Goal: Task Accomplishment & Management: Use online tool/utility

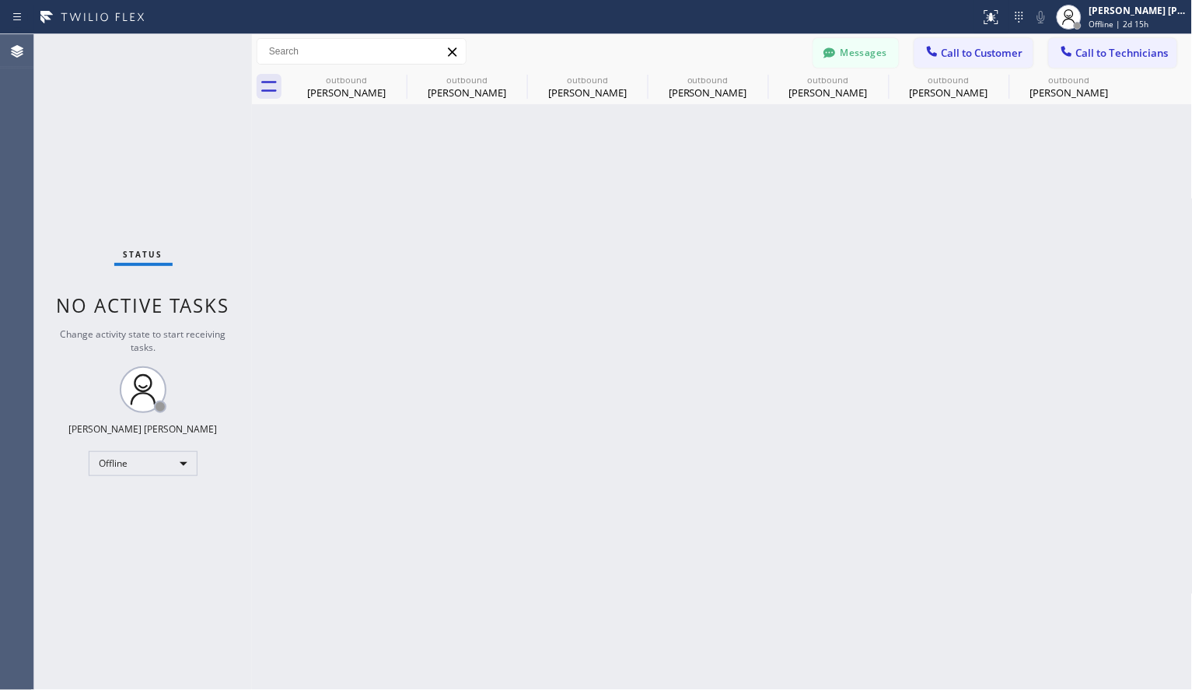
click at [977, 265] on div "Back to Dashboard Change Sender ID Customers Technicians [PERSON_NAME] Kuma [DA…" at bounding box center [722, 361] width 941 height 655
click at [126, 471] on div "Offline" at bounding box center [143, 463] width 109 height 25
click at [133, 503] on li "Available" at bounding box center [142, 503] width 106 height 19
drag, startPoint x: 977, startPoint y: 49, endPoint x: 876, endPoint y: 178, distance: 163.9
click at [977, 50] on span "Call to Customer" at bounding box center [983, 53] width 82 height 14
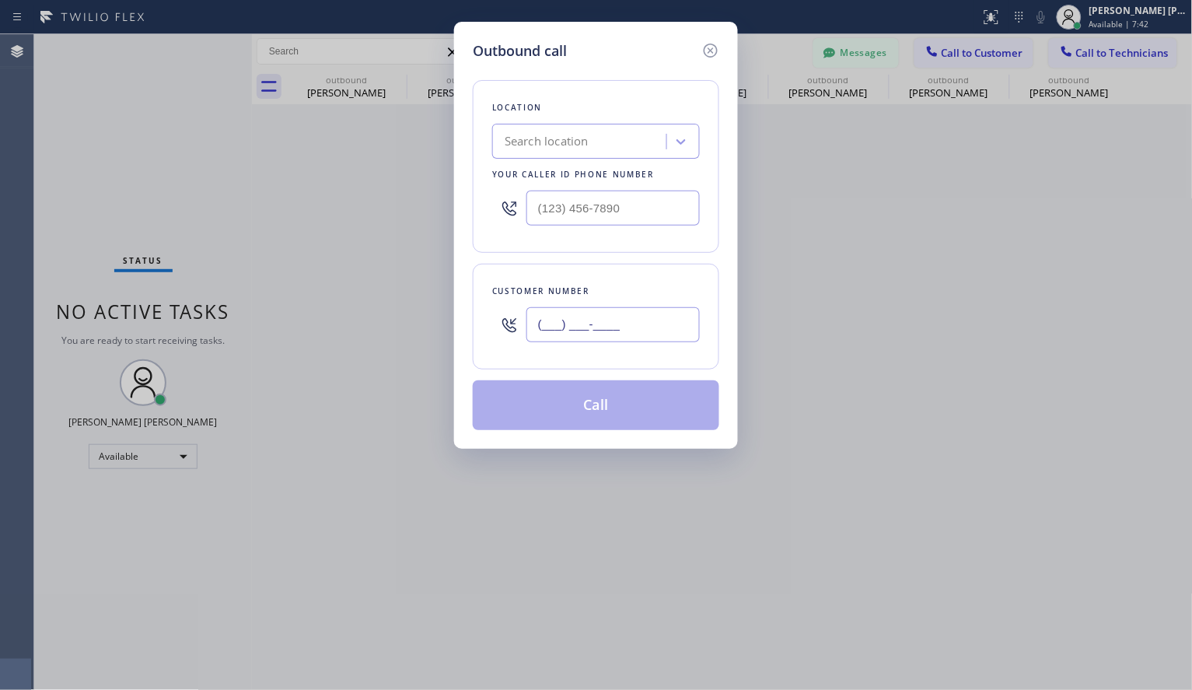
click at [662, 328] on input "(___) ___-____" at bounding box center [612, 324] width 173 height 35
paste input "949) 701-9651"
type input "[PHONE_NUMBER]"
click at [569, 124] on div "Search location" at bounding box center [596, 141] width 208 height 35
paste input "Diamond Electrical Repair [PERSON_NAME] Niks"
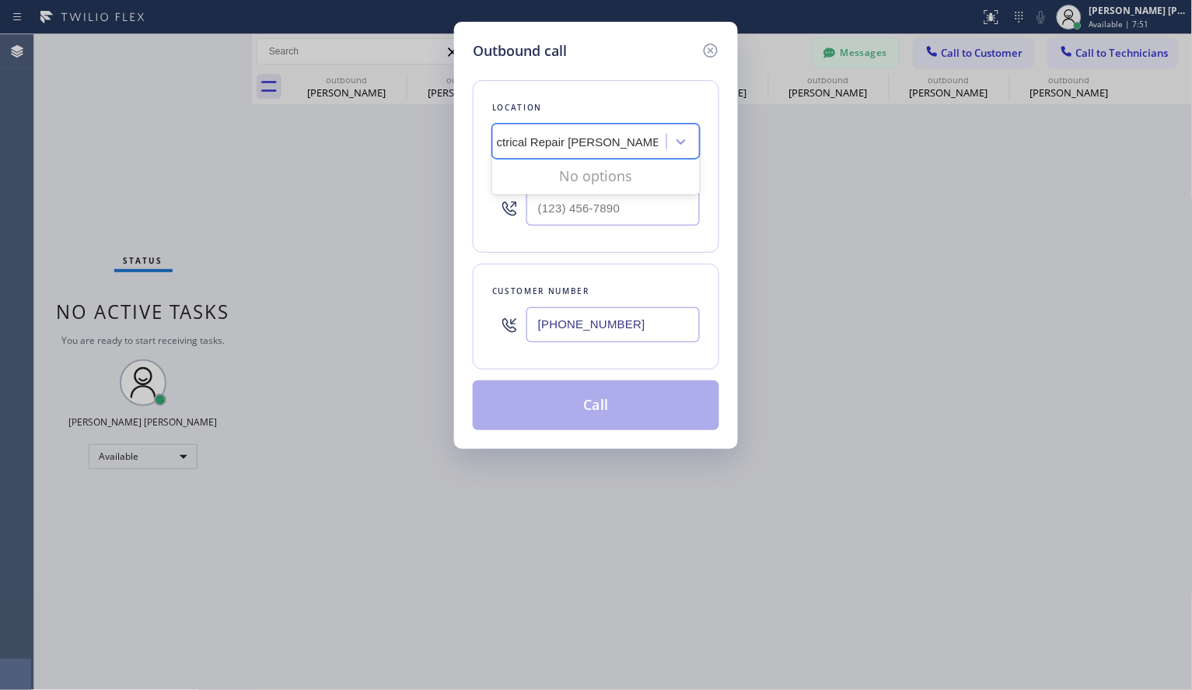
scroll to position [0, 75]
type input "Diamond Electrical Repair"
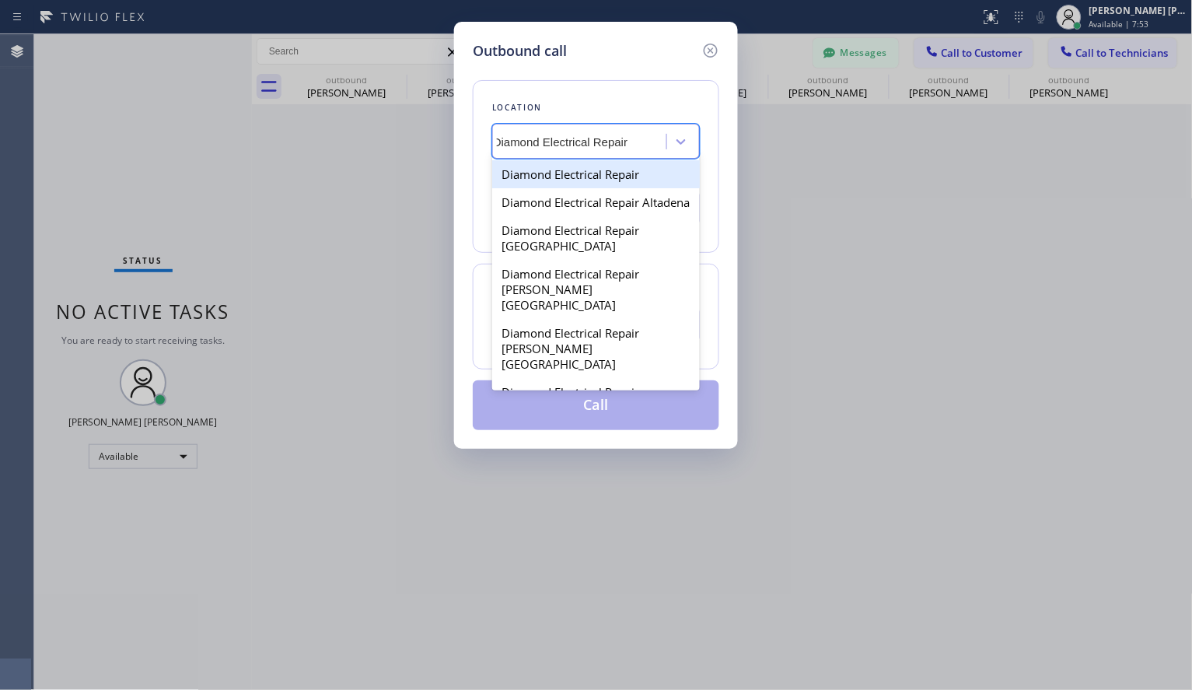
scroll to position [0, 11]
click at [619, 171] on div "Diamond Electrical Repair" at bounding box center [596, 174] width 208 height 28
type input "[PHONE_NUMBER]"
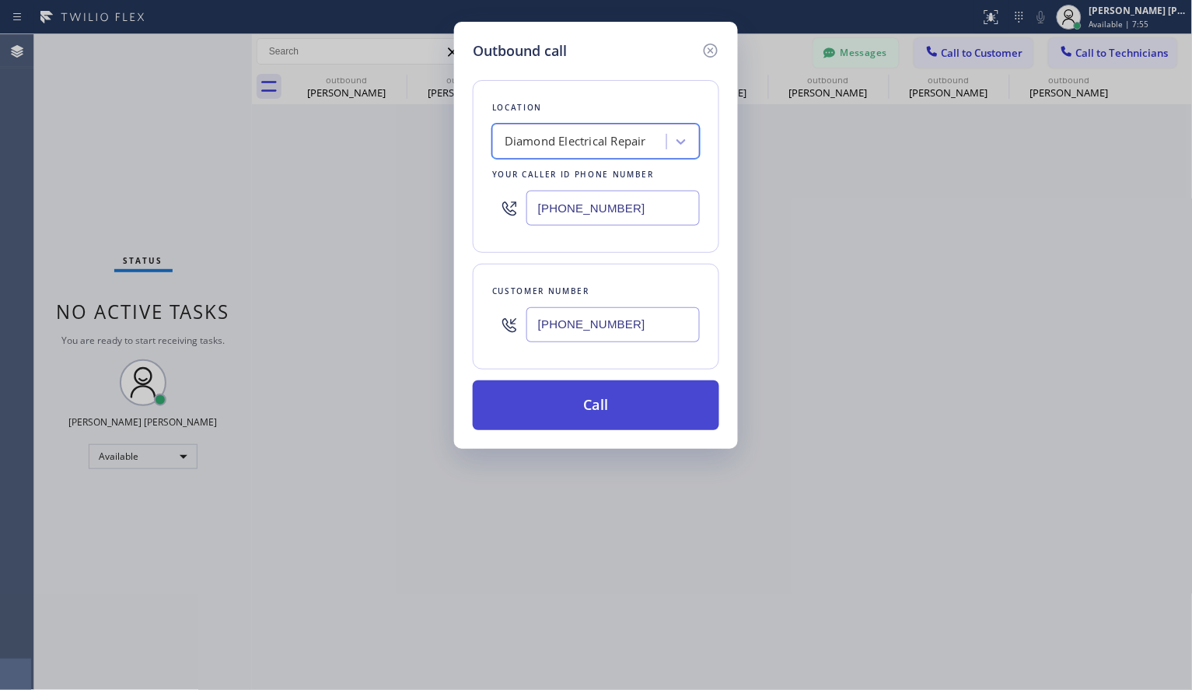
click at [625, 410] on button "Call" at bounding box center [596, 405] width 246 height 50
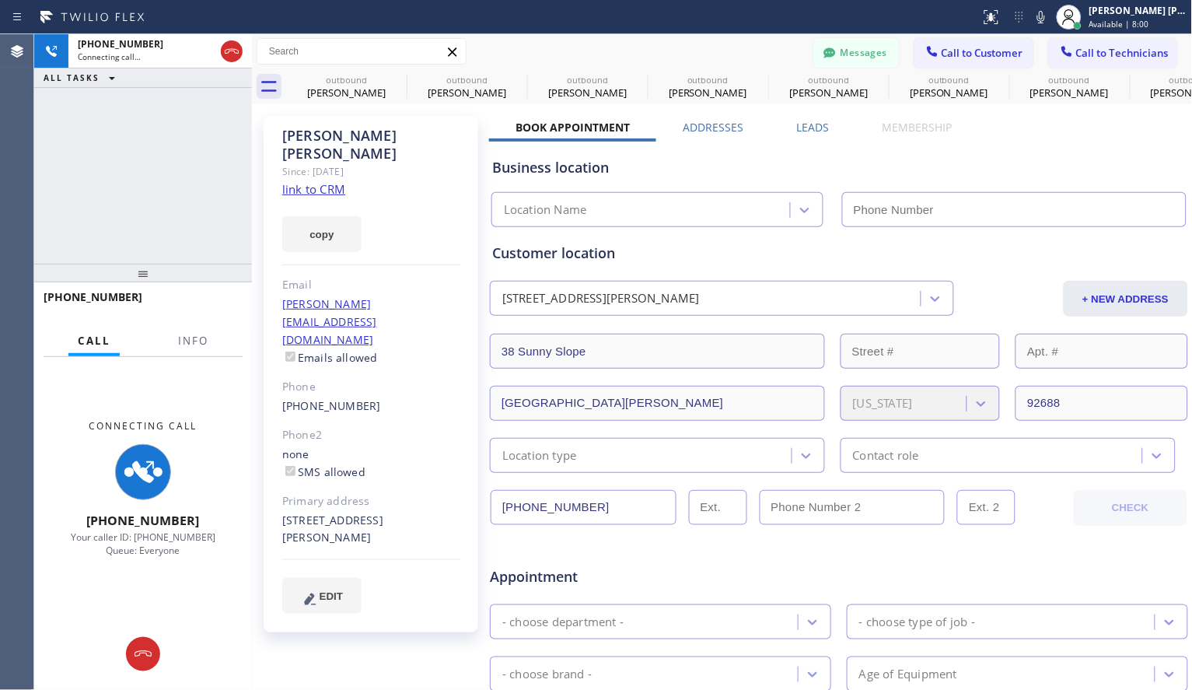
type input "[PHONE_NUMBER]"
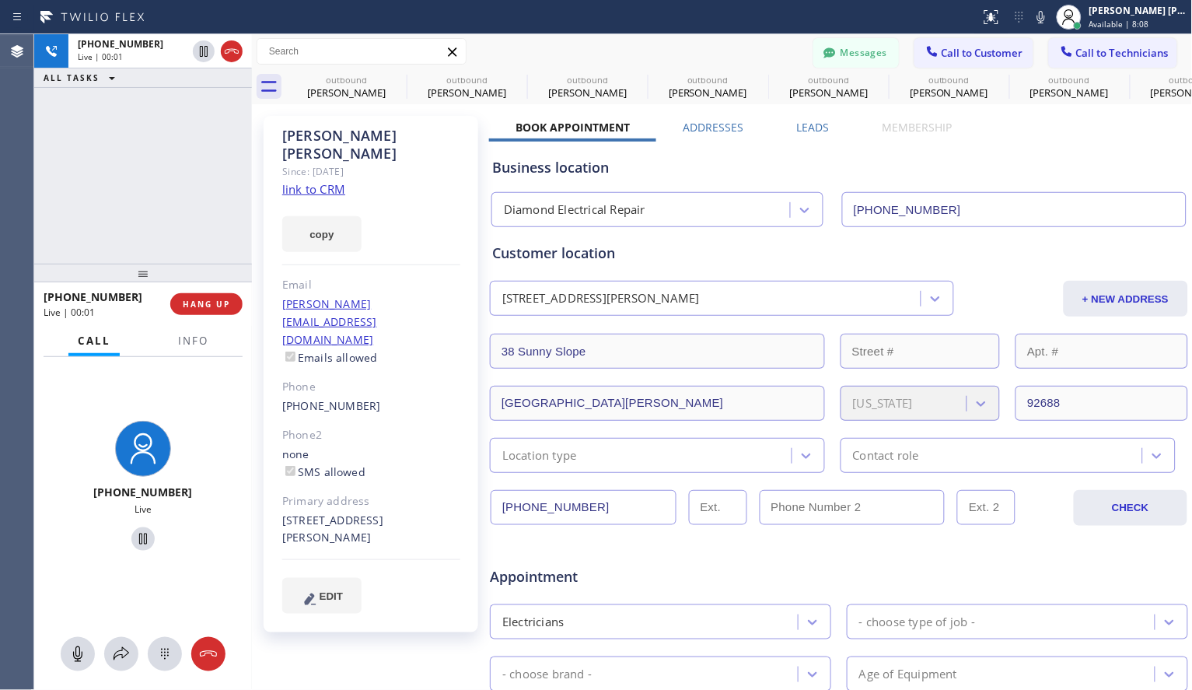
click at [801, 154] on div "Business location Diamond Electrical Repair [PHONE_NUMBER]" at bounding box center [839, 185] width 700 height 86
click at [789, 170] on div "Business location" at bounding box center [839, 167] width 694 height 21
click at [158, 196] on div "[PHONE_NUMBER] Live | 00:50 ALL TASKS ALL TASKS ACTIVE TASKS TASKS IN WRAP UP" at bounding box center [143, 148] width 218 height 229
click at [168, 188] on div "[PHONE_NUMBER] Live | 00:51 ALL TASKS ALL TASKS ACTIVE TASKS TASKS IN WRAP UP" at bounding box center [143, 148] width 218 height 229
click at [187, 212] on div "[PHONE_NUMBER] Live | 00:56 ALL TASKS ALL TASKS ACTIVE TASKS TASKS IN WRAP UP" at bounding box center [143, 148] width 218 height 229
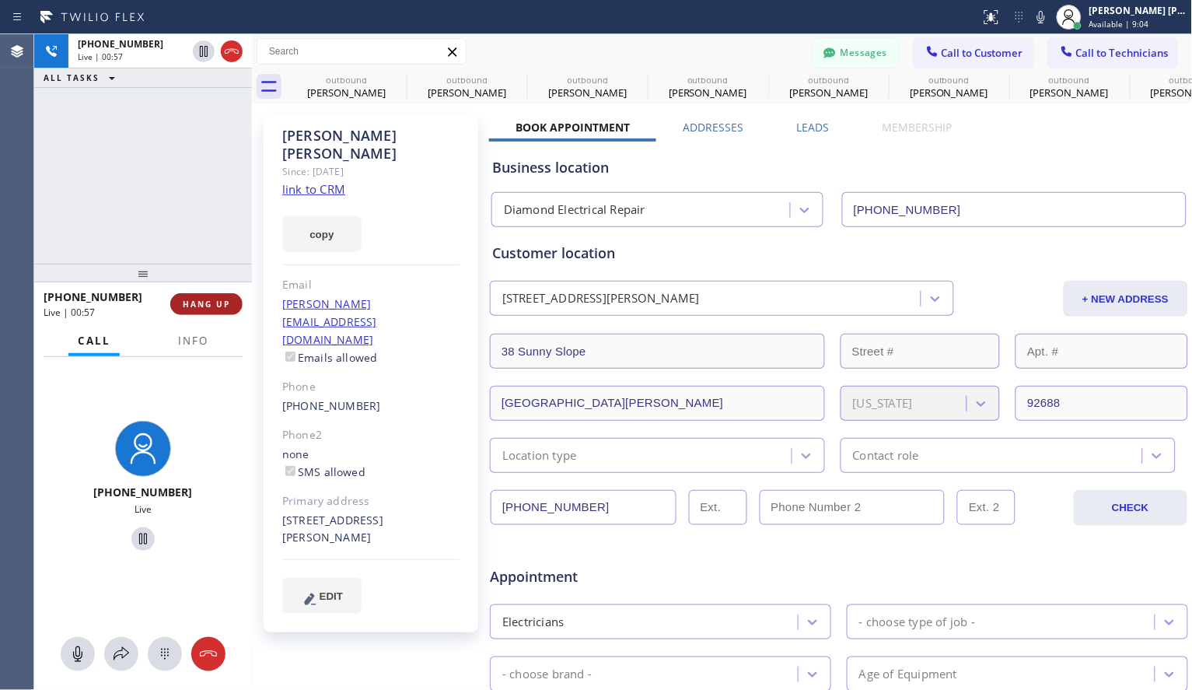
click at [210, 300] on span "HANG UP" at bounding box center [206, 304] width 47 height 11
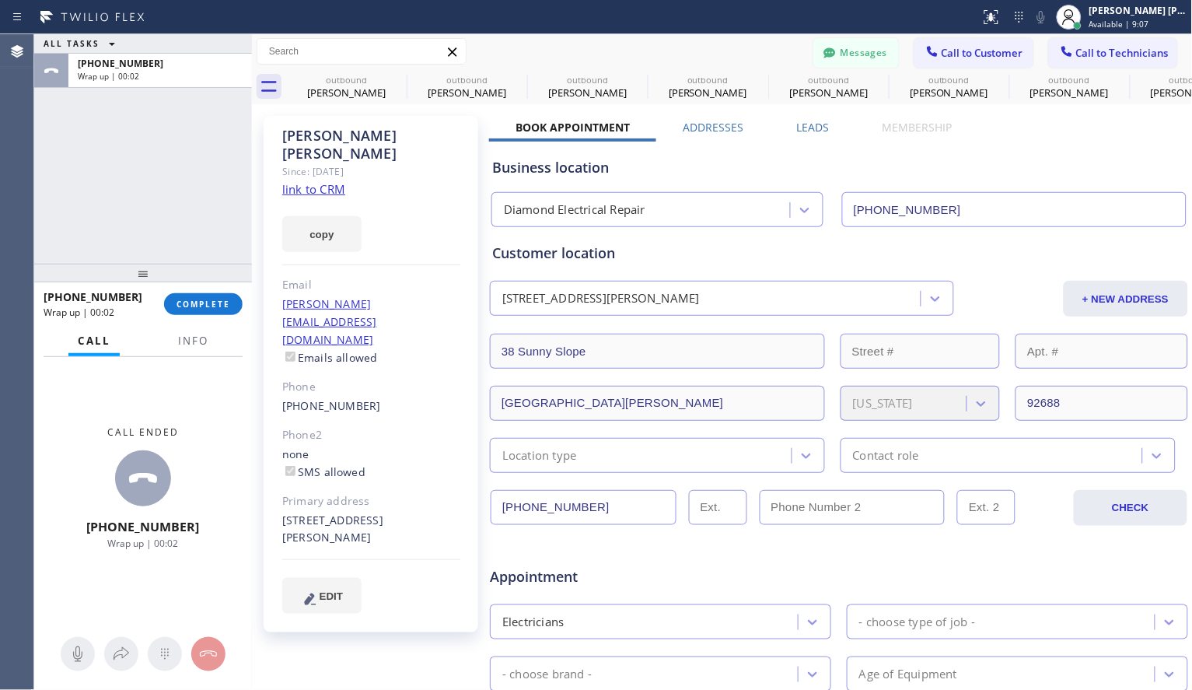
click at [815, 153] on div "Business location Diamond Electrical Repair [PHONE_NUMBER]" at bounding box center [839, 185] width 700 height 86
click at [204, 306] on span "COMPLETE" at bounding box center [204, 304] width 54 height 11
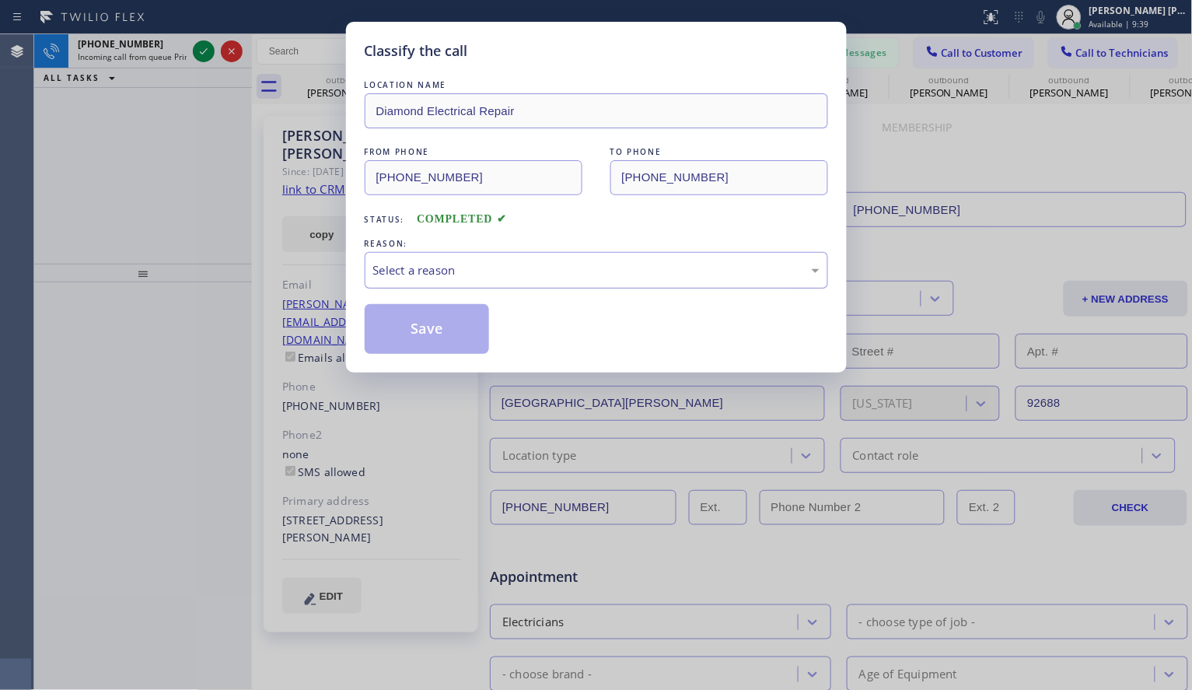
click at [745, 281] on div "Select a reason" at bounding box center [596, 270] width 463 height 37
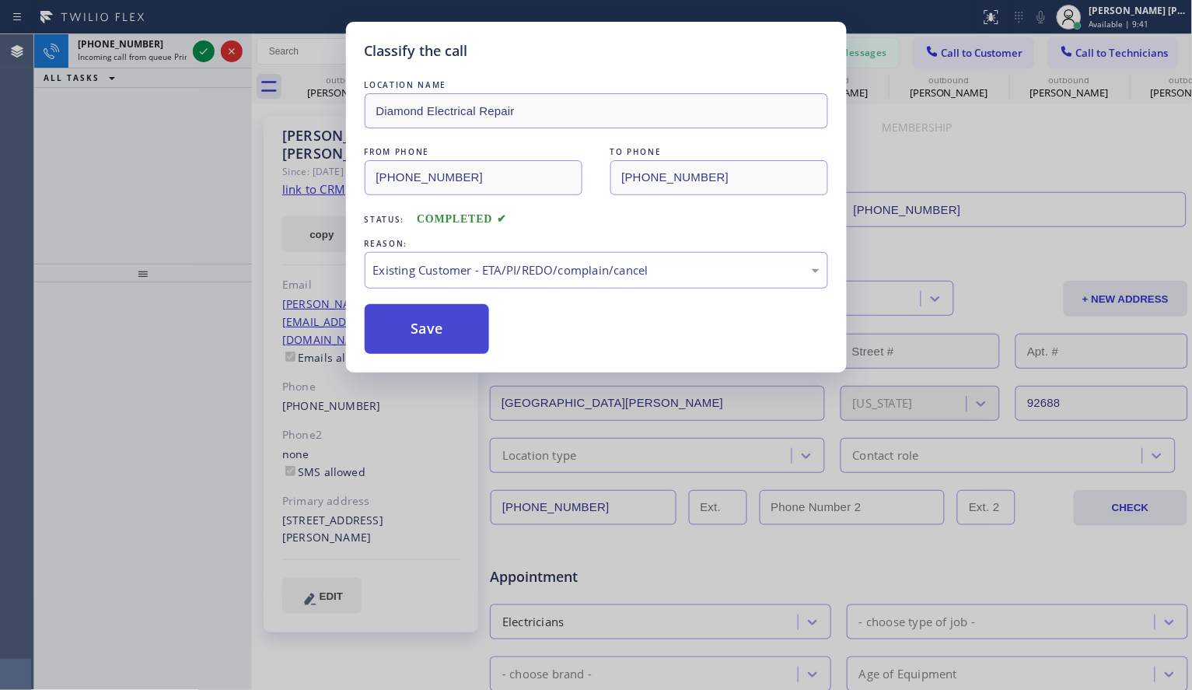
click at [450, 336] on button "Save" at bounding box center [427, 329] width 125 height 50
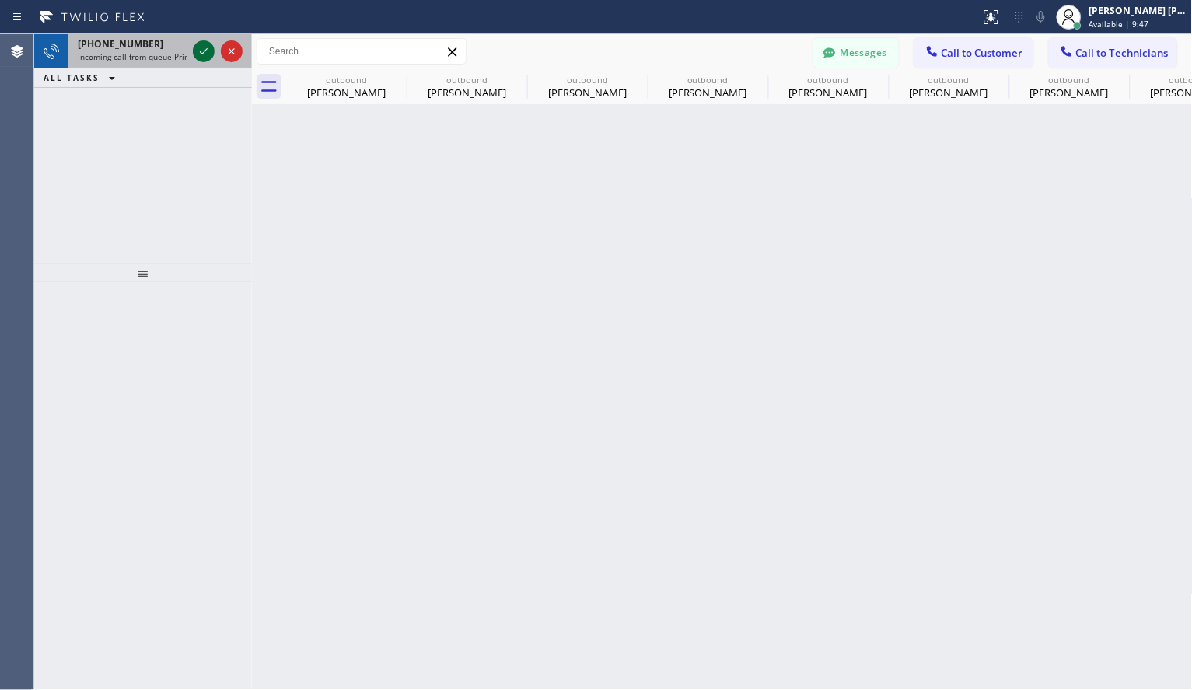
click at [196, 47] on icon at bounding box center [203, 51] width 19 height 19
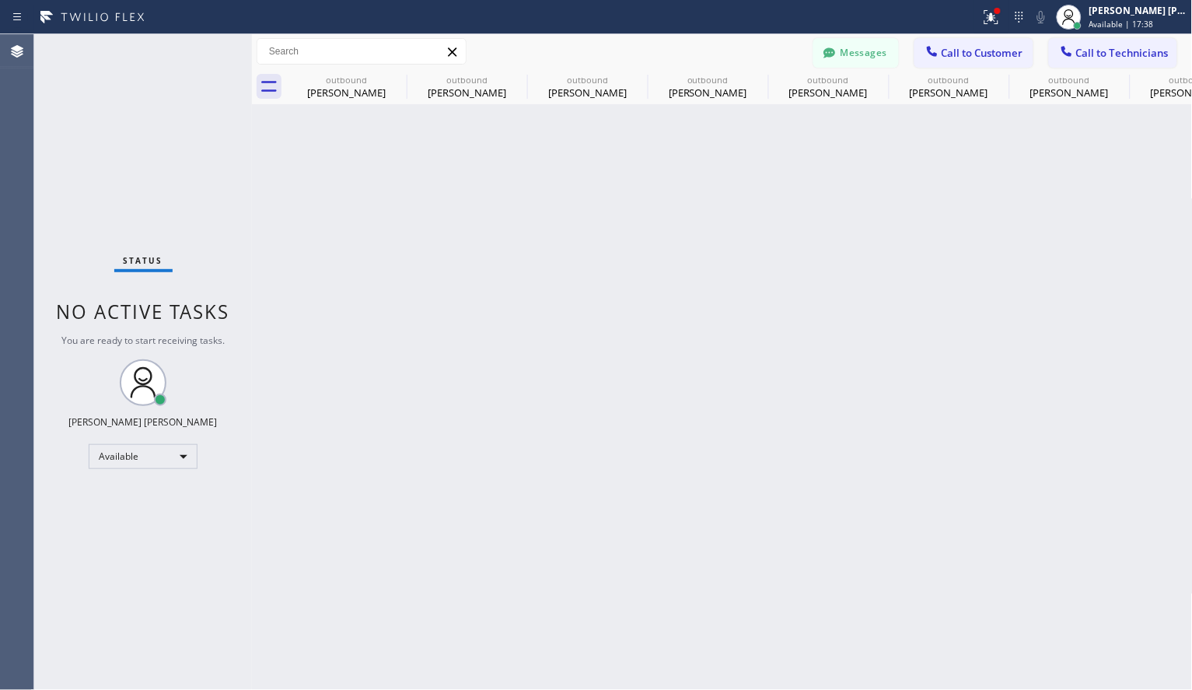
drag, startPoint x: 651, startPoint y: 398, endPoint x: 594, endPoint y: 383, distance: 58.7
click at [651, 397] on div "Back to Dashboard Change Sender ID Customers Technicians [PERSON_NAME] Kuma [DA…" at bounding box center [722, 361] width 941 height 655
click at [1109, 367] on div "Back to Dashboard Change Sender ID Customers Technicians [PERSON_NAME] Kuma [DA…" at bounding box center [722, 361] width 941 height 655
drag, startPoint x: 574, startPoint y: 2, endPoint x: 278, endPoint y: 387, distance: 485.2
click at [585, 364] on div "Back to Dashboard Change Sender ID Customers Technicians [PERSON_NAME] Kuma [DA…" at bounding box center [722, 361] width 941 height 655
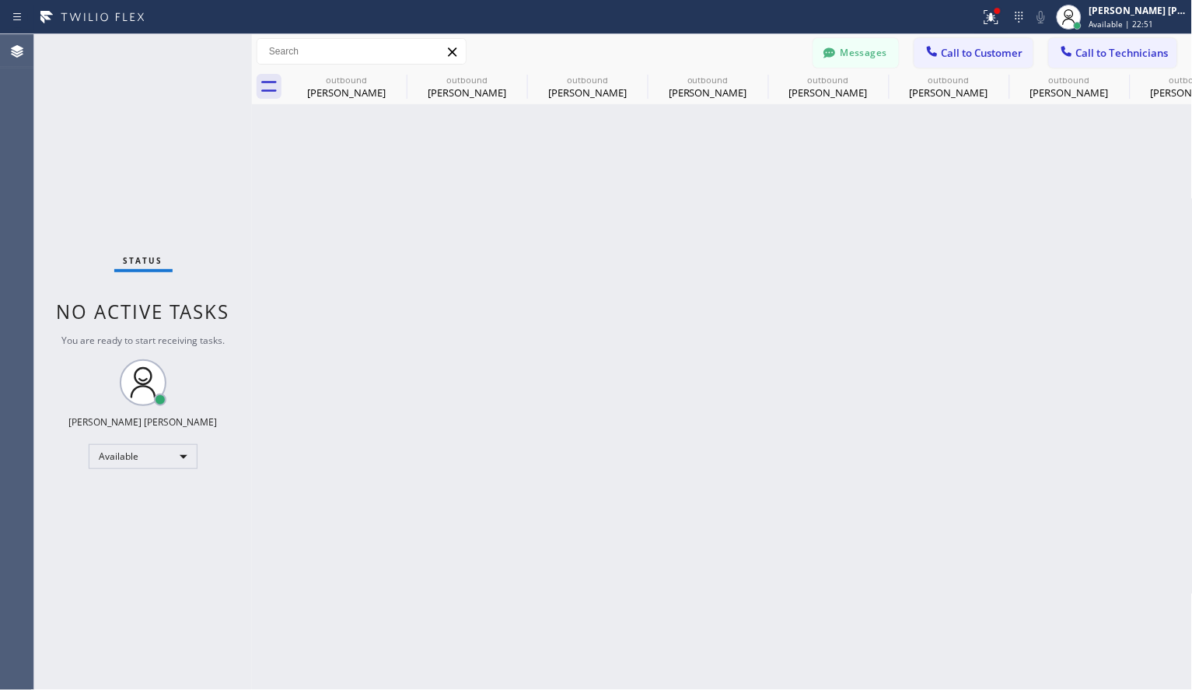
click at [875, 442] on div "Back to Dashboard Change Sender ID Customers Technicians [PERSON_NAME] Kuma [DA…" at bounding box center [722, 361] width 941 height 655
click at [806, 162] on div "Back to Dashboard Change Sender ID Customers Technicians [PERSON_NAME] Kuma [DA…" at bounding box center [722, 361] width 941 height 655
click at [178, 460] on div "Available" at bounding box center [143, 456] width 109 height 25
click at [134, 479] on li "Offline" at bounding box center [142, 477] width 106 height 19
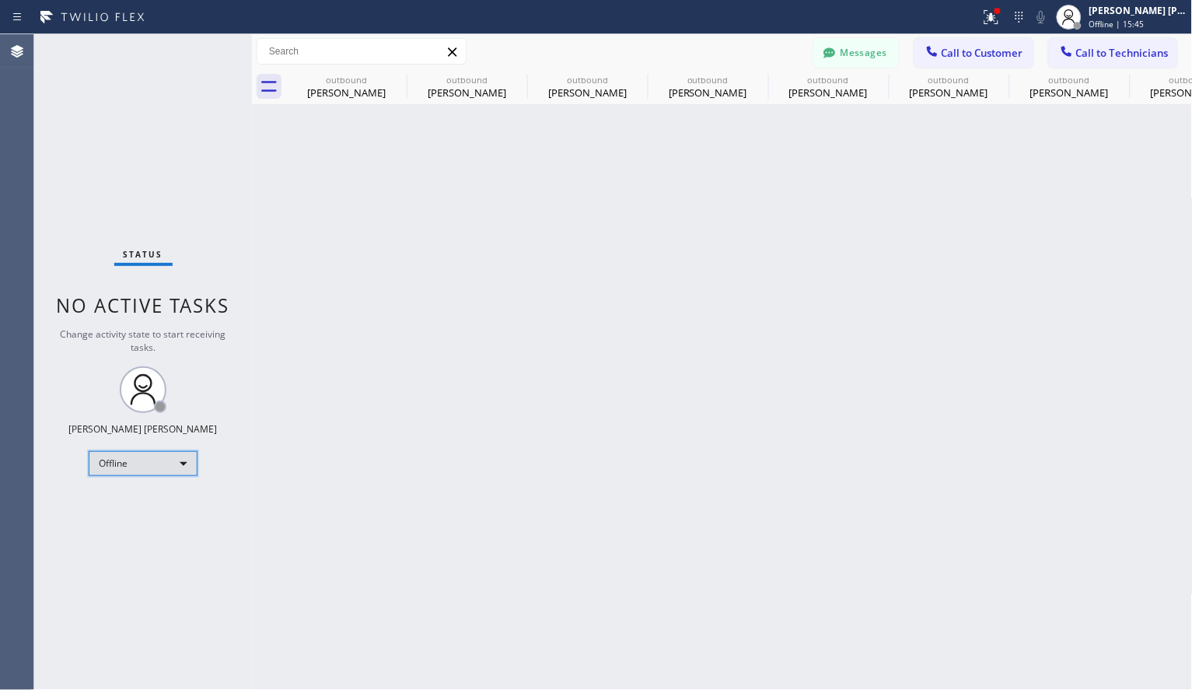
click at [188, 463] on div "Offline" at bounding box center [143, 463] width 109 height 25
click at [428, 430] on div at bounding box center [596, 345] width 1192 height 690
click at [180, 460] on div "Offline" at bounding box center [143, 463] width 109 height 25
click at [128, 499] on li "Available" at bounding box center [142, 503] width 106 height 19
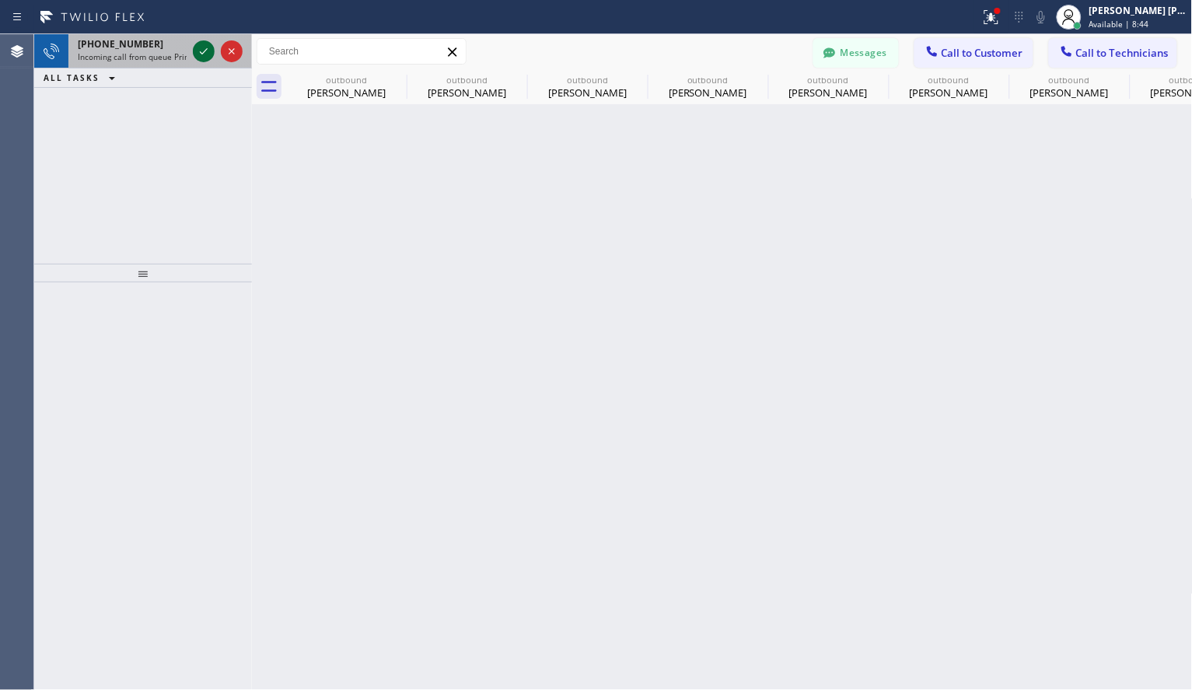
click at [205, 51] on icon at bounding box center [204, 51] width 8 height 6
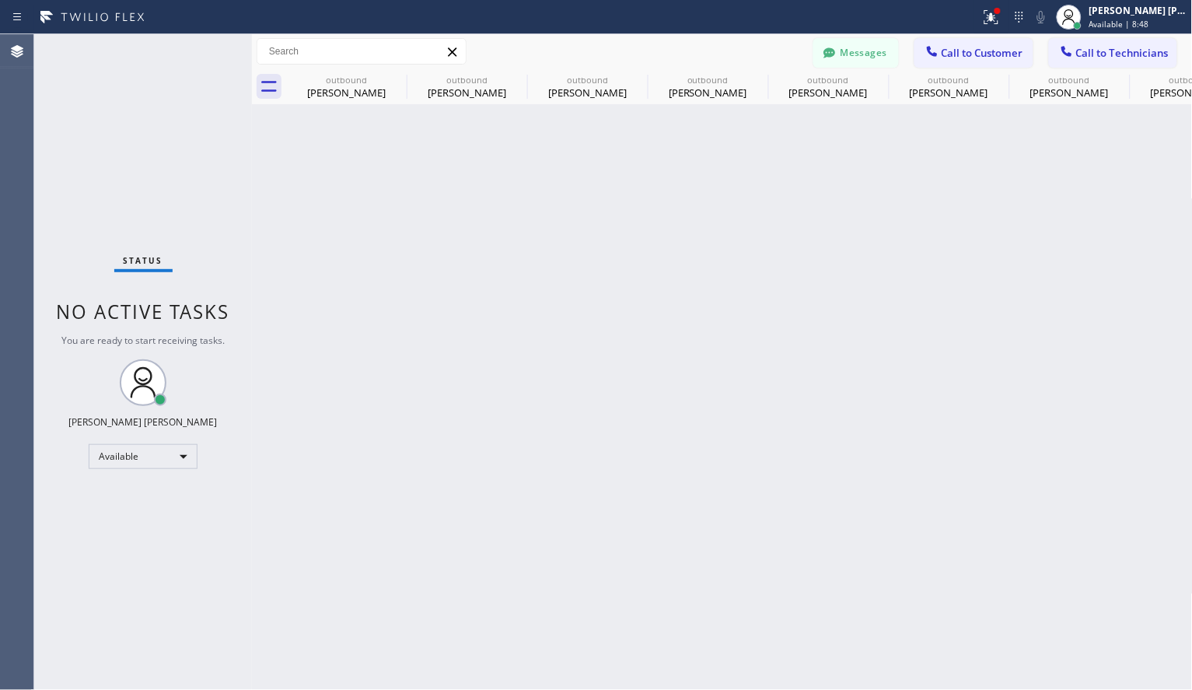
drag, startPoint x: 916, startPoint y: 257, endPoint x: 612, endPoint y: 5, distance: 394.3
click at [916, 257] on div "Back to Dashboard Change Sender ID Customers Technicians [PERSON_NAME] Kuma [DA…" at bounding box center [722, 361] width 941 height 655
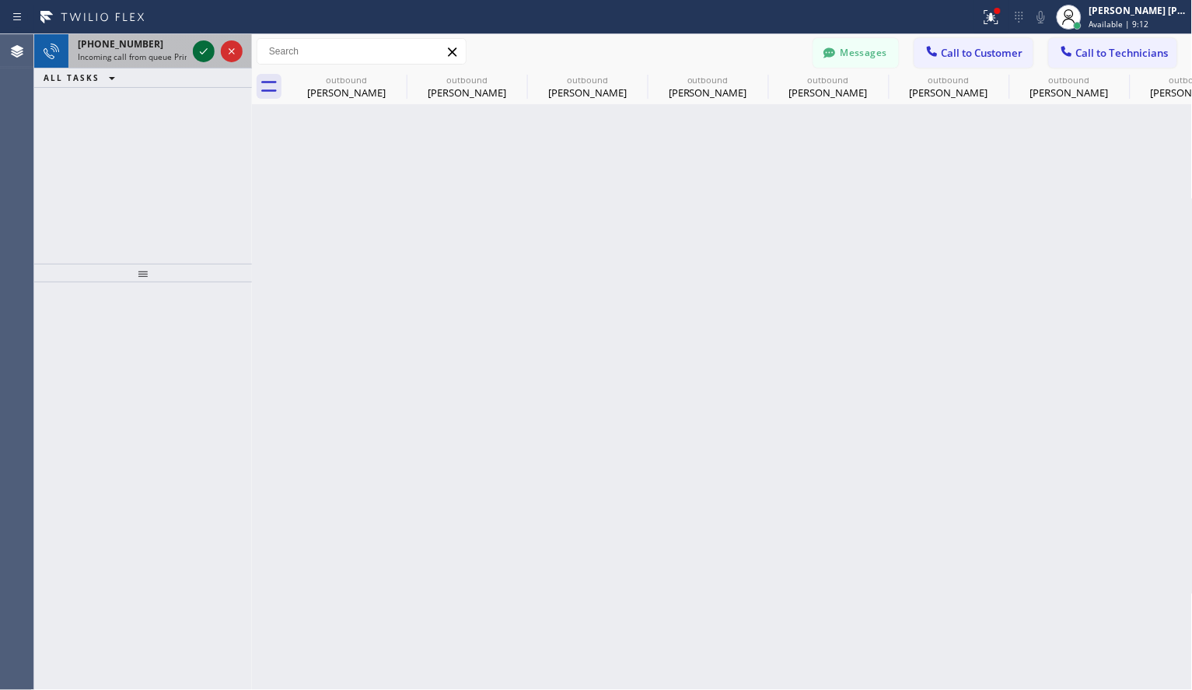
click at [201, 49] on icon at bounding box center [203, 51] width 19 height 19
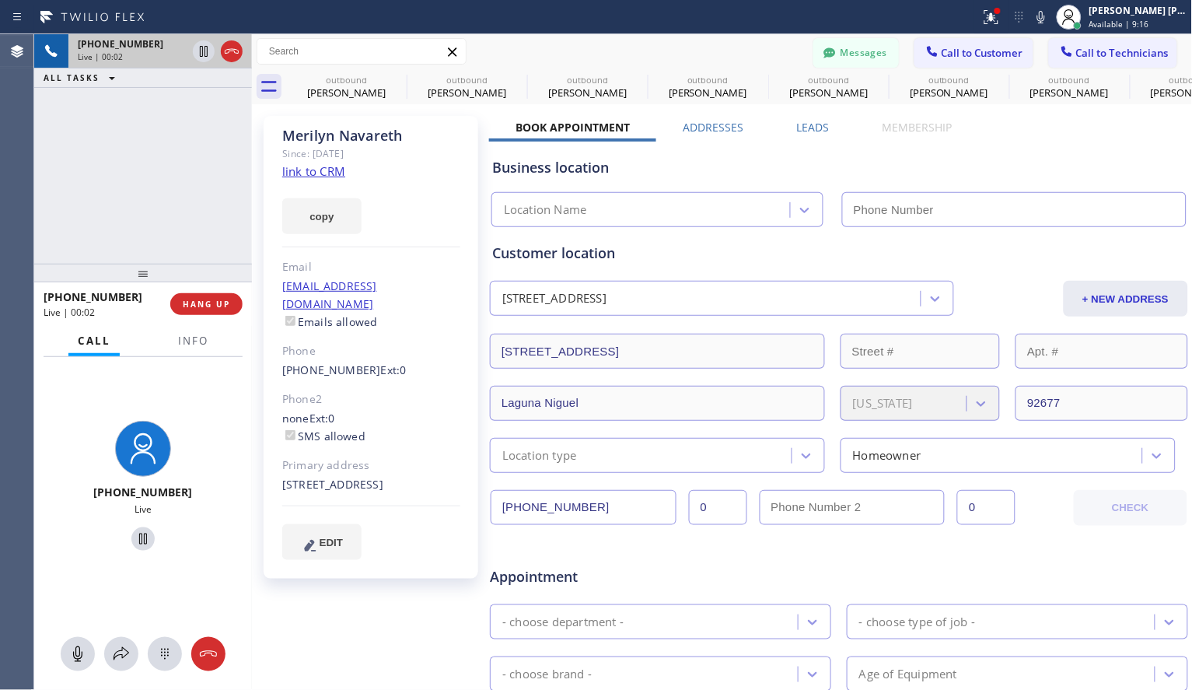
type input "[PHONE_NUMBER]"
click at [770, 136] on div "Business location Electricians Service Team [PHONE_NUMBER]" at bounding box center [839, 181] width 700 height 92
click at [316, 165] on link "link to CRM" at bounding box center [313, 171] width 63 height 16
click at [165, 152] on div "[PHONE_NUMBER] Live | 00:44 ALL TASKS ALL TASKS ACTIVE TASKS TASKS IN WRAP UP" at bounding box center [143, 148] width 218 height 229
click at [146, 189] on div "[PHONE_NUMBER] Live | 00:45 ALL TASKS ALL TASKS ACTIVE TASKS TASKS IN WRAP UP" at bounding box center [143, 148] width 218 height 229
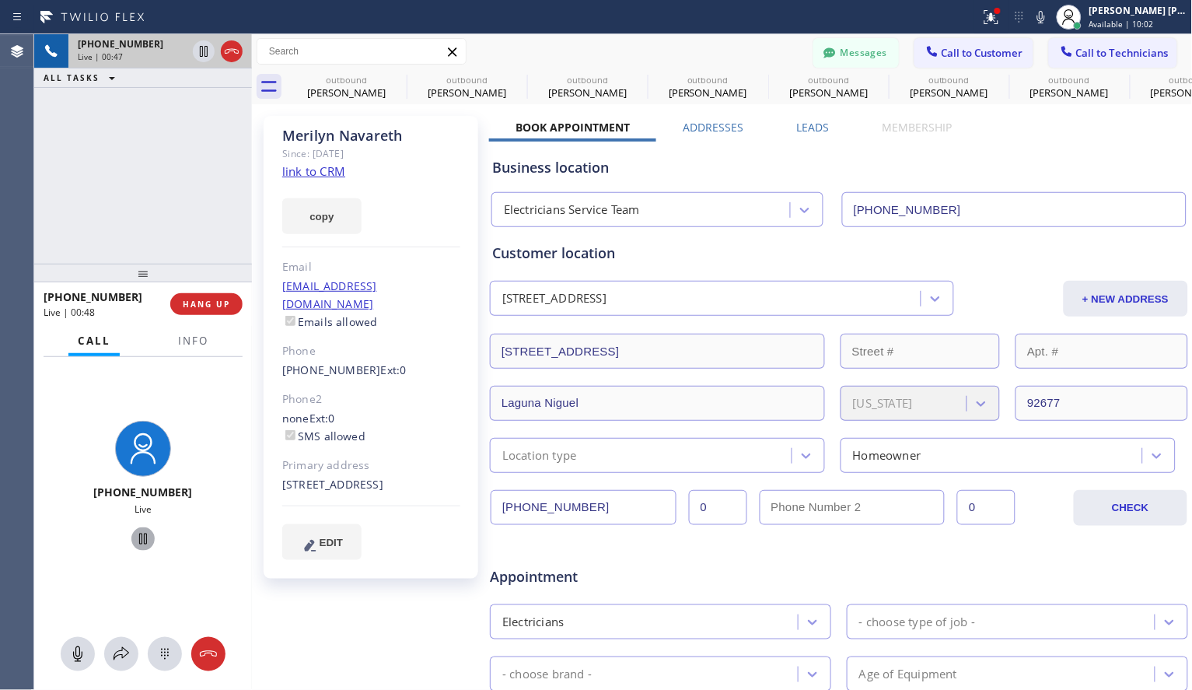
click at [134, 541] on icon at bounding box center [143, 539] width 19 height 19
click at [83, 662] on icon at bounding box center [77, 654] width 19 height 19
drag, startPoint x: 830, startPoint y: 163, endPoint x: 187, endPoint y: 2, distance: 663.1
click at [829, 164] on div "Business location" at bounding box center [839, 167] width 694 height 21
click at [138, 540] on icon at bounding box center [143, 538] width 11 height 11
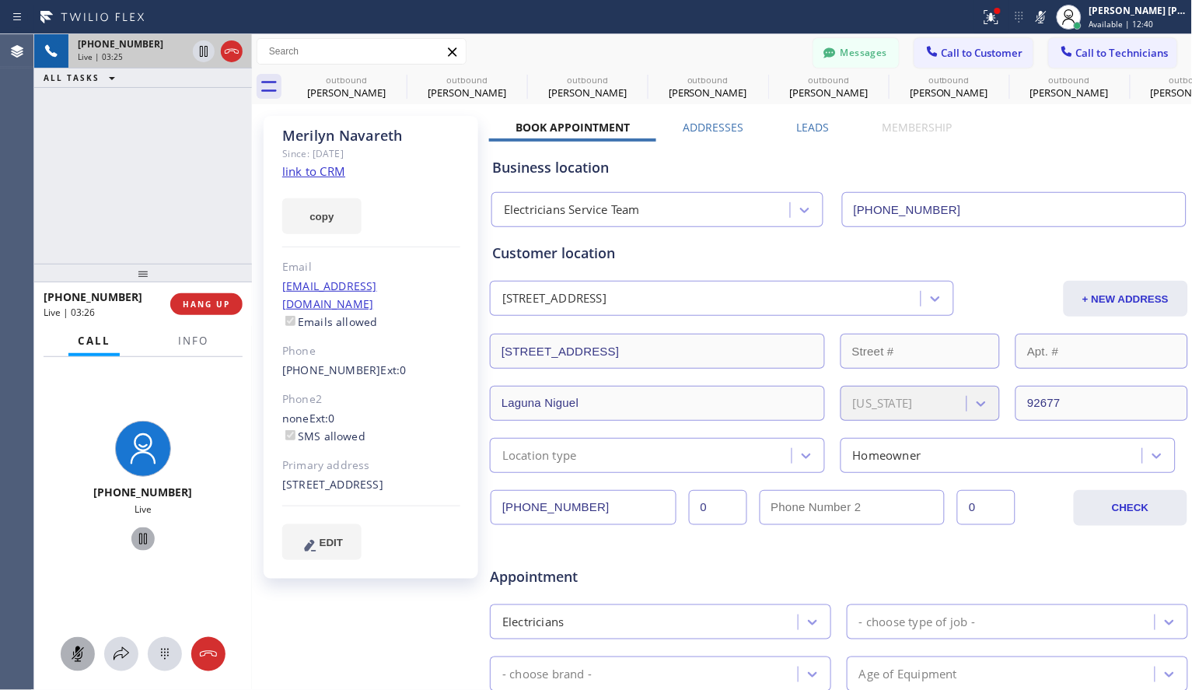
click at [95, 638] on div at bounding box center [143, 654] width 218 height 34
click at [82, 648] on rect at bounding box center [78, 654] width 12 height 12
click at [110, 150] on div "[PHONE_NUMBER] Live | 03:34 ALL TASKS ALL TASKS ACTIVE TASKS TASKS IN WRAP UP" at bounding box center [143, 148] width 218 height 229
click at [170, 185] on div "[PHONE_NUMBER] Live | 03:36 ALL TASKS ALL TASKS ACTIVE TASKS TASKS IN WRAP UP" at bounding box center [143, 148] width 218 height 229
click at [188, 189] on div "[PHONE_NUMBER] Live | 03:37 ALL TASKS ALL TASKS ACTIVE TASKS TASKS IN WRAP UP" at bounding box center [143, 148] width 218 height 229
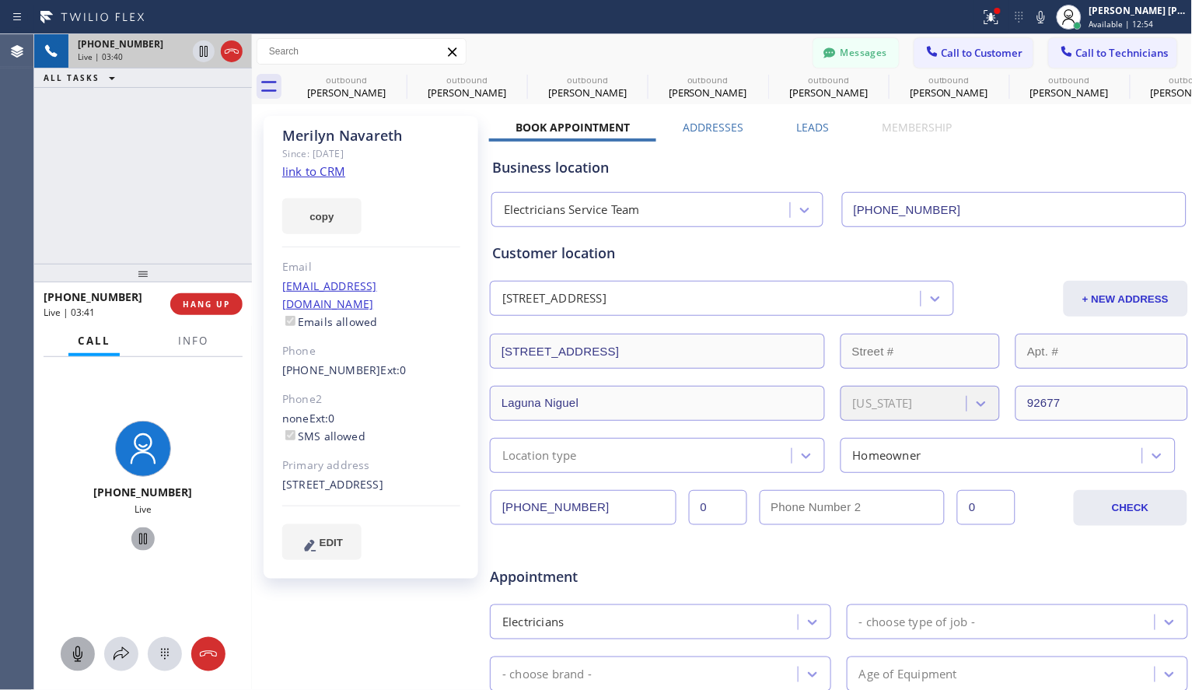
click at [145, 152] on div "[PHONE_NUMBER] Live | 03:40 ALL TASKS ALL TASKS ACTIVE TASKS TASKS IN WRAP UP" at bounding box center [143, 148] width 218 height 229
click at [855, 153] on div "Business location Electricians Service Team [PHONE_NUMBER]" at bounding box center [839, 185] width 700 height 86
click at [761, 167] on div "Business location" at bounding box center [839, 167] width 694 height 21
click at [955, 152] on div "Business location Electricians Service Team [PHONE_NUMBER]" at bounding box center [839, 185] width 700 height 86
click at [149, 216] on div "[PHONE_NUMBER] Live | 04:22 ALL TASKS ALL TASKS ACTIVE TASKS TASKS IN WRAP UP" at bounding box center [143, 148] width 218 height 229
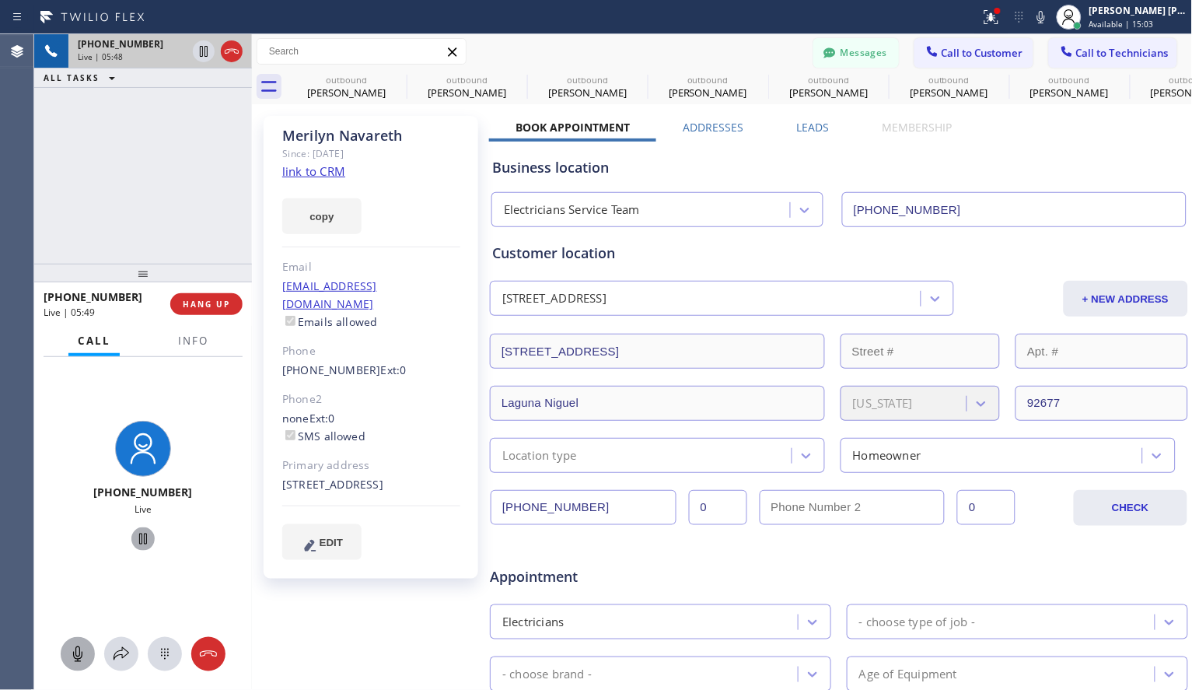
click at [857, 145] on div "Business location Electricians Service Team [PHONE_NUMBER]" at bounding box center [839, 185] width 700 height 86
click at [863, 152] on div "Business location Electricians Service Team [PHONE_NUMBER]" at bounding box center [839, 185] width 700 height 86
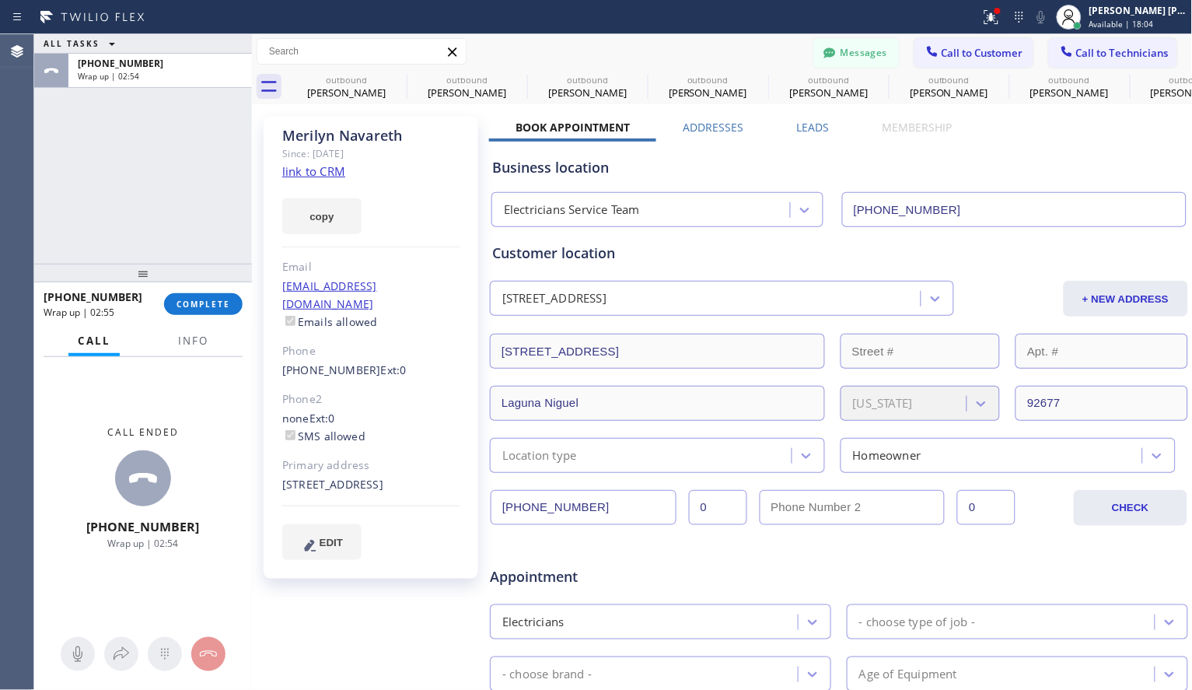
click at [772, 160] on div "Business location" at bounding box center [839, 167] width 694 height 21
click at [231, 305] on button "COMPLETE" at bounding box center [203, 304] width 79 height 22
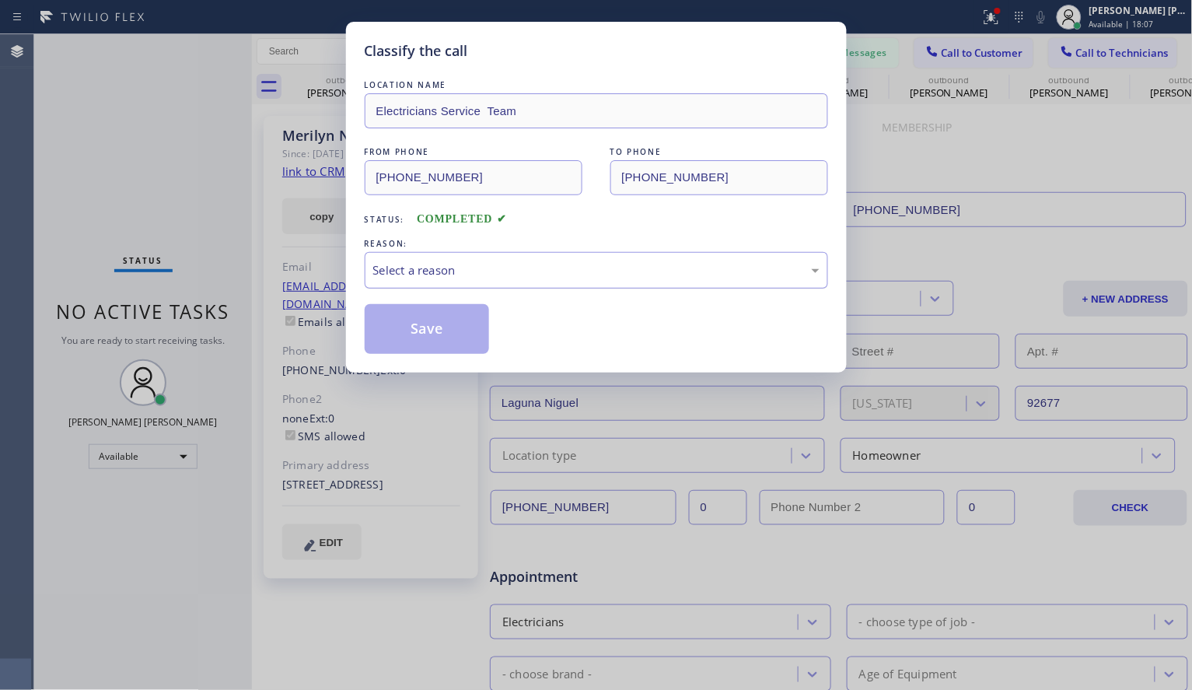
click at [502, 272] on div "Select a reason" at bounding box center [596, 270] width 446 height 18
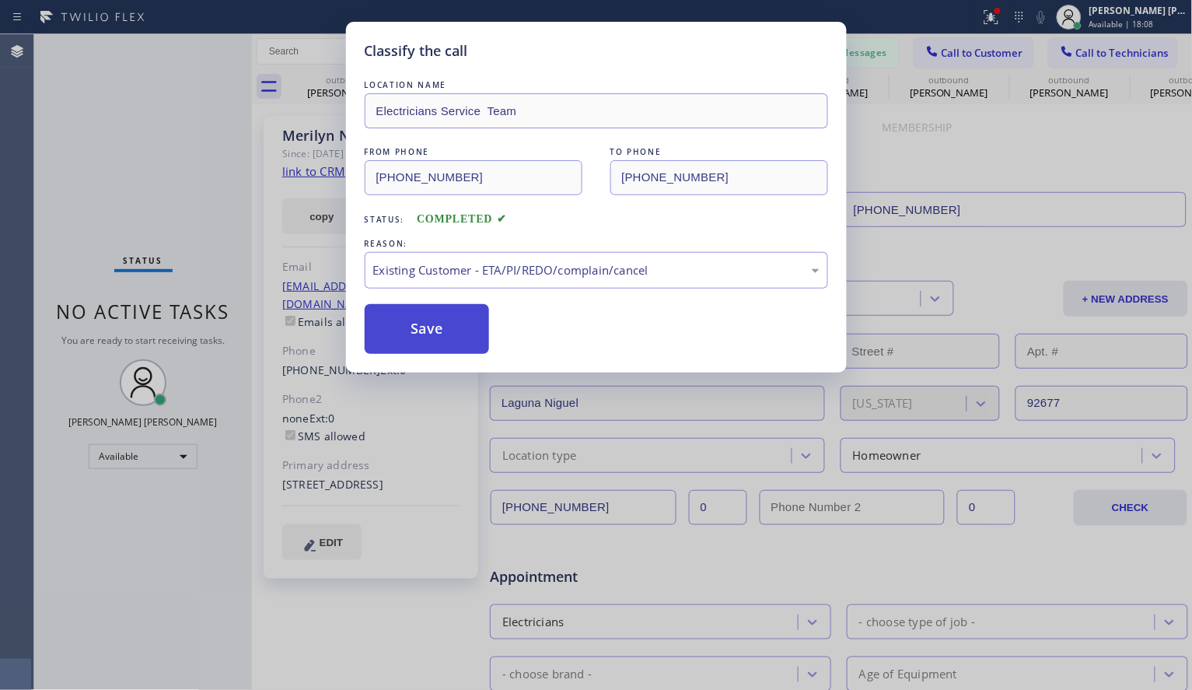
click at [404, 340] on button "Save" at bounding box center [427, 329] width 125 height 50
type input "[PHONE_NUMBER]"
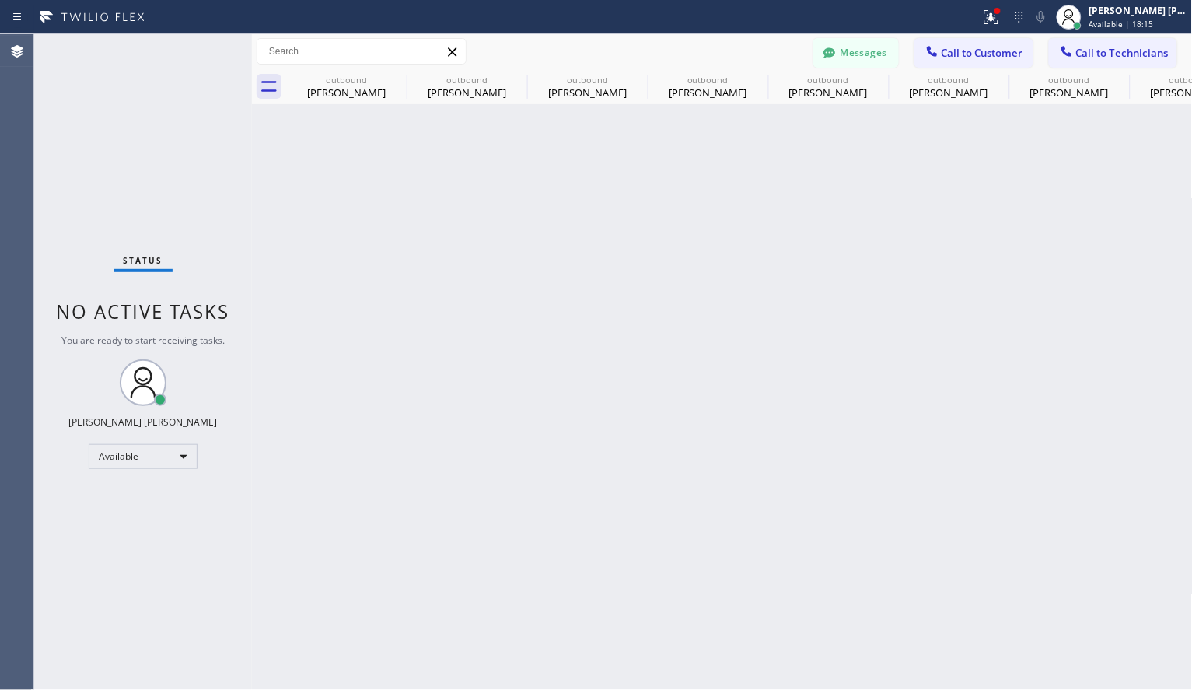
click at [977, 187] on div "Back to Dashboard Change Sender ID Customers Technicians [PERSON_NAME] Kuma [DA…" at bounding box center [722, 361] width 941 height 655
click at [163, 453] on div "Available" at bounding box center [143, 456] width 109 height 25
click at [145, 480] on li "Offline" at bounding box center [142, 477] width 106 height 19
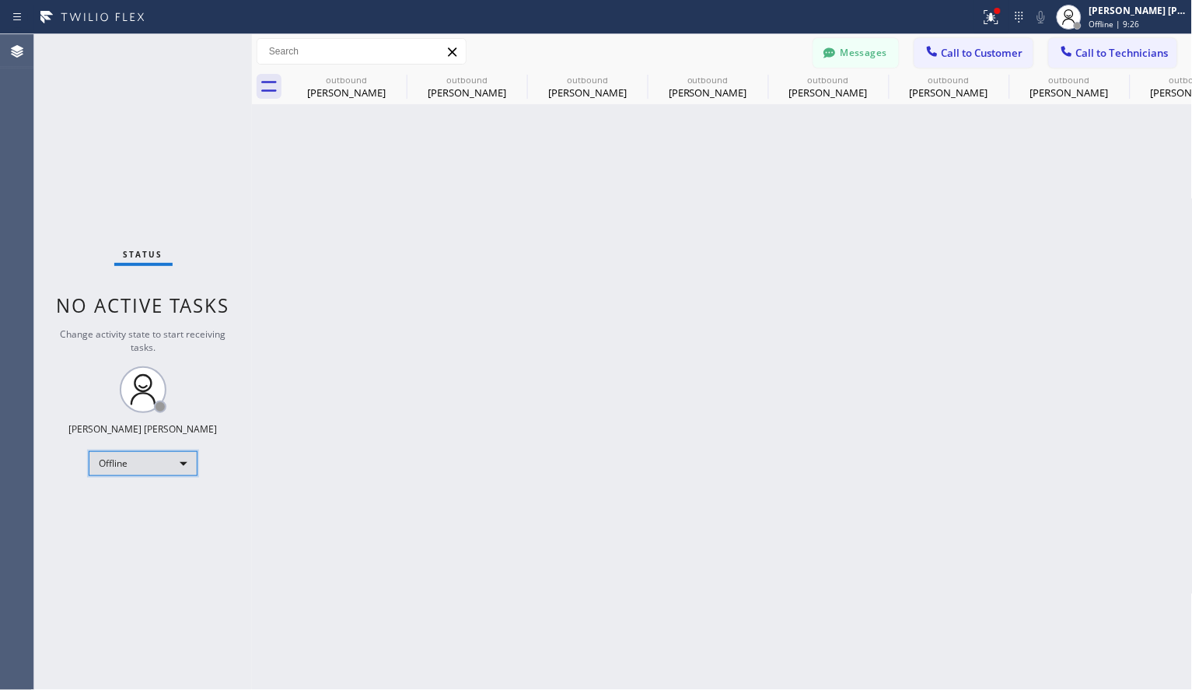
click at [180, 462] on div "Offline" at bounding box center [143, 463] width 109 height 25
click at [779, 374] on div at bounding box center [596, 345] width 1192 height 690
click at [784, 309] on div "Back to Dashboard Change Sender ID Customers Technicians [PERSON_NAME] Kuma [DA…" at bounding box center [722, 361] width 941 height 655
click at [881, 328] on div "Back to Dashboard Change Sender ID Customers Technicians [PERSON_NAME] Kuma [DA…" at bounding box center [722, 361] width 941 height 655
click at [888, 428] on div "Back to Dashboard Change Sender ID Customers Technicians [PERSON_NAME] Kuma [DA…" at bounding box center [722, 361] width 941 height 655
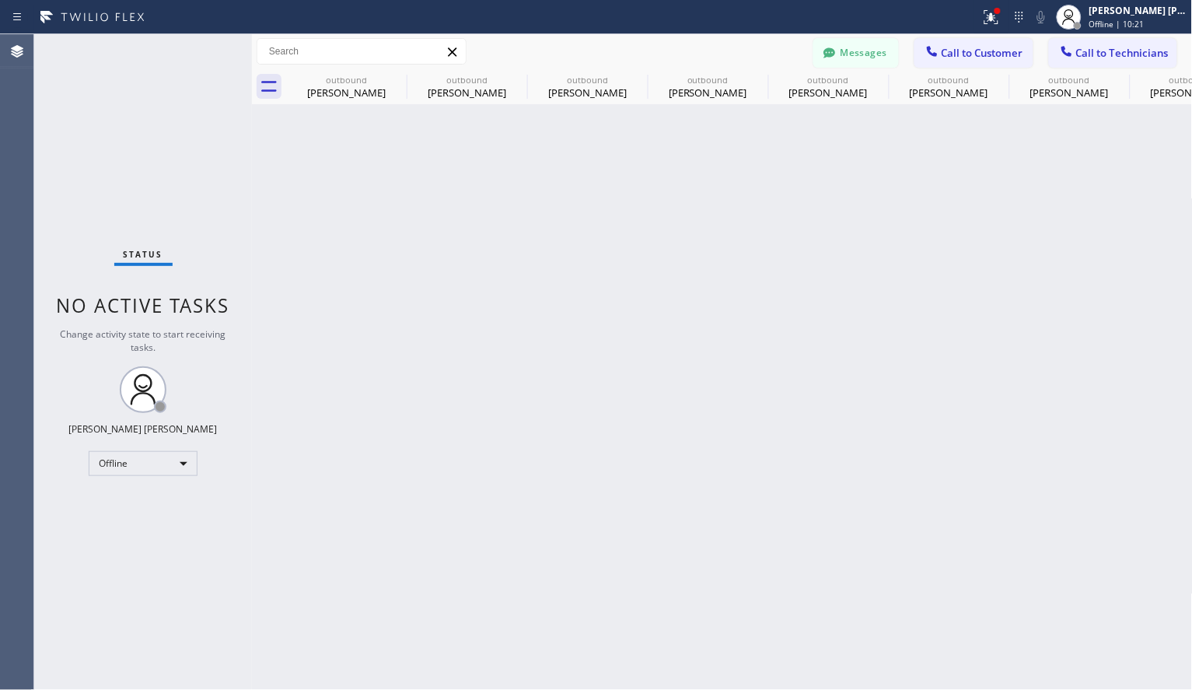
click at [563, 635] on div "Back to Dashboard Change Sender ID Customers Technicians [PERSON_NAME] Kuma [DA…" at bounding box center [722, 361] width 941 height 655
click at [1099, 288] on div "Back to Dashboard Change Sender ID Customers Technicians [PERSON_NAME] Kuma [DA…" at bounding box center [722, 361] width 941 height 655
click at [844, 56] on button "Messages" at bounding box center [856, 53] width 86 height 30
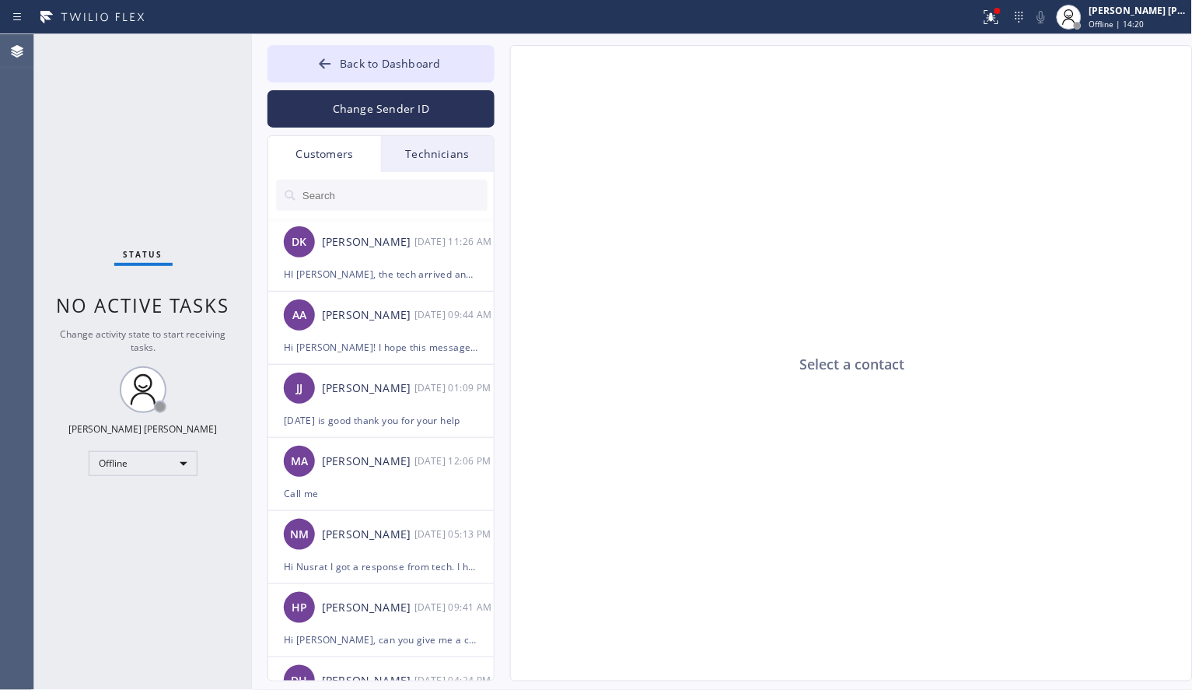
click at [182, 168] on div "Status No active tasks Change activity state to start receiving tasks. [PERSON_…" at bounding box center [143, 361] width 218 height 655
click at [325, 59] on icon at bounding box center [326, 63] width 12 height 10
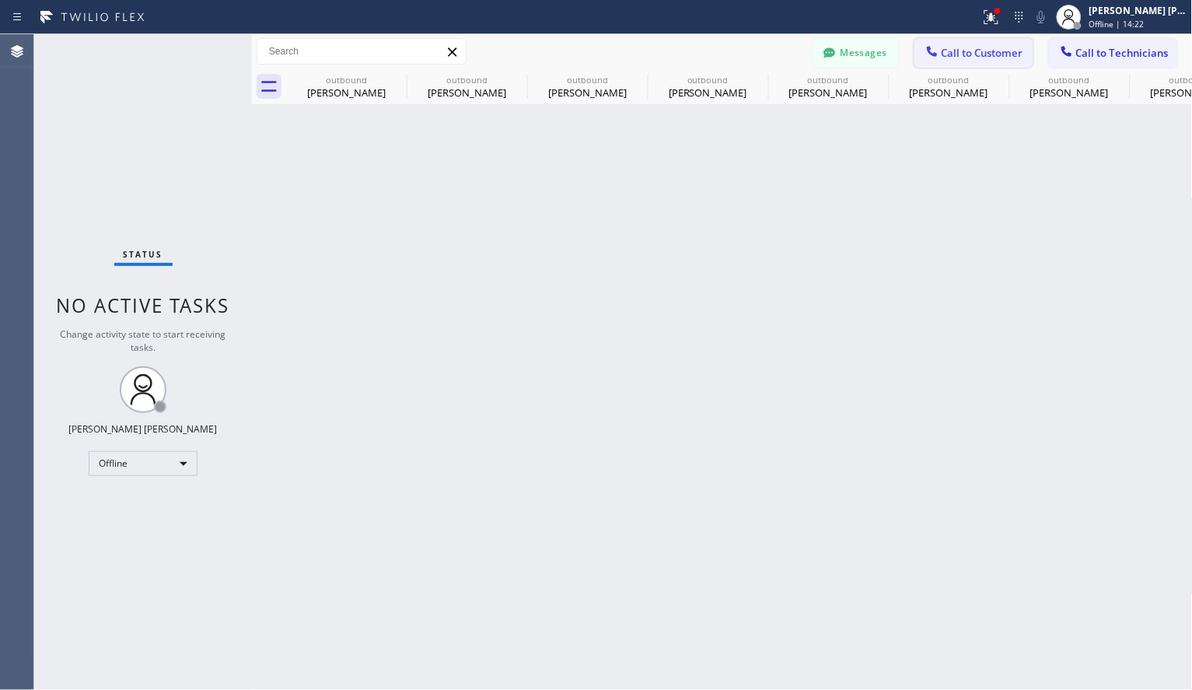
click at [1011, 54] on span "Call to Customer" at bounding box center [983, 53] width 82 height 14
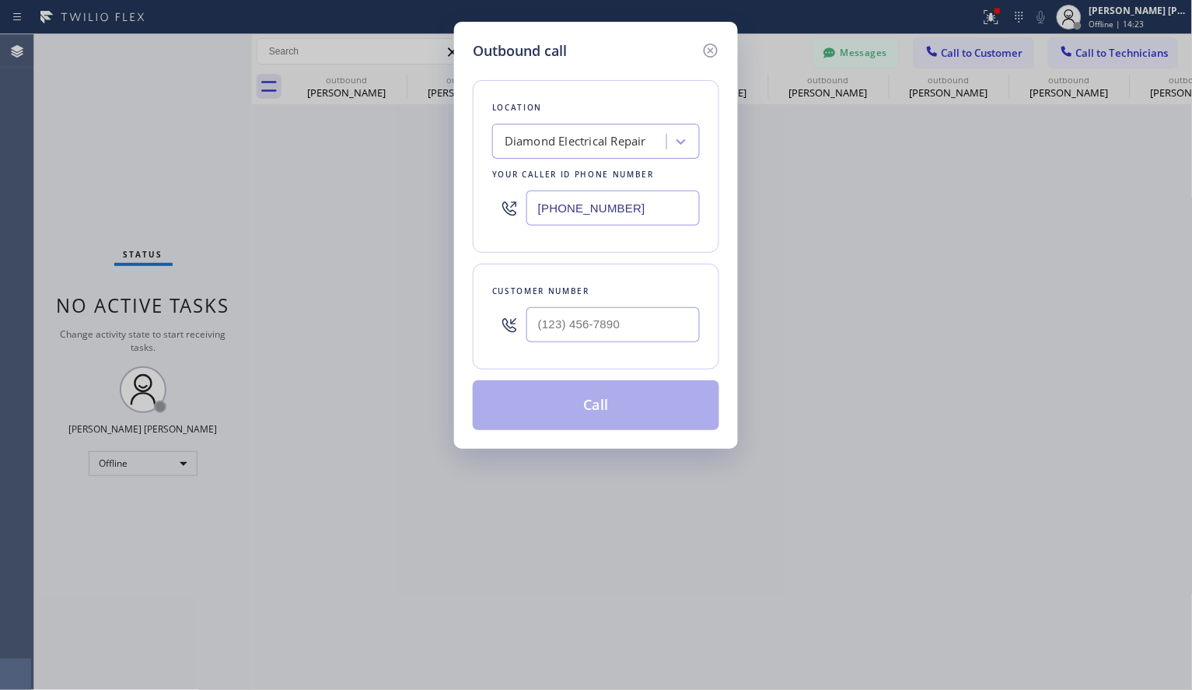
click at [304, 279] on div "Outbound call Location Diamond Electrical Repair Your caller id phone number [P…" at bounding box center [596, 345] width 1192 height 690
click at [711, 51] on icon at bounding box center [710, 50] width 19 height 19
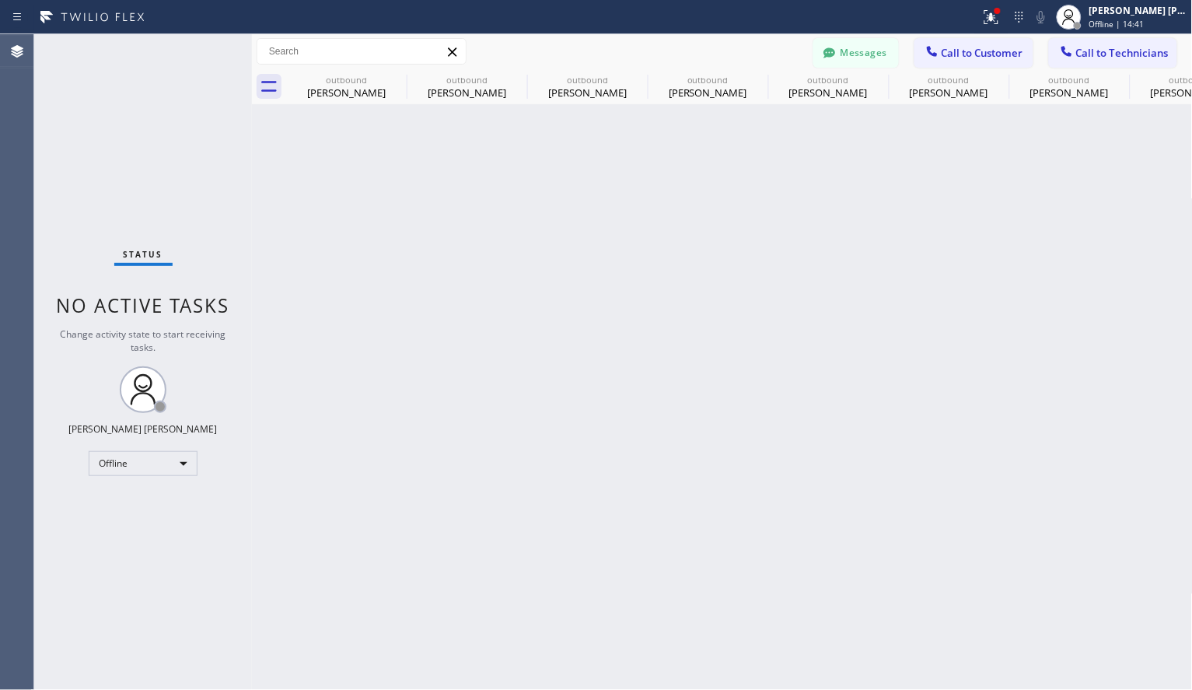
click at [818, 547] on div "Back to Dashboard Change Sender ID Customers Technicians [PERSON_NAME] Kuma [DA…" at bounding box center [722, 361] width 941 height 655
drag, startPoint x: 180, startPoint y: 623, endPoint x: 33, endPoint y: 509, distance: 186.3
click at [180, 623] on div "Status No active tasks Change activity state to start receiving tasks. [PERSON_…" at bounding box center [143, 361] width 218 height 655
click at [190, 453] on div "Offline" at bounding box center [143, 463] width 109 height 25
click at [123, 501] on li "Available" at bounding box center [142, 503] width 106 height 19
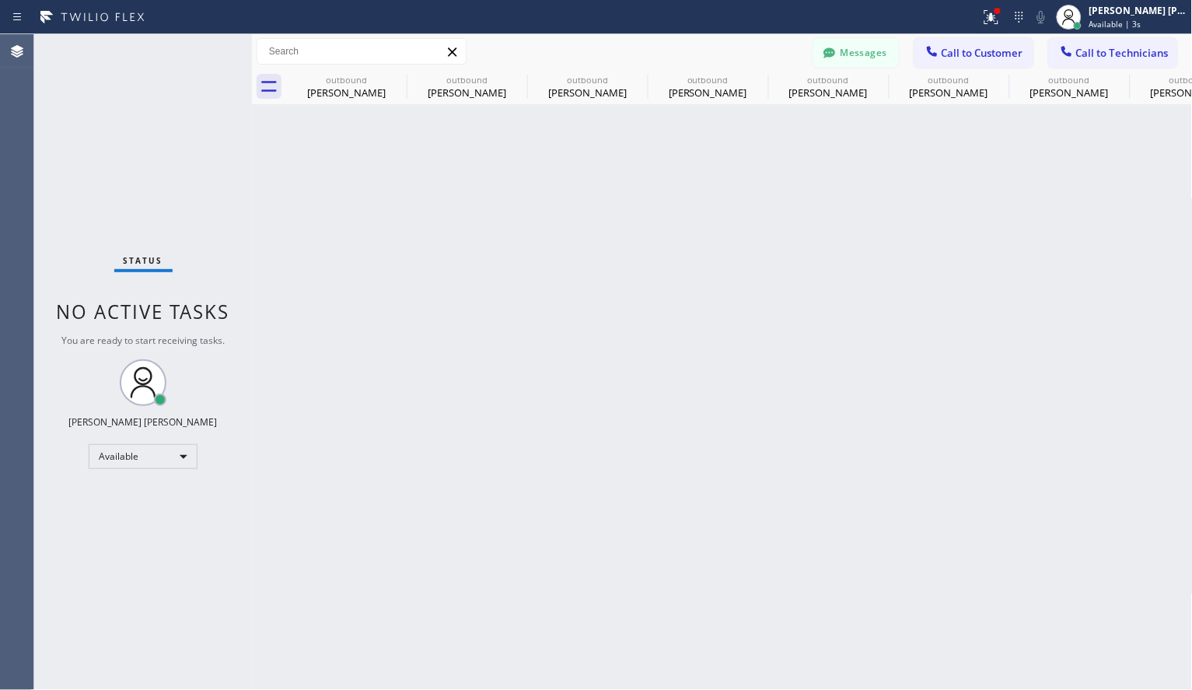
click at [829, 410] on div "Back to Dashboard Change Sender ID Customers Technicians [PERSON_NAME] Kuma [DA…" at bounding box center [722, 361] width 941 height 655
click at [963, 47] on span "Call to Customer" at bounding box center [983, 53] width 82 height 14
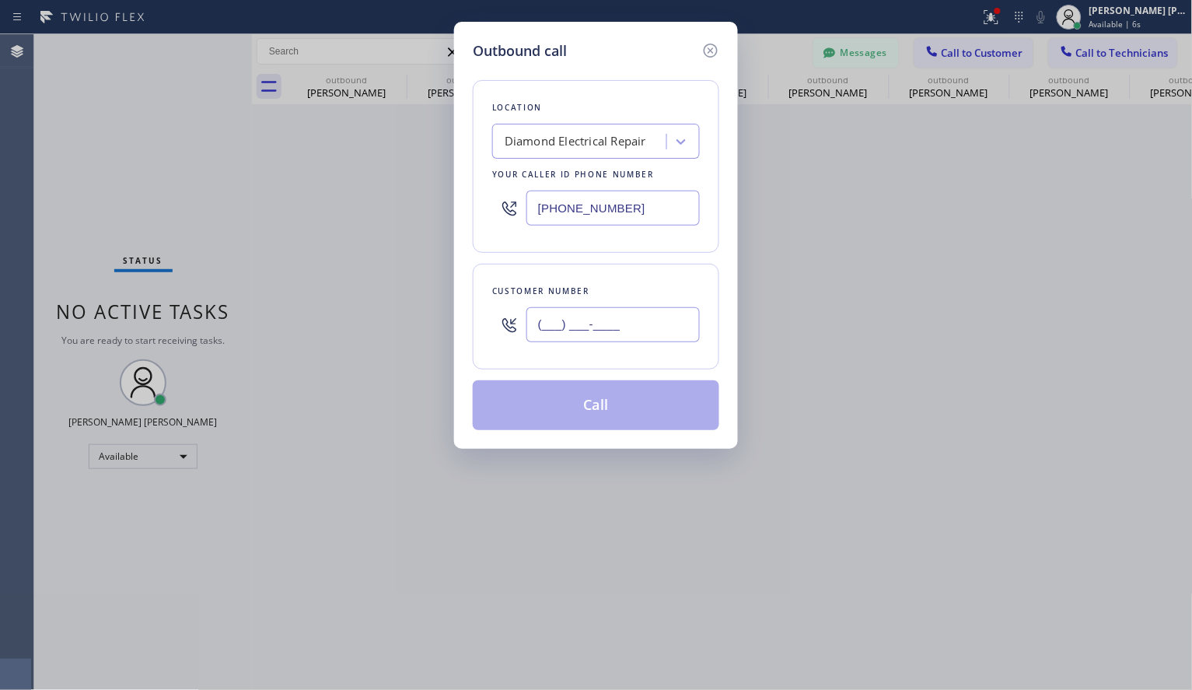
click at [596, 327] on input "(___) ___-____" at bounding box center [612, 324] width 173 height 35
paste input "626) 857-8876"
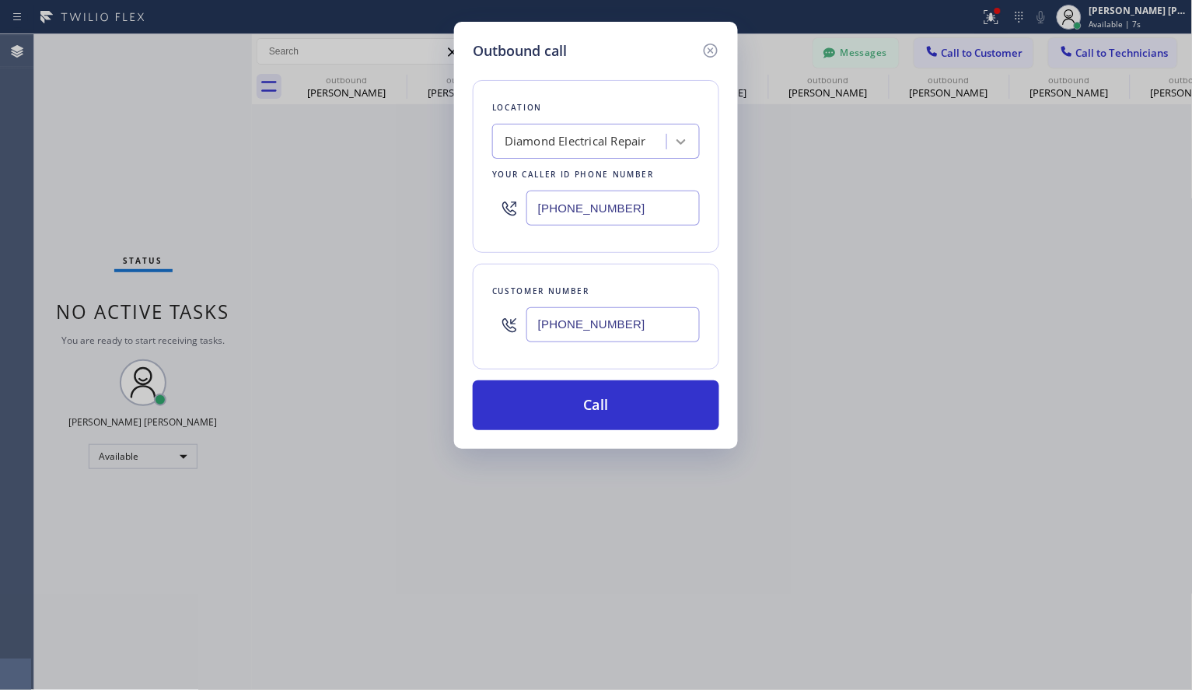
type input "[PHONE_NUMBER]"
click at [683, 135] on icon at bounding box center [681, 142] width 16 height 16
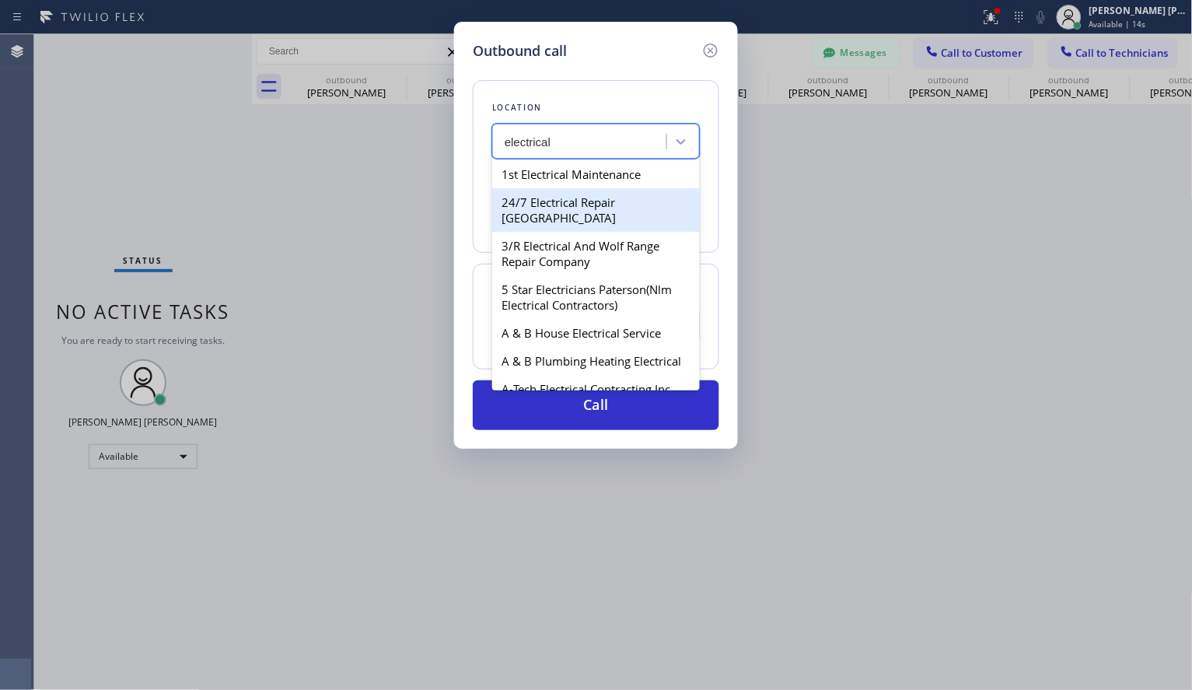
type input "electrical"
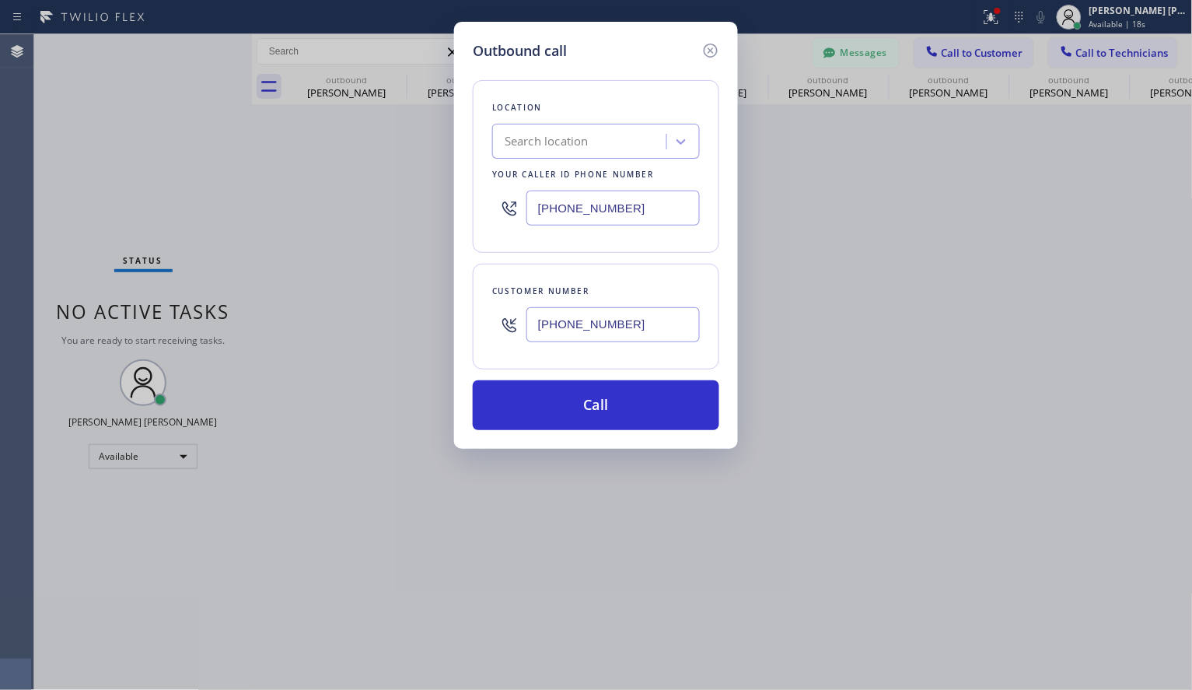
click at [1030, 218] on div "Outbound call Location Search location Your caller id phone number [PHONE_NUMBE…" at bounding box center [596, 345] width 1192 height 690
click at [617, 144] on div "Search location" at bounding box center [582, 141] width 170 height 27
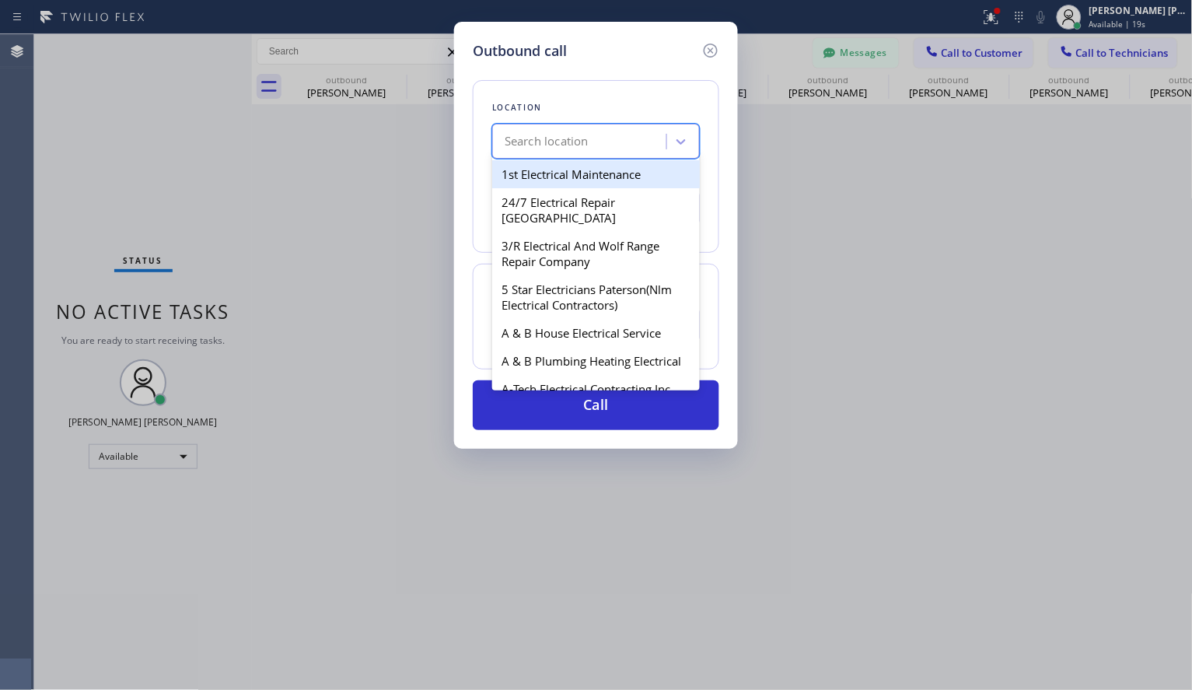
paste input "Electrician Tree In Diamond Bar [PERSON_NAME]"
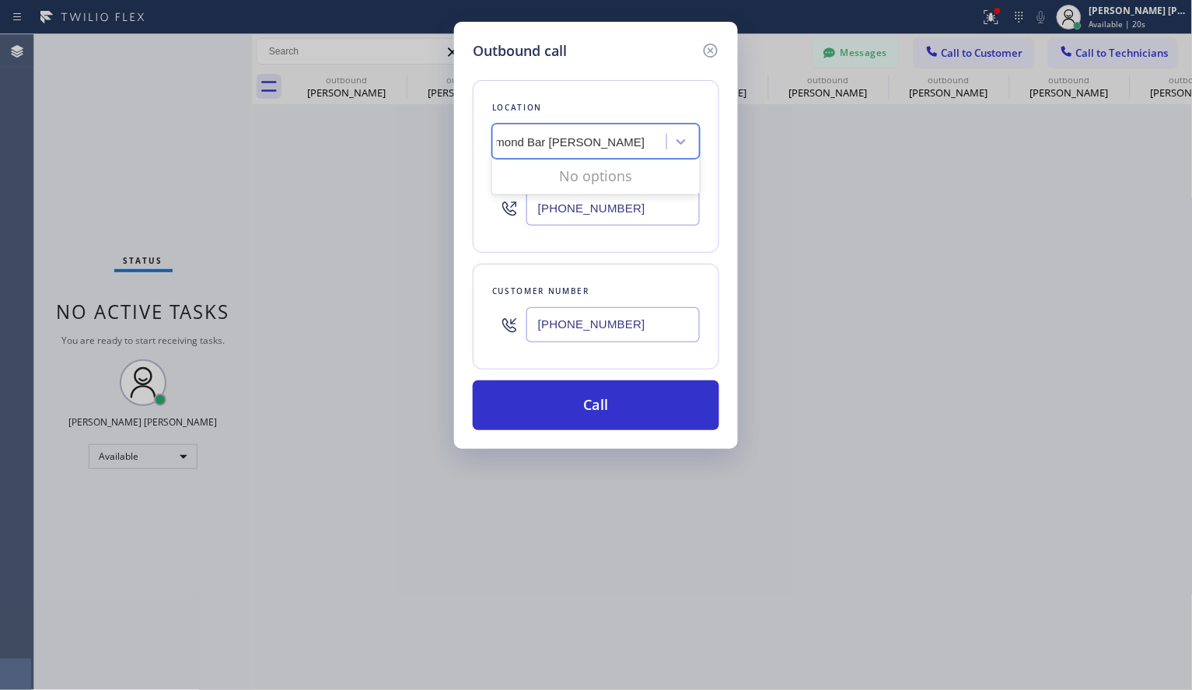
scroll to position [0, 123]
type input "Electrician Tree In Diamond Bar"
click at [589, 184] on div "Electrician Tree In Diamond Bar" at bounding box center [596, 174] width 208 height 28
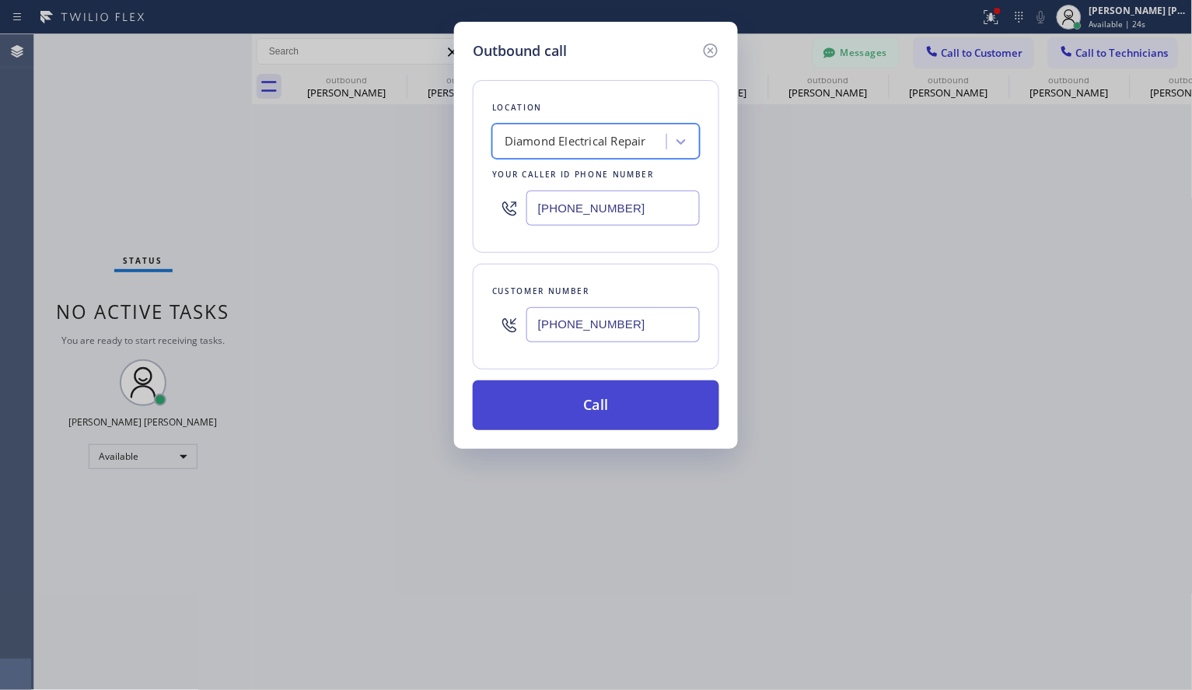
click at [660, 418] on button "Call" at bounding box center [596, 405] width 246 height 50
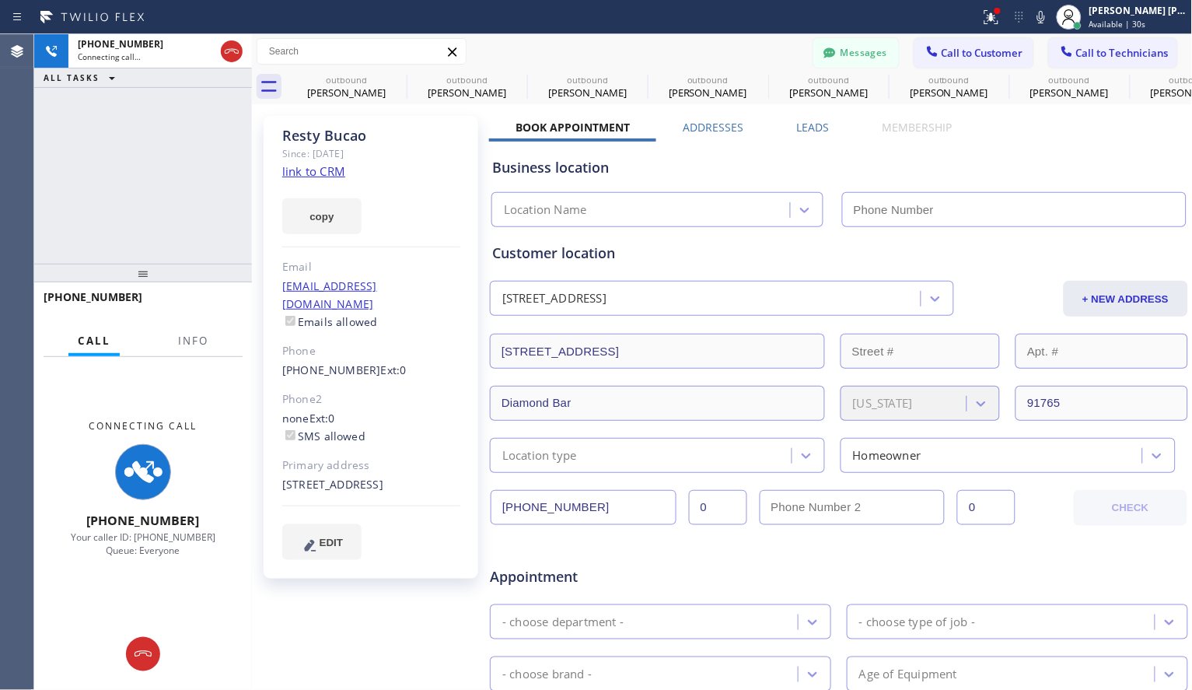
type input "[PHONE_NUMBER]"
drag, startPoint x: 1087, startPoint y: 150, endPoint x: 998, endPoint y: 124, distance: 93.2
click at [1085, 151] on div "Business location Diamond Electrical Repair [PHONE_NUMBER]" at bounding box center [839, 185] width 700 height 86
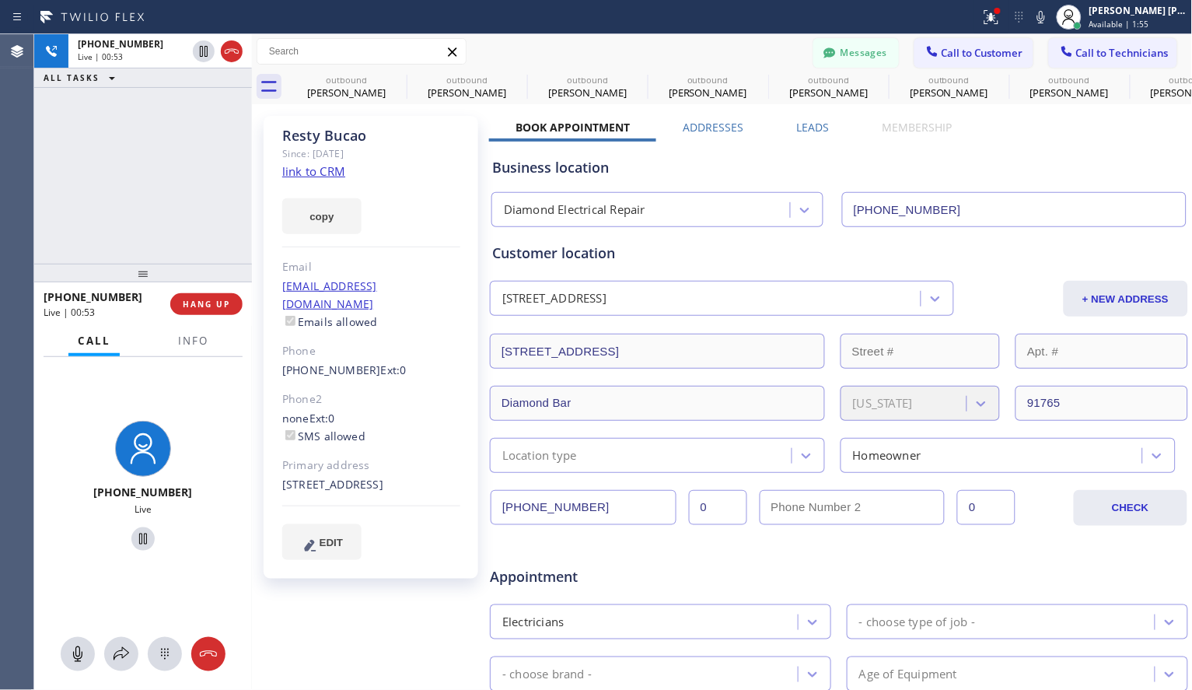
click at [402, 635] on div "[PERSON_NAME] Since: [DATE] link to CRM copy Email [EMAIL_ADDRESS][DOMAIN_NAME]…" at bounding box center [372, 612] width 233 height 1008
click at [142, 533] on icon at bounding box center [143, 539] width 19 height 19
click at [215, 302] on span "HANG UP" at bounding box center [206, 304] width 47 height 11
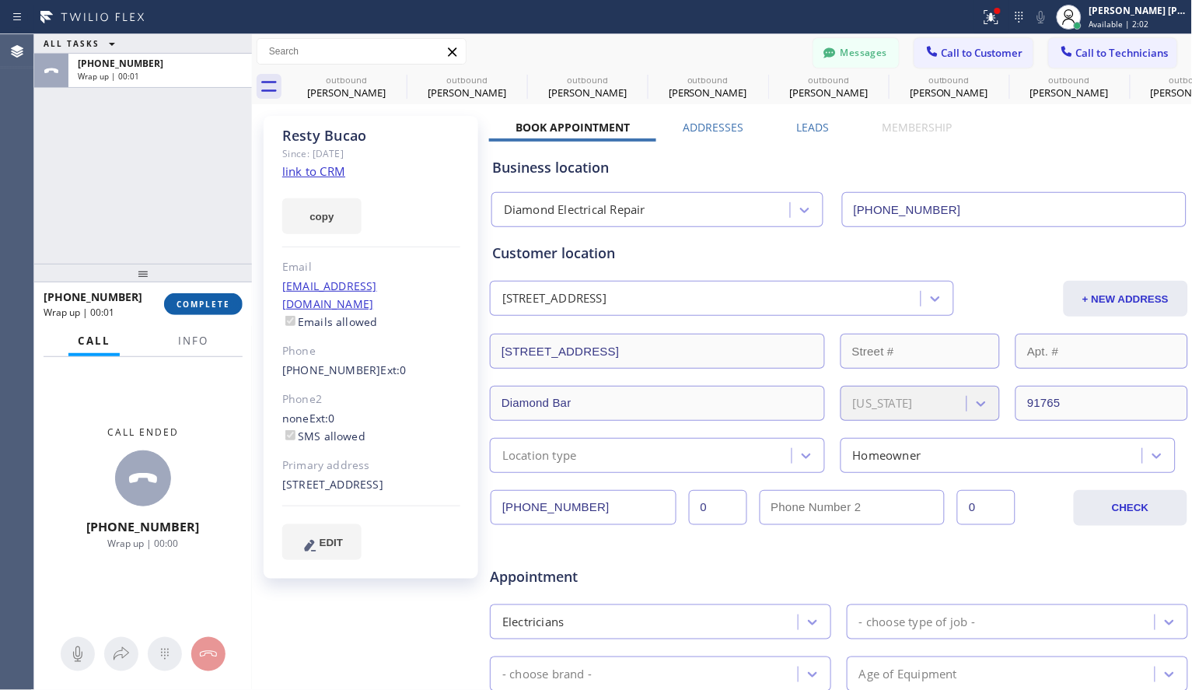
click at [207, 298] on button "COMPLETE" at bounding box center [203, 304] width 79 height 22
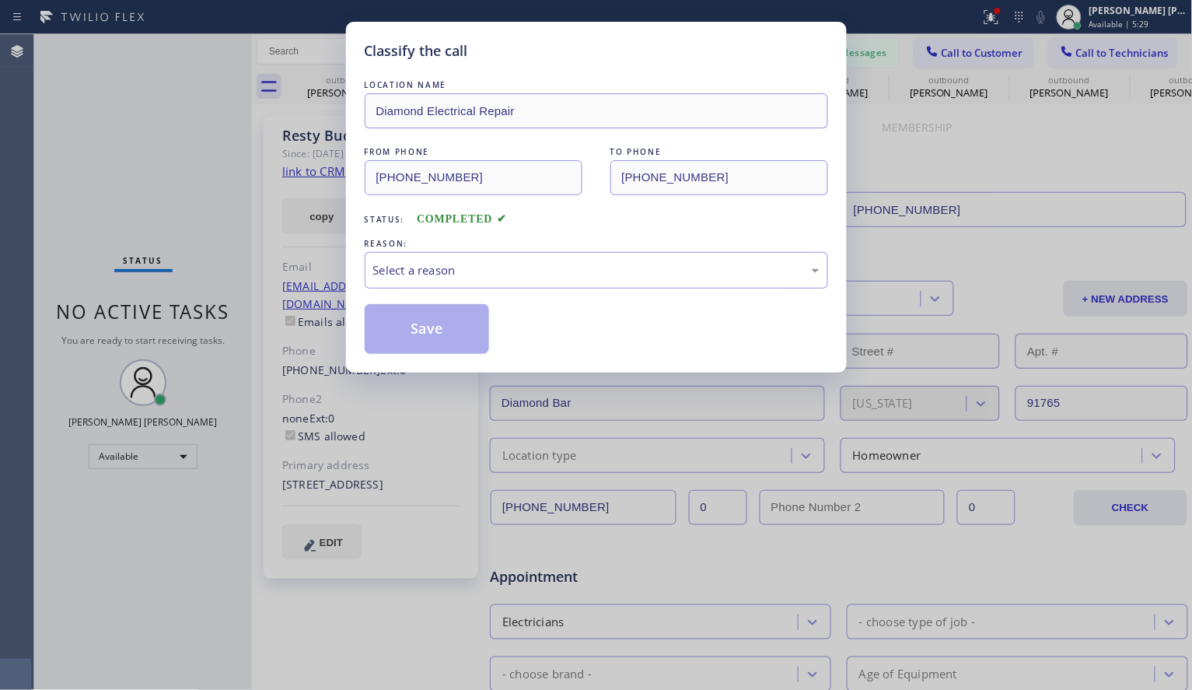
click at [1021, 564] on div "Classify the call LOCATION NAME Diamond Electrical Repair FROM PHONE [PHONE_NUM…" at bounding box center [596, 345] width 1192 height 690
click at [525, 283] on div "Select a reason" at bounding box center [596, 270] width 463 height 37
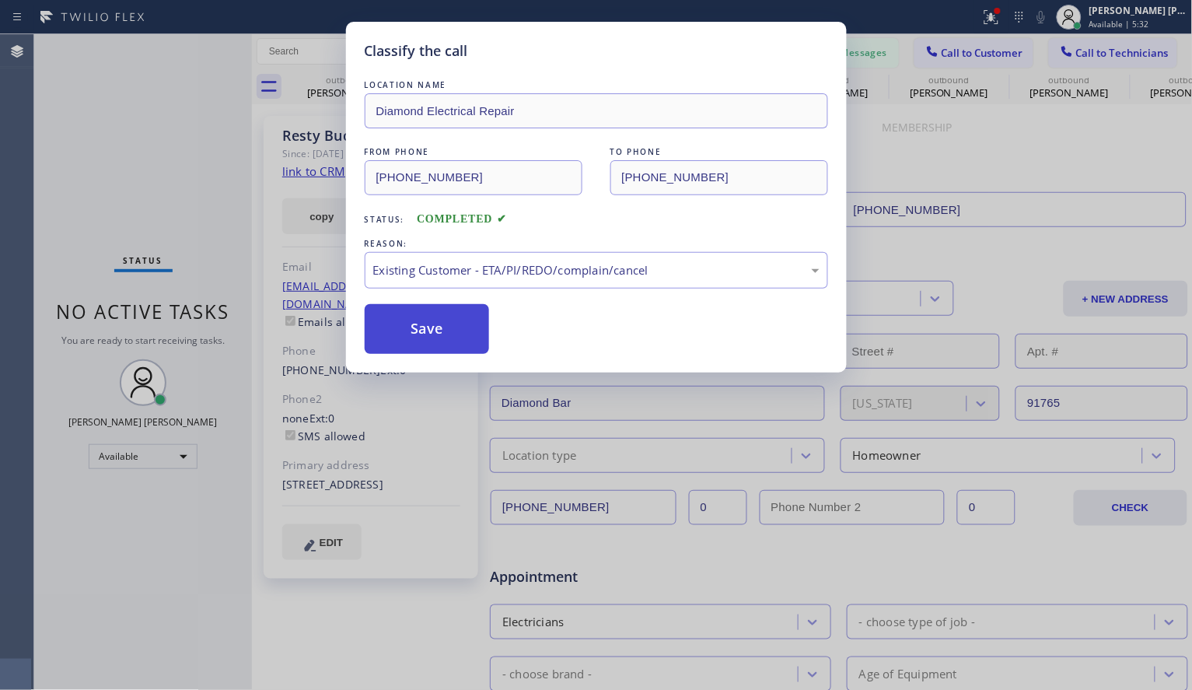
click at [483, 316] on button "Save" at bounding box center [427, 329] width 125 height 50
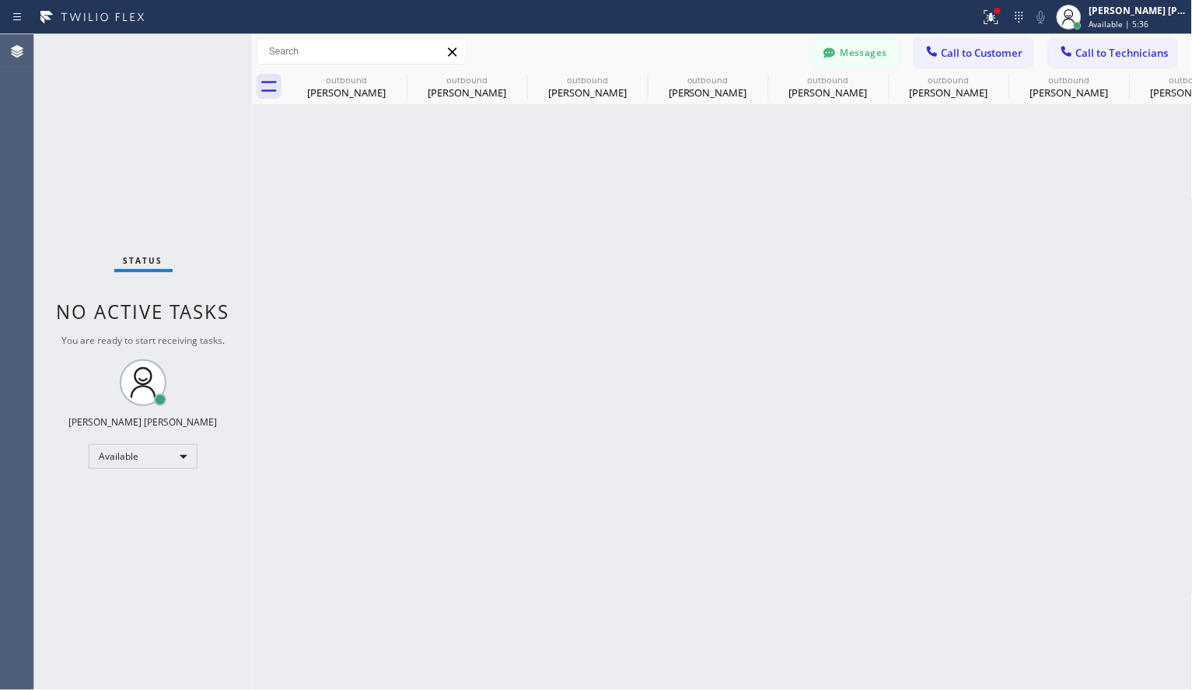
click at [764, 641] on div "Back to Dashboard Change Sender ID Customers Technicians [PERSON_NAME] Kuma [DA…" at bounding box center [722, 361] width 941 height 655
click at [194, 462] on div "Available" at bounding box center [143, 456] width 109 height 25
click at [159, 482] on li "Offline" at bounding box center [142, 477] width 106 height 19
click at [1080, 323] on div "Back to Dashboard Change Sender ID Customers Technicians [PERSON_NAME] Kuma [DA…" at bounding box center [722, 361] width 941 height 655
drag, startPoint x: 1023, startPoint y: 341, endPoint x: 526, endPoint y: 128, distance: 540.6
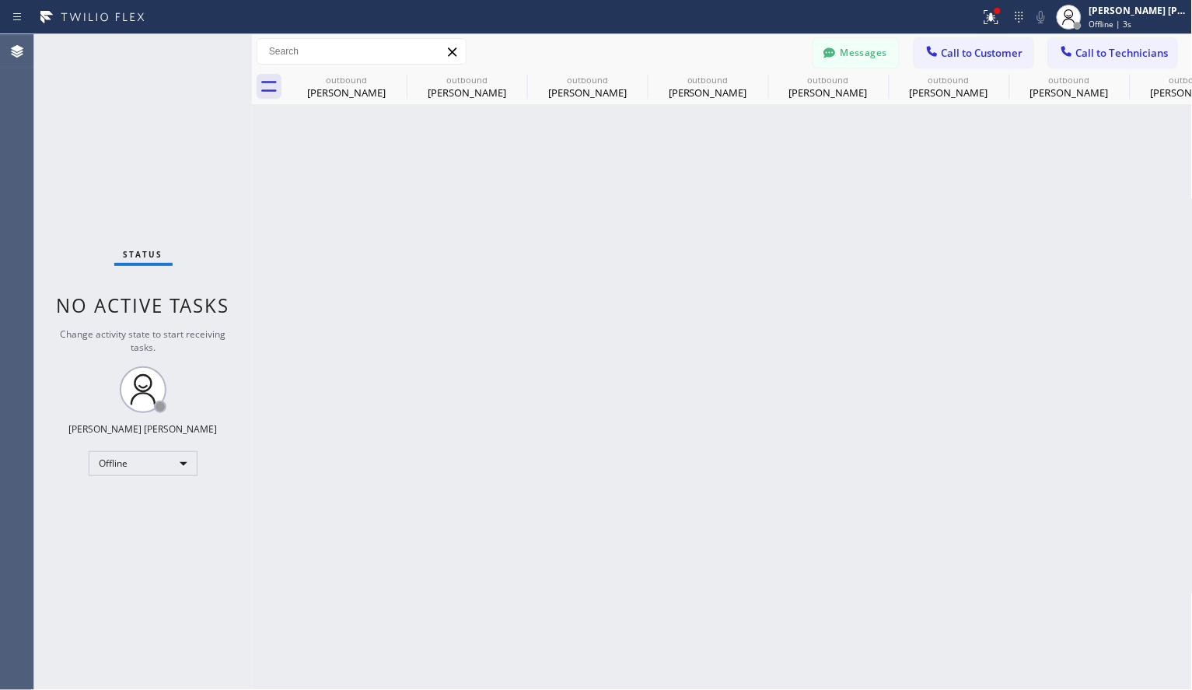
click at [1024, 341] on div "Back to Dashboard Change Sender ID Customers Technicians [PERSON_NAME] Kuma [DA…" at bounding box center [722, 361] width 941 height 655
click at [174, 470] on div "Offline" at bounding box center [143, 463] width 109 height 25
click at [139, 498] on li "Available" at bounding box center [142, 503] width 106 height 19
click at [981, 54] on span "Call to Customer" at bounding box center [983, 53] width 82 height 14
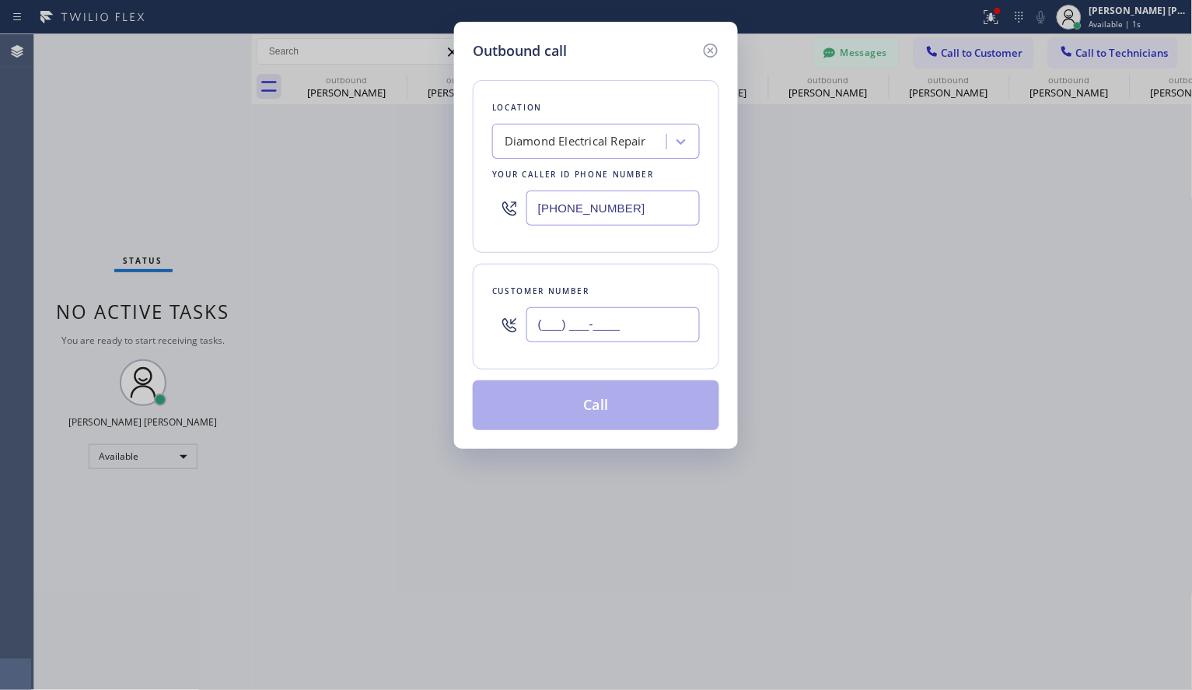
click at [592, 326] on input "(___) ___-____" at bounding box center [612, 324] width 173 height 35
paste input "714) 975-4761"
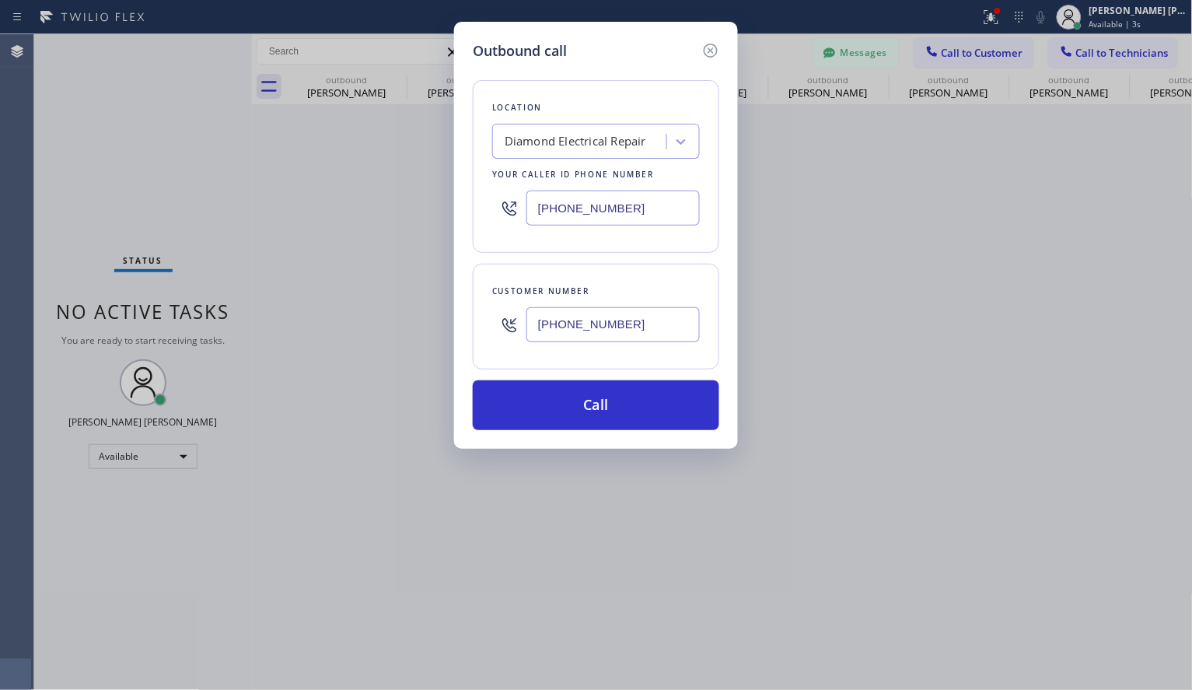
type input "[PHONE_NUMBER]"
click at [606, 135] on div "Diamond Electrical Repair" at bounding box center [576, 142] width 142 height 18
paste input "Electricians Service Team [PERSON_NAME]"
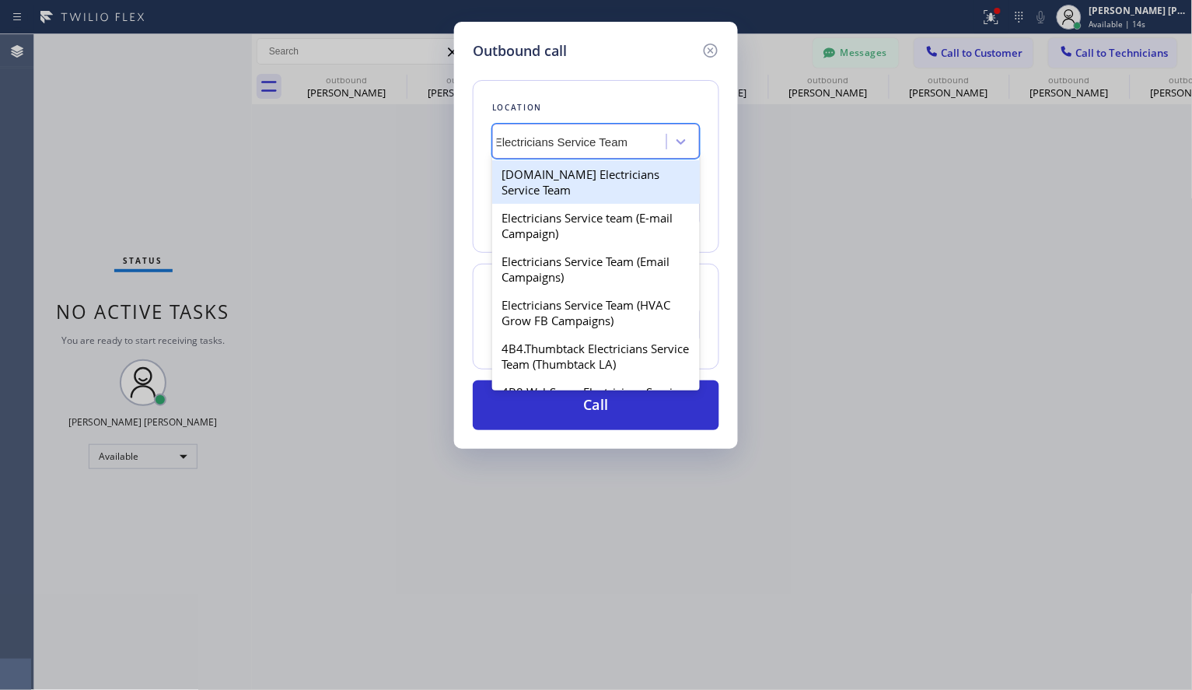
click at [517, 141] on input "Electricians Service Team" at bounding box center [577, 141] width 164 height 13
type input "Electricians Service Team"
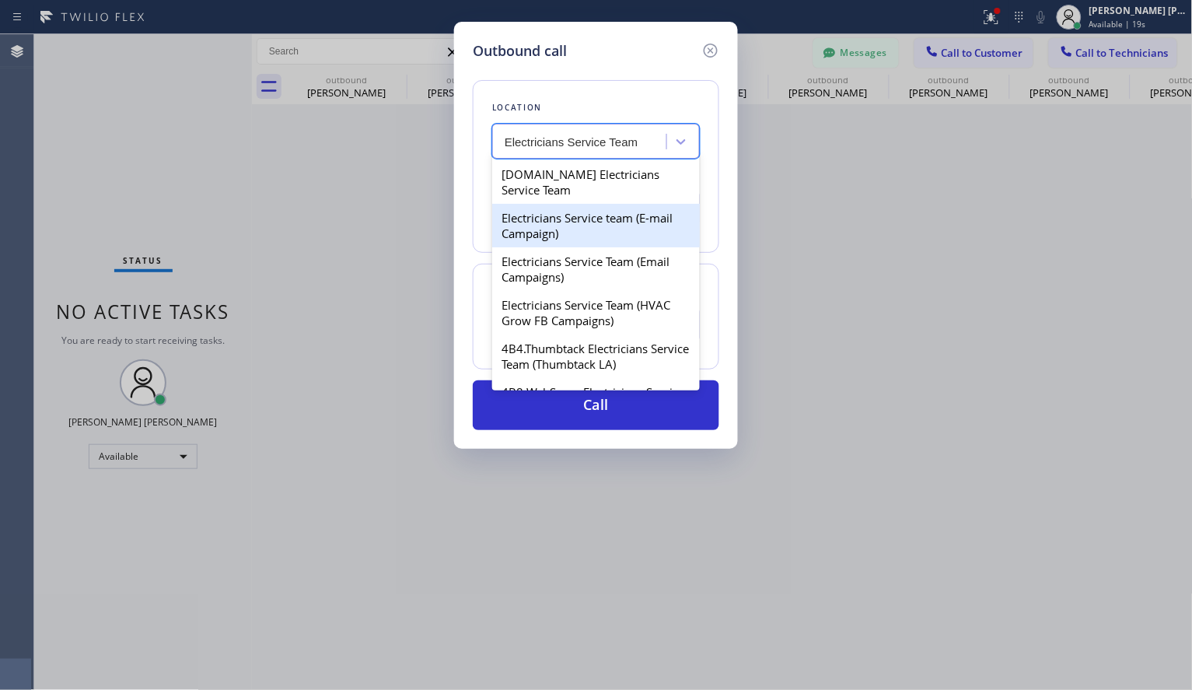
type input "[PHONE_NUMBER]"
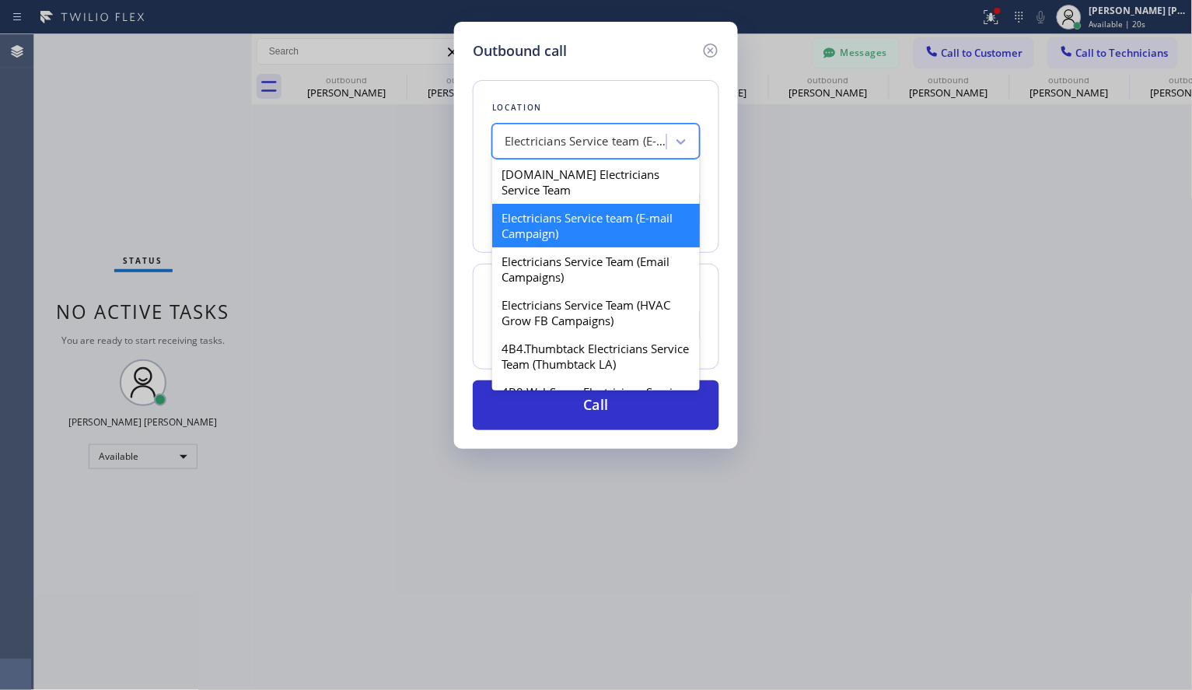
click at [592, 142] on div "Electricians Service team (E-mail Campaign)" at bounding box center [586, 142] width 163 height 18
paste input "Electricians Service Team [PERSON_NAME]"
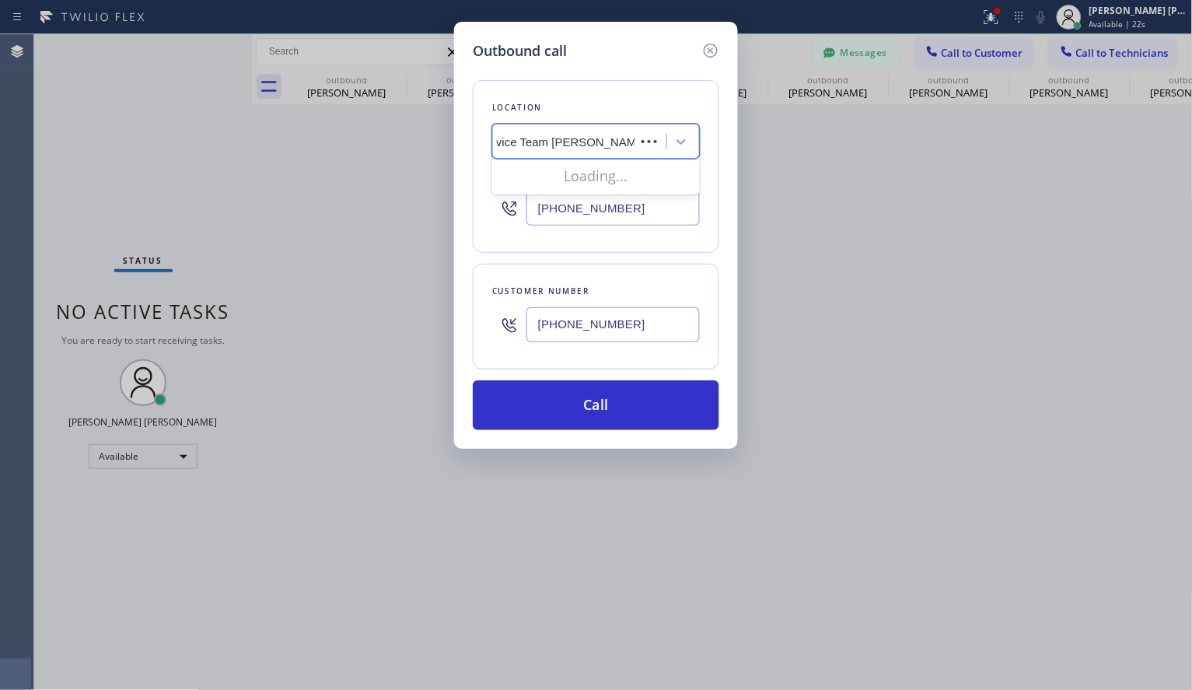
scroll to position [0, 66]
click at [498, 137] on input "Electricians Service Team [PERSON_NAME]" at bounding box center [549, 141] width 220 height 13
type input "Electricians Service Team [PERSON_NAME]"
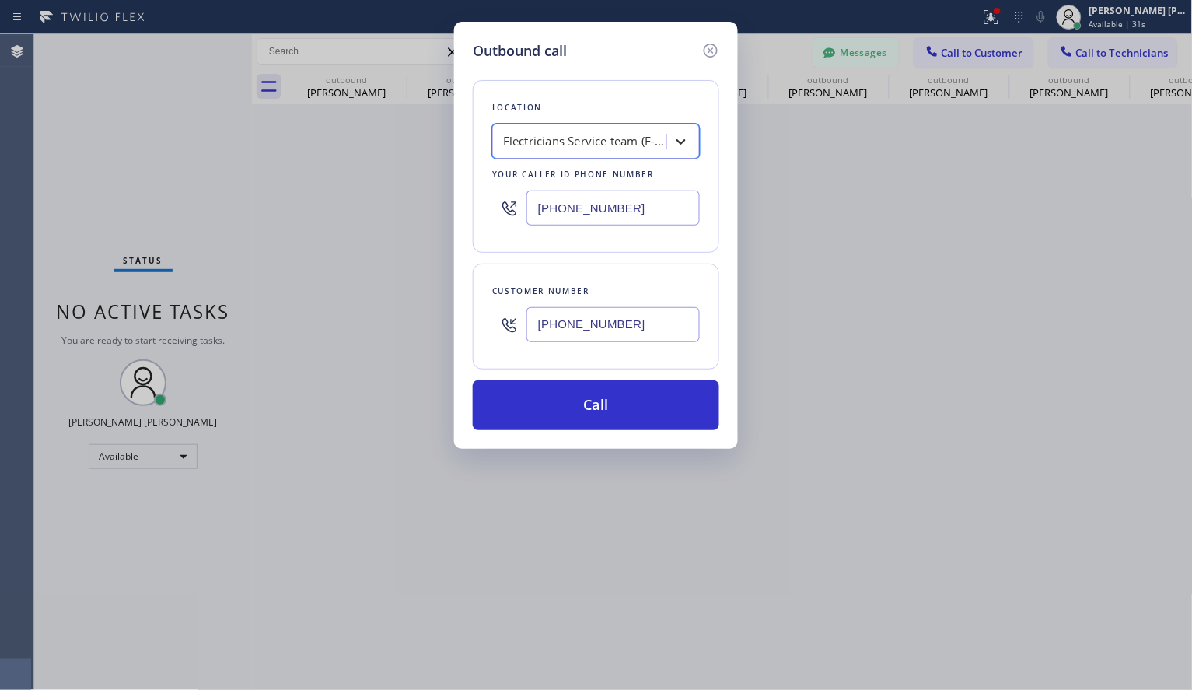
click at [667, 143] on div at bounding box center [681, 142] width 28 height 28
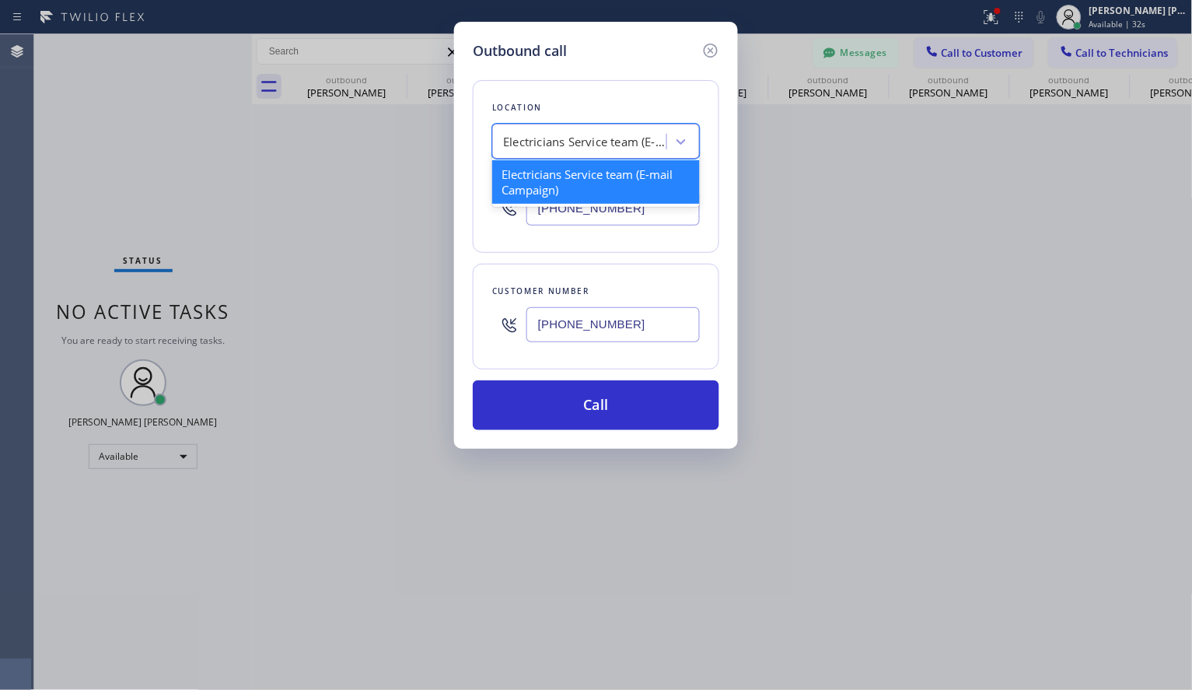
click at [647, 135] on div "Electricians Service team (E-mail Campaign)" at bounding box center [584, 142] width 163 height 18
paste input "Electricians Service Team [PERSON_NAME]"
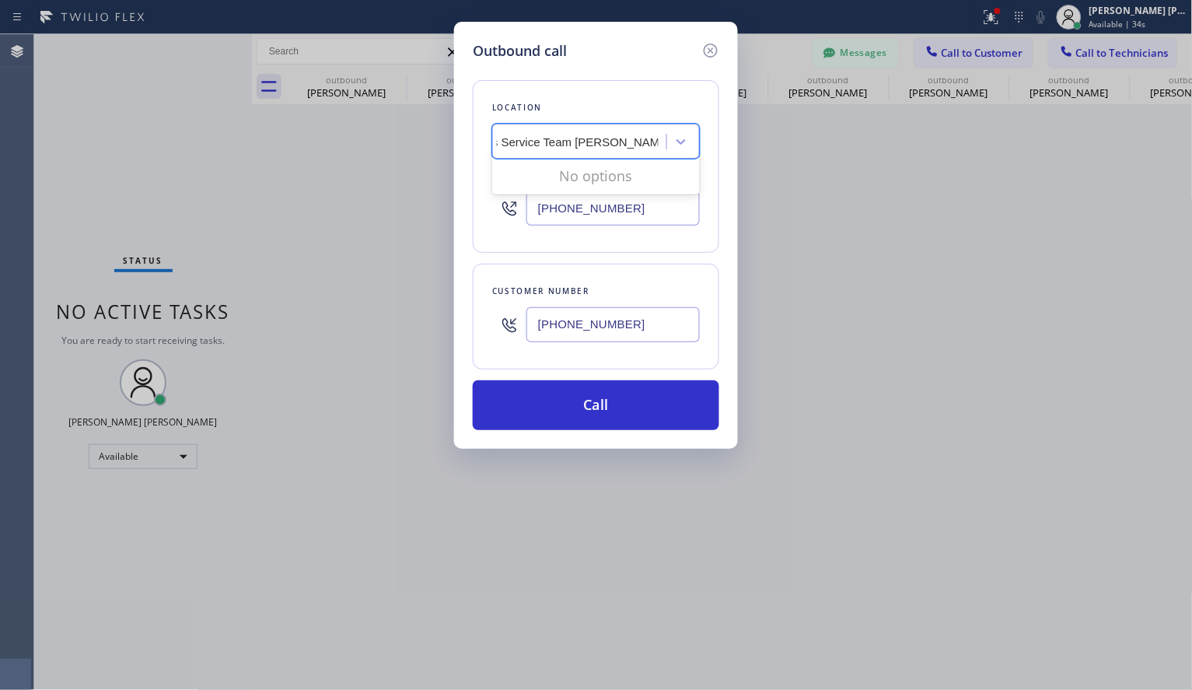
scroll to position [0, 66]
click at [499, 140] on input "Electricians Service Team [PERSON_NAME]" at bounding box center [549, 141] width 220 height 13
click at [540, 145] on input "Electricians Service Team [PERSON_NAME]" at bounding box center [549, 141] width 220 height 13
click at [654, 143] on input "Electricians Service Team [PERSON_NAME]" at bounding box center [595, 141] width 194 height 13
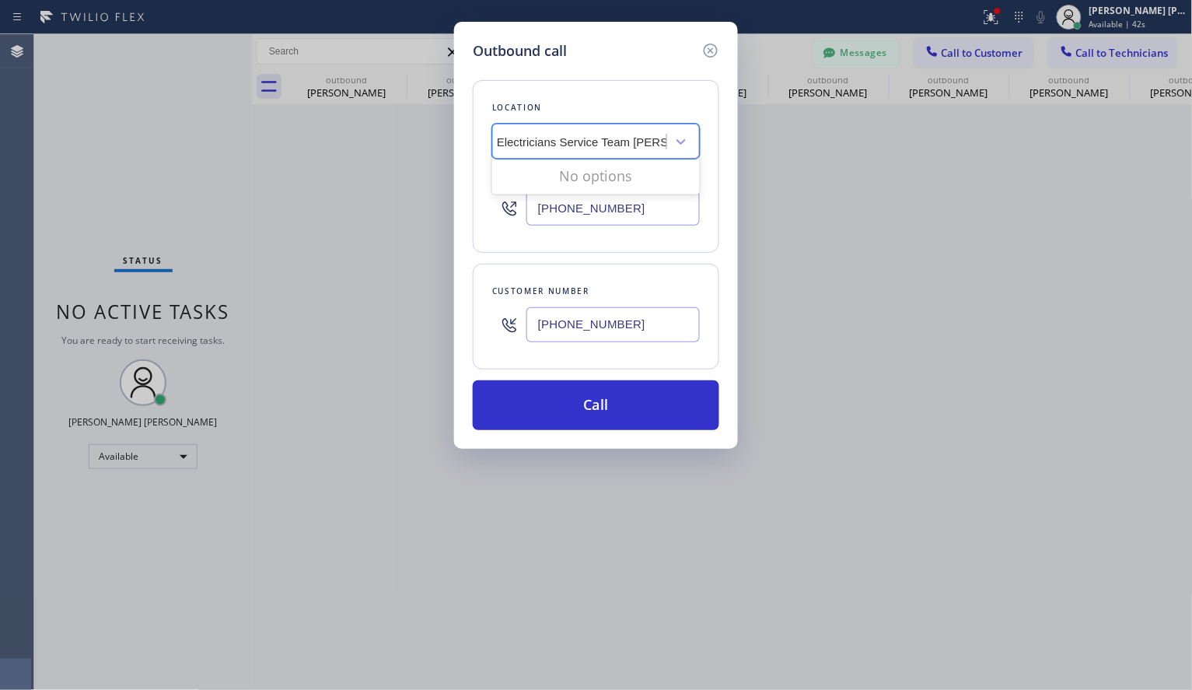
scroll to position [0, 11]
type input "Electricians Service [PERSON_NAME]"
click at [635, 142] on div "Electricians Service [PERSON_NAME]" at bounding box center [582, 141] width 170 height 27
paste input "Electricians Service Team [PERSON_NAME]"
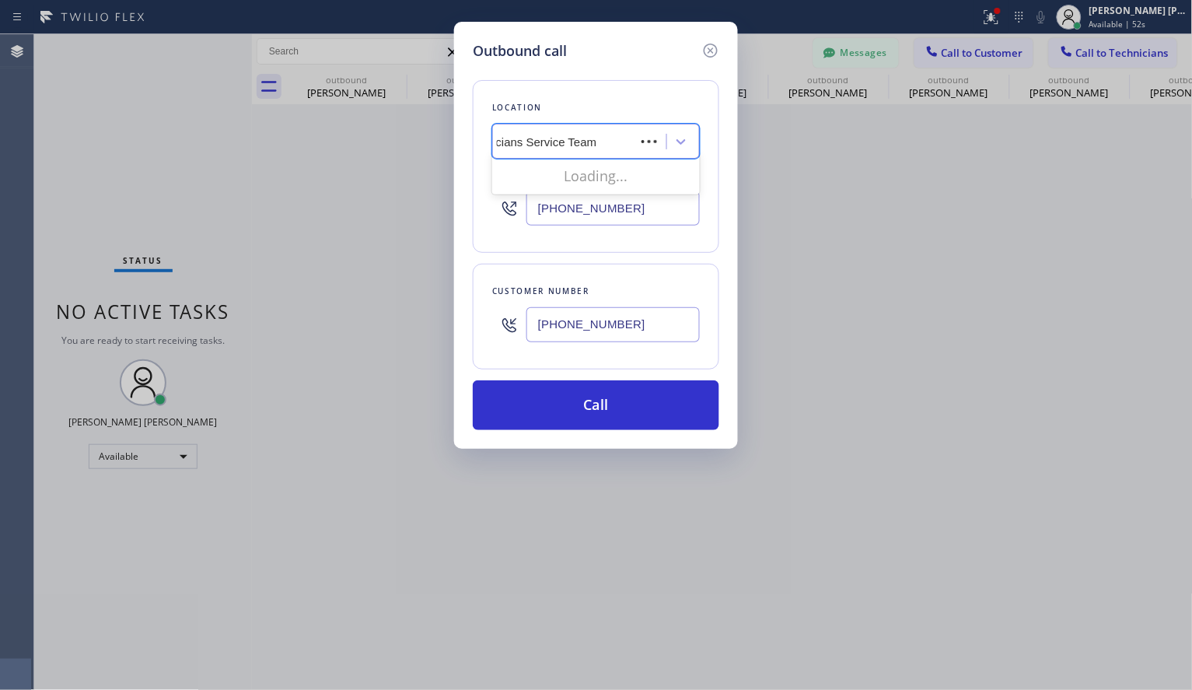
scroll to position [0, 10]
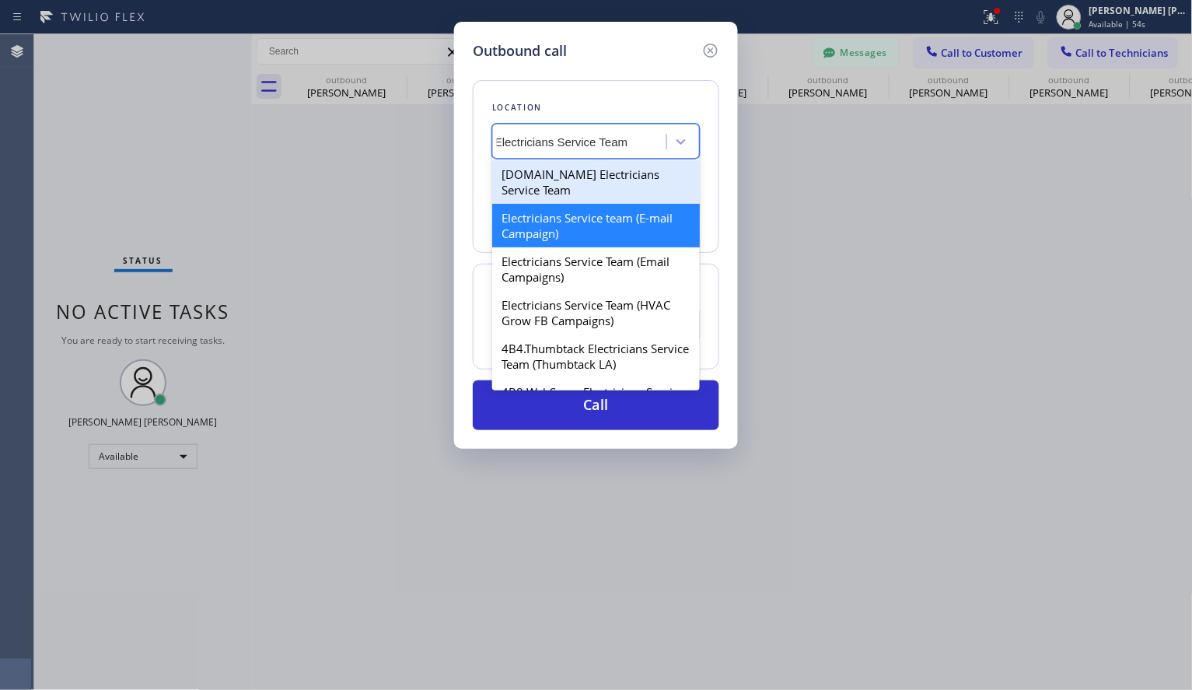
click at [516, 135] on input "Electricians Service Team" at bounding box center [577, 141] width 164 height 13
type input "Electricians Service Team"
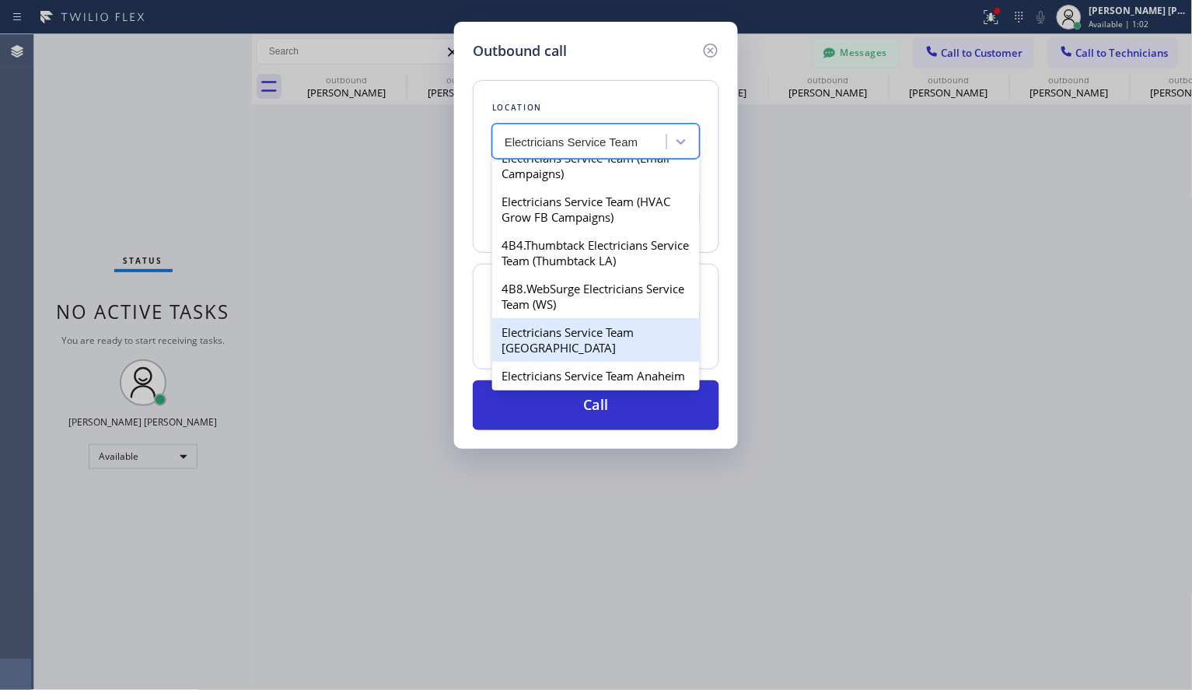
scroll to position [207, 0]
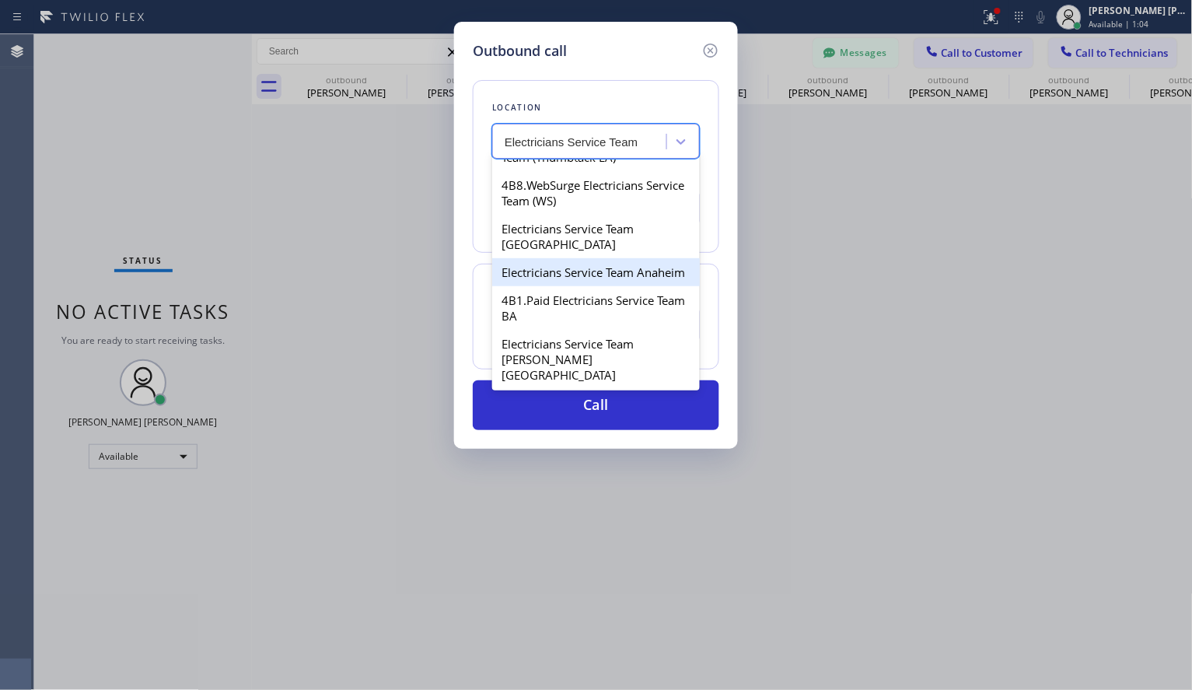
click at [606, 285] on div "Electricians Service Team Anaheim" at bounding box center [596, 272] width 208 height 28
type input "[PHONE_NUMBER]"
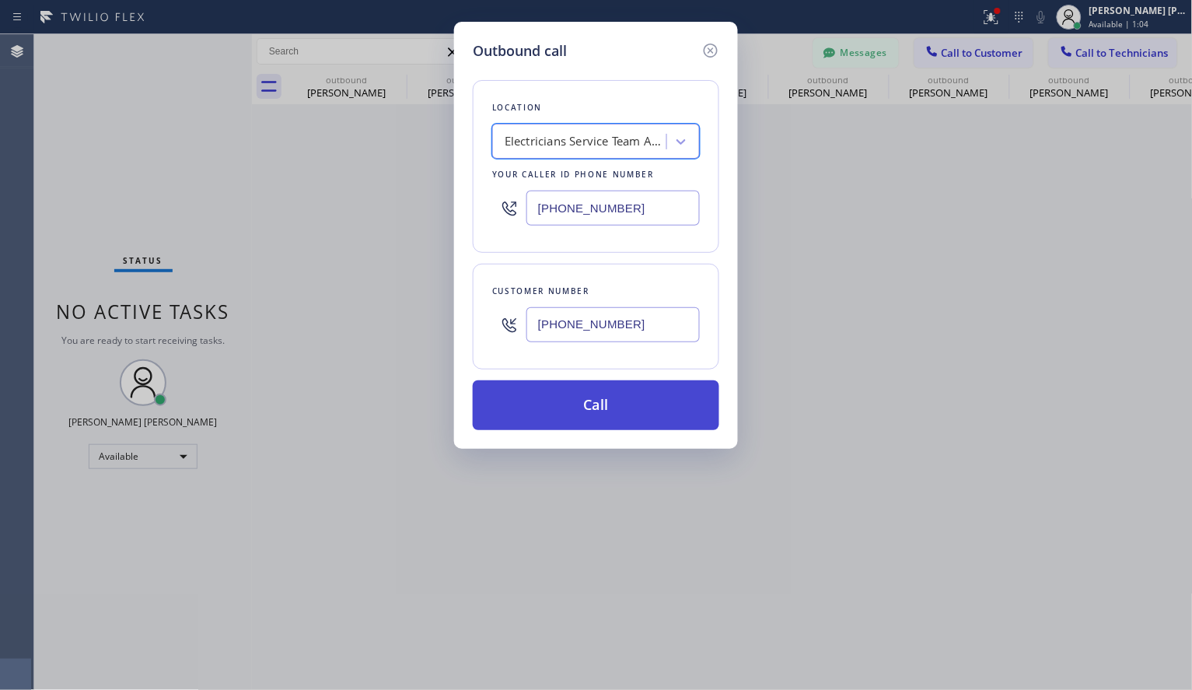
click at [597, 429] on button "Call" at bounding box center [596, 405] width 246 height 50
click at [603, 418] on button "Call" at bounding box center [596, 405] width 246 height 50
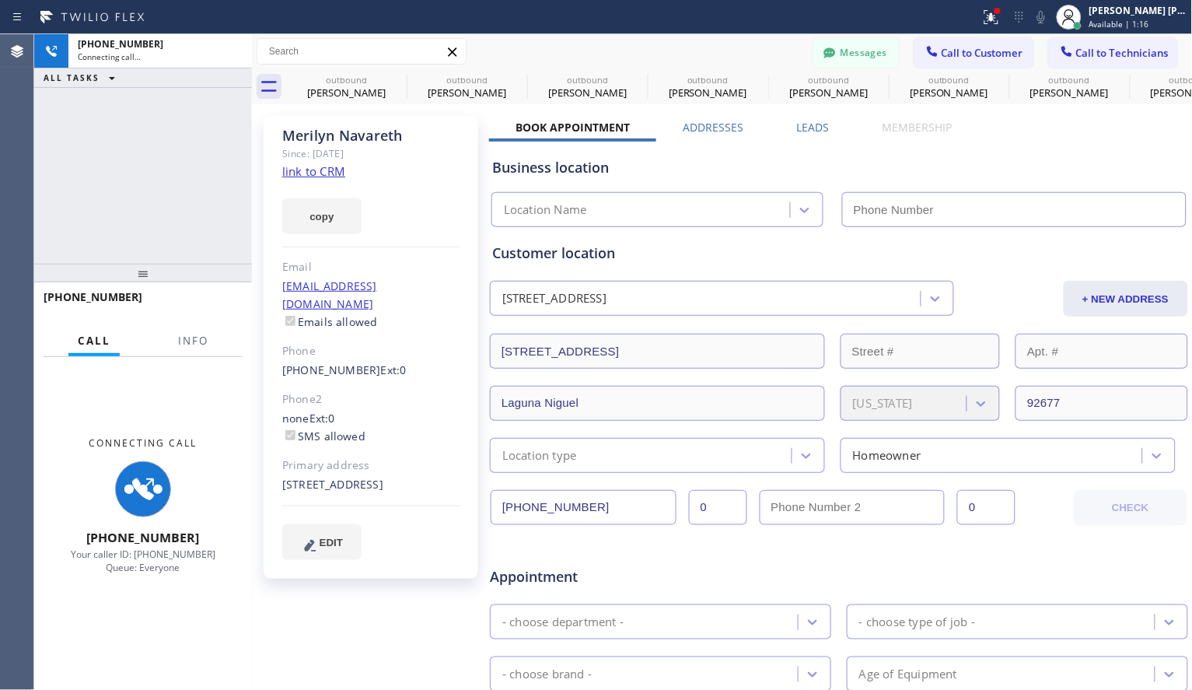
type input "[PHONE_NUMBER]"
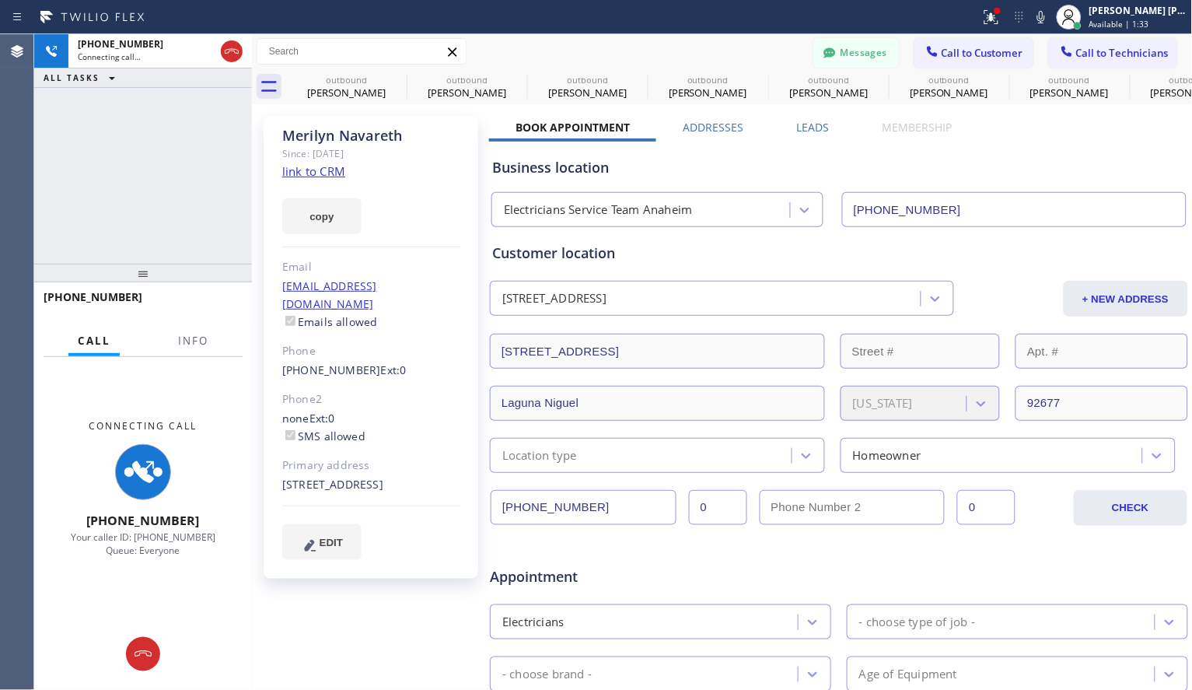
click at [1026, 157] on div "Business location" at bounding box center [839, 167] width 694 height 21
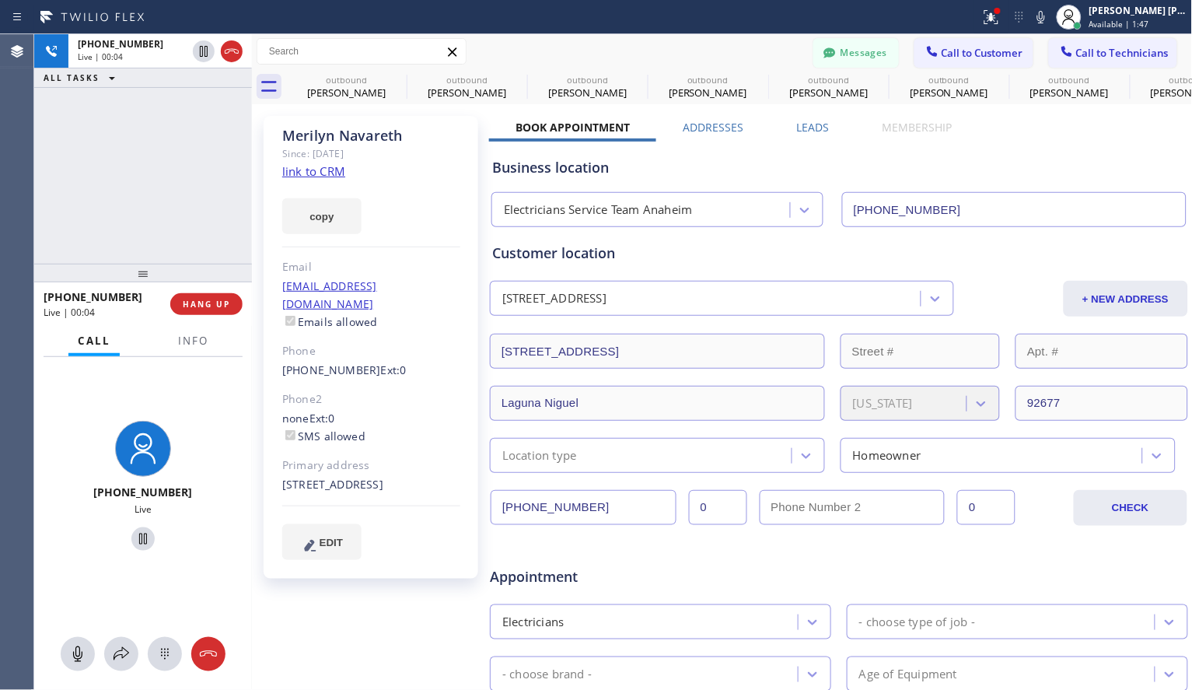
click at [118, 118] on div "[PHONE_NUMBER] Live | 00:04 ALL TASKS ALL TASKS ACTIVE TASKS TASKS IN WRAP UP" at bounding box center [143, 148] width 218 height 229
click at [152, 204] on div "[PHONE_NUMBER] Live | 00:14 ALL TASKS ALL TASKS ACTIVE TASKS TASKS IN WRAP UP" at bounding box center [143, 148] width 218 height 229
click at [219, 201] on div "[PHONE_NUMBER] Live | 00:25 ALL TASKS ALL TASKS ACTIVE TASKS TASKS IN WRAP UP" at bounding box center [143, 148] width 218 height 229
click at [187, 208] on div "[PHONE_NUMBER] Live | 00:30 ALL TASKS ALL TASKS ACTIVE TASKS TASKS IN WRAP UP" at bounding box center [143, 148] width 218 height 229
click at [191, 114] on div "[PHONE_NUMBER] Live | 00:32 ALL TASKS ALL TASKS ACTIVE TASKS TASKS IN WRAP UP" at bounding box center [143, 148] width 218 height 229
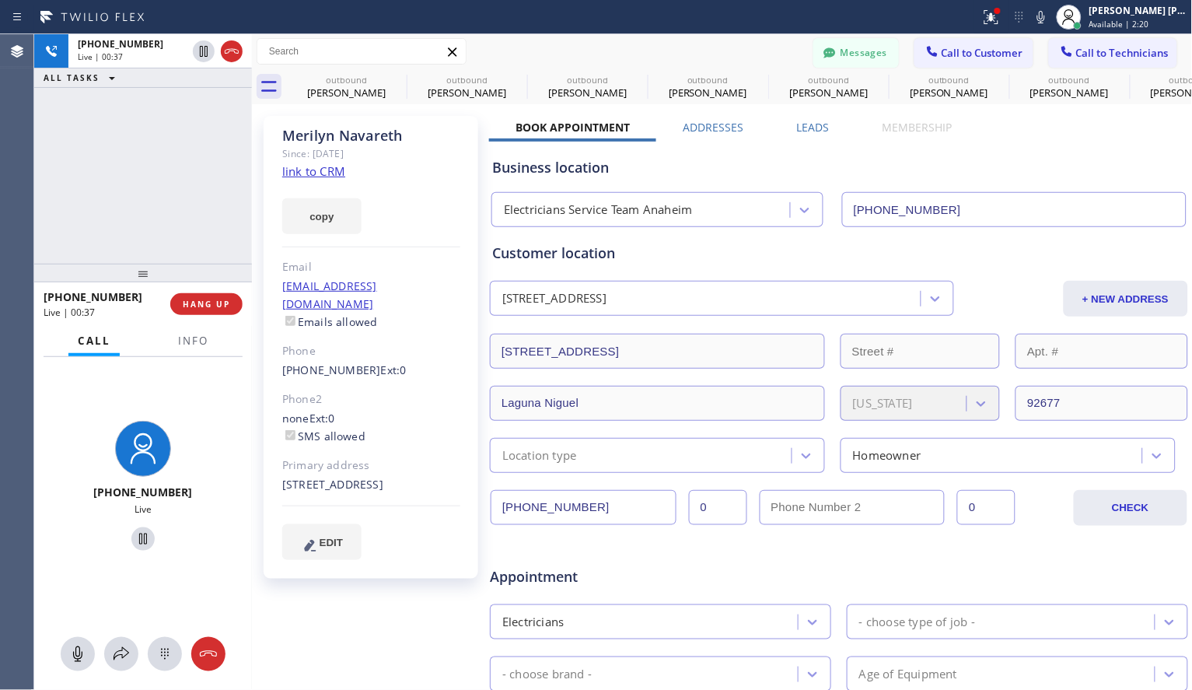
click at [151, 188] on div "[PHONE_NUMBER] Live | 00:37 ALL TASKS ALL TASKS ACTIVE TASKS TASKS IN WRAP UP" at bounding box center [143, 148] width 218 height 229
click at [103, 140] on div "[PHONE_NUMBER] Live | 01:00 ALL TASKS ALL TASKS ACTIVE TASKS TASKS IN WRAP UP" at bounding box center [143, 148] width 218 height 229
drag, startPoint x: 188, startPoint y: 214, endPoint x: 178, endPoint y: 207, distance: 12.3
click at [188, 214] on div "[PHONE_NUMBER] Live | 01:03 ALL TASKS ALL TASKS ACTIVE TASKS TASKS IN WRAP UP" at bounding box center [143, 148] width 218 height 229
click at [159, 157] on div "[PHONE_NUMBER] Live | 01:05 ALL TASKS ALL TASKS ACTIVE TASKS TASKS IN WRAP UP" at bounding box center [143, 148] width 218 height 229
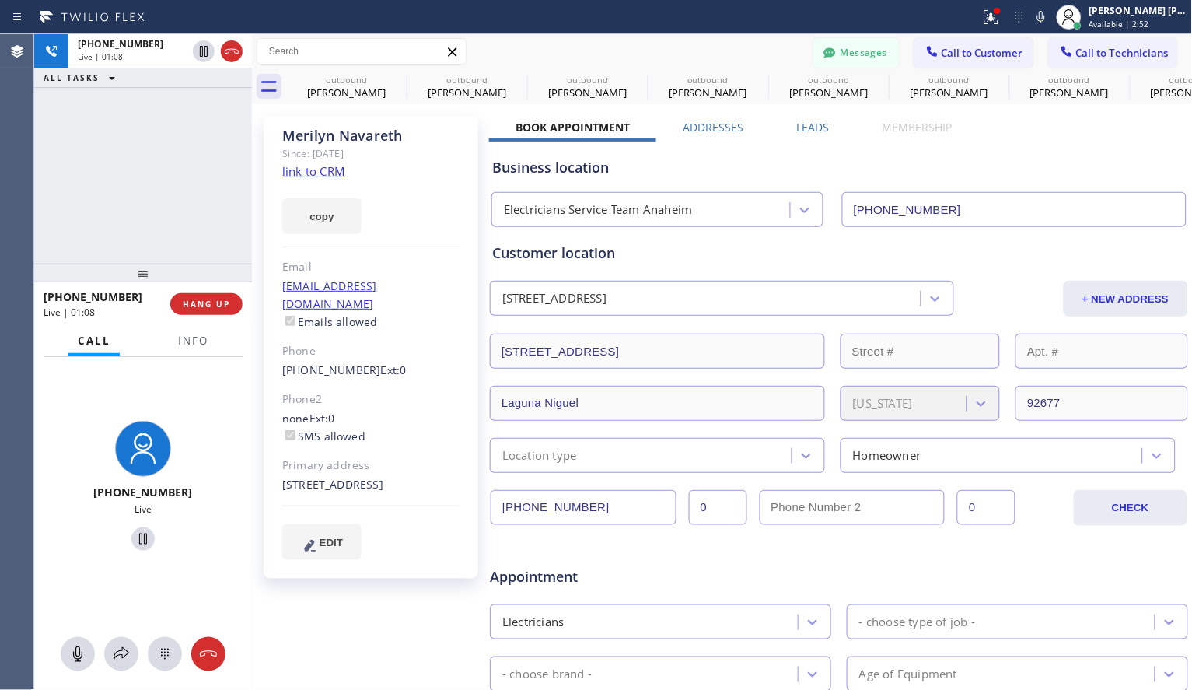
drag, startPoint x: 799, startPoint y: 565, endPoint x: 793, endPoint y: 559, distance: 8.3
click at [799, 565] on div "Appointment" at bounding box center [838, 567] width 701 height 40
click at [199, 148] on div "[PHONE_NUMBER] Live | 01:20 ALL TASKS ALL TASKS ACTIVE TASKS TASKS IN WRAP UP" at bounding box center [143, 148] width 218 height 229
click at [143, 166] on div "[PHONE_NUMBER] Live | 01:28 ALL TASKS ALL TASKS ACTIVE TASKS TASKS IN WRAP UP" at bounding box center [143, 148] width 218 height 229
click at [149, 142] on div "[PHONE_NUMBER] Live | 01:36 ALL TASKS ALL TASKS ACTIVE TASKS TASKS IN WRAP UP" at bounding box center [143, 148] width 218 height 229
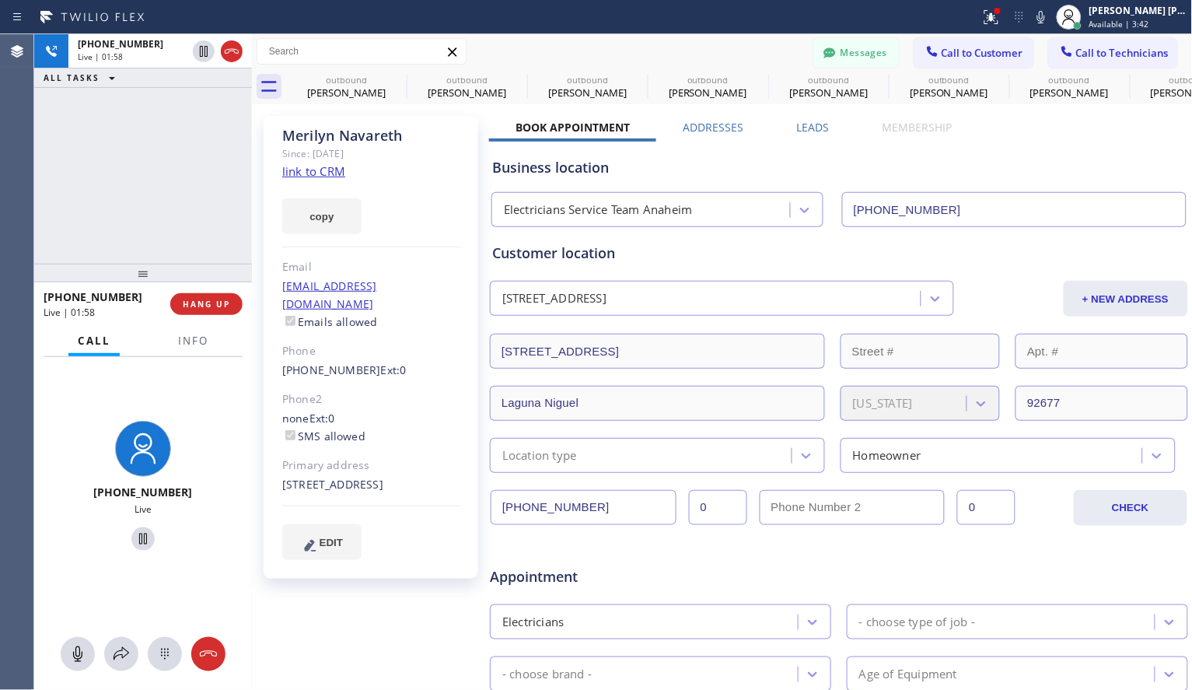
click at [126, 190] on div "[PHONE_NUMBER] Live | 01:58 ALL TASKS ALL TASKS ACTIVE TASKS TASKS IN WRAP UP" at bounding box center [143, 148] width 218 height 229
click at [142, 215] on div "[PHONE_NUMBER] Live | 01:59 ALL TASKS ALL TASKS ACTIVE TASKS TASKS IN WRAP UP" at bounding box center [143, 148] width 218 height 229
drag, startPoint x: 215, startPoint y: 659, endPoint x: 206, endPoint y: 637, distance: 24.4
click at [215, 659] on icon at bounding box center [208, 654] width 19 height 19
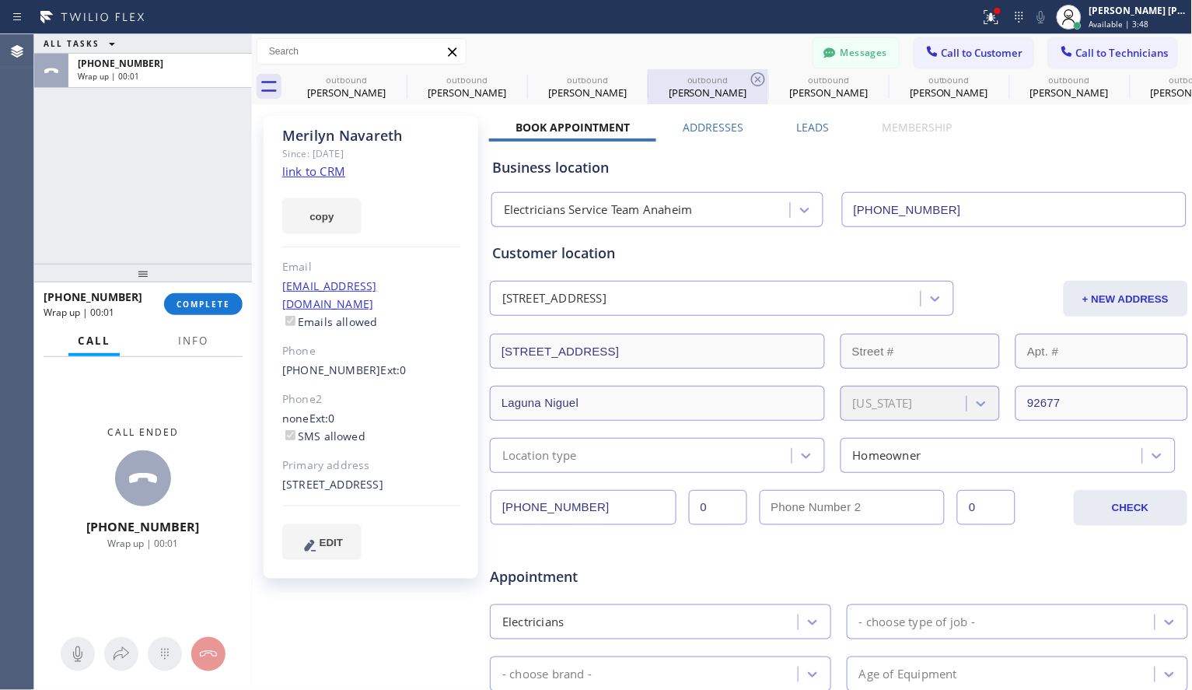
drag, startPoint x: 1017, startPoint y: 159, endPoint x: 747, endPoint y: 85, distance: 279.9
click at [1017, 159] on div "Business location" at bounding box center [839, 167] width 694 height 21
click at [204, 300] on span "COMPLETE" at bounding box center [204, 304] width 54 height 11
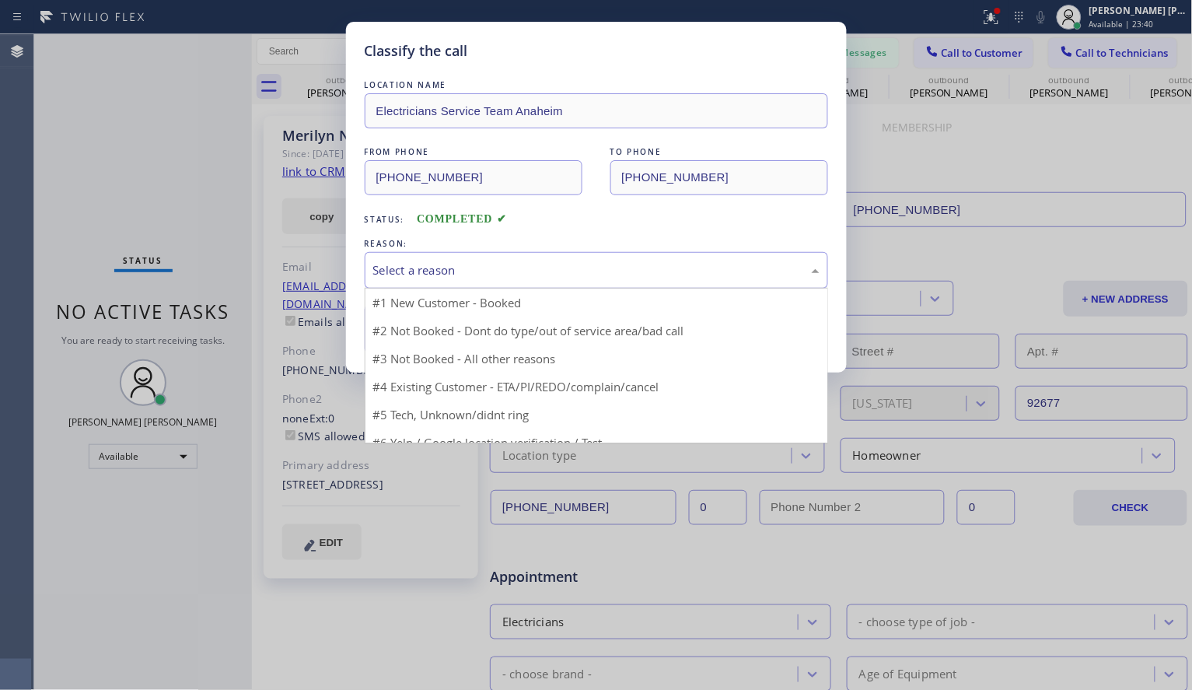
click at [428, 259] on div "Select a reason" at bounding box center [596, 270] width 463 height 37
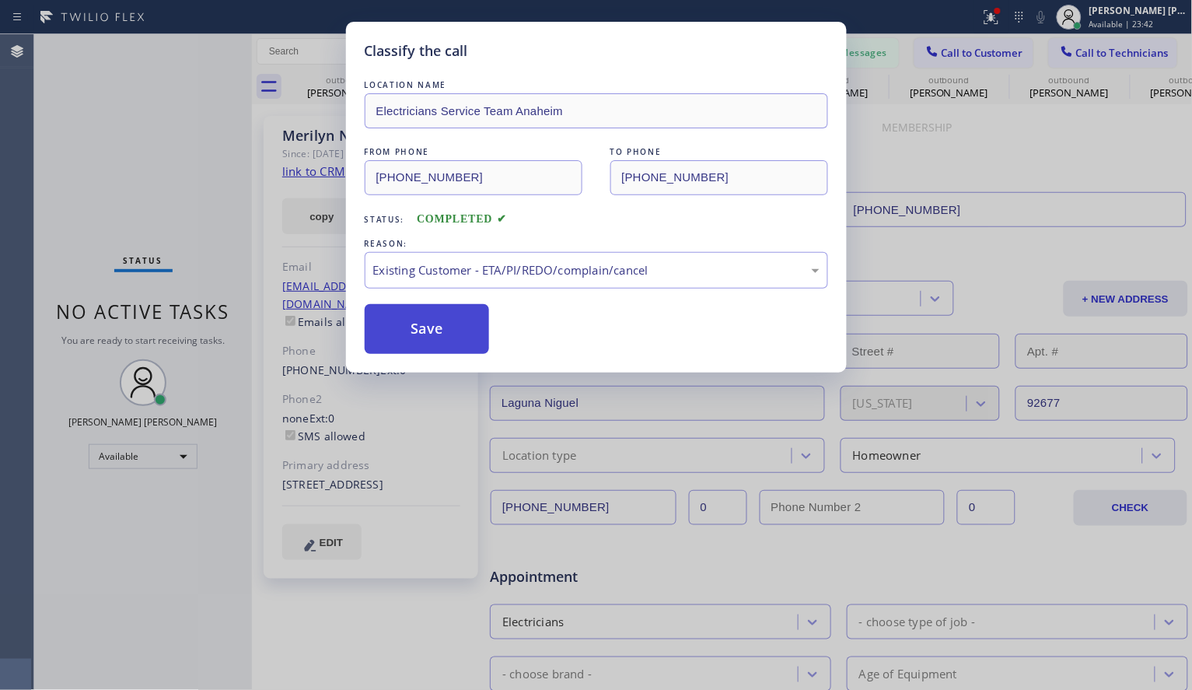
click at [413, 318] on button "Save" at bounding box center [427, 329] width 125 height 50
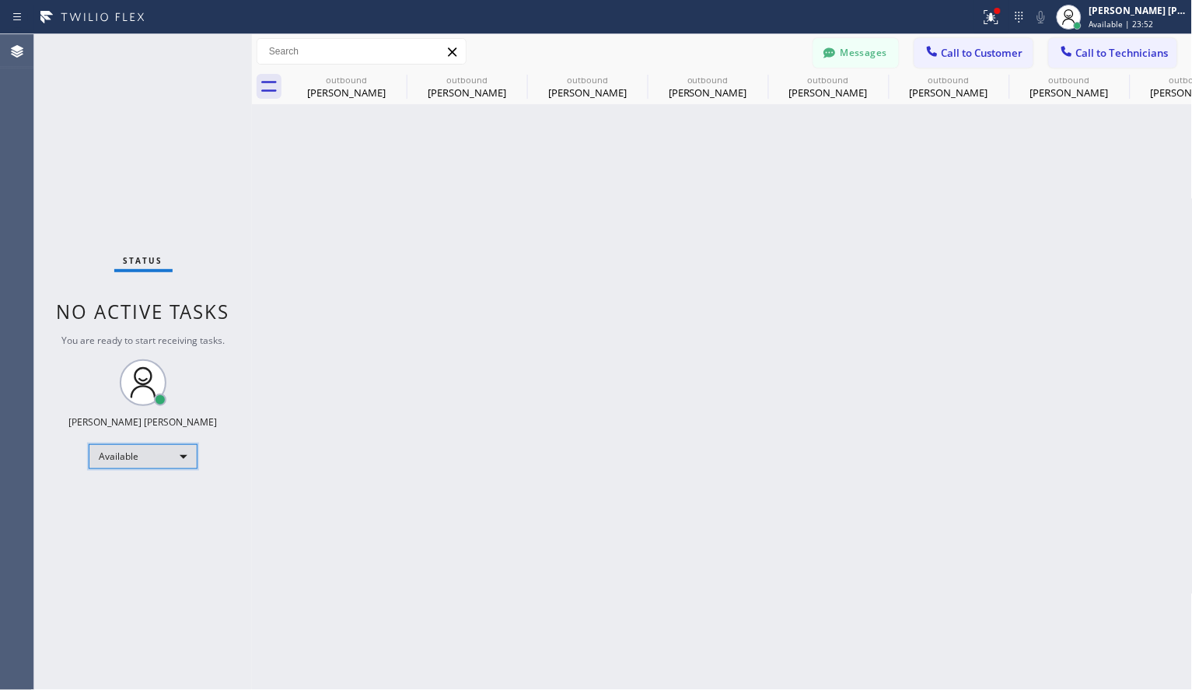
click at [155, 452] on div "Available" at bounding box center [143, 456] width 109 height 25
click at [147, 483] on li "Offline" at bounding box center [142, 477] width 106 height 19
click at [177, 460] on div "Offline" at bounding box center [143, 463] width 109 height 25
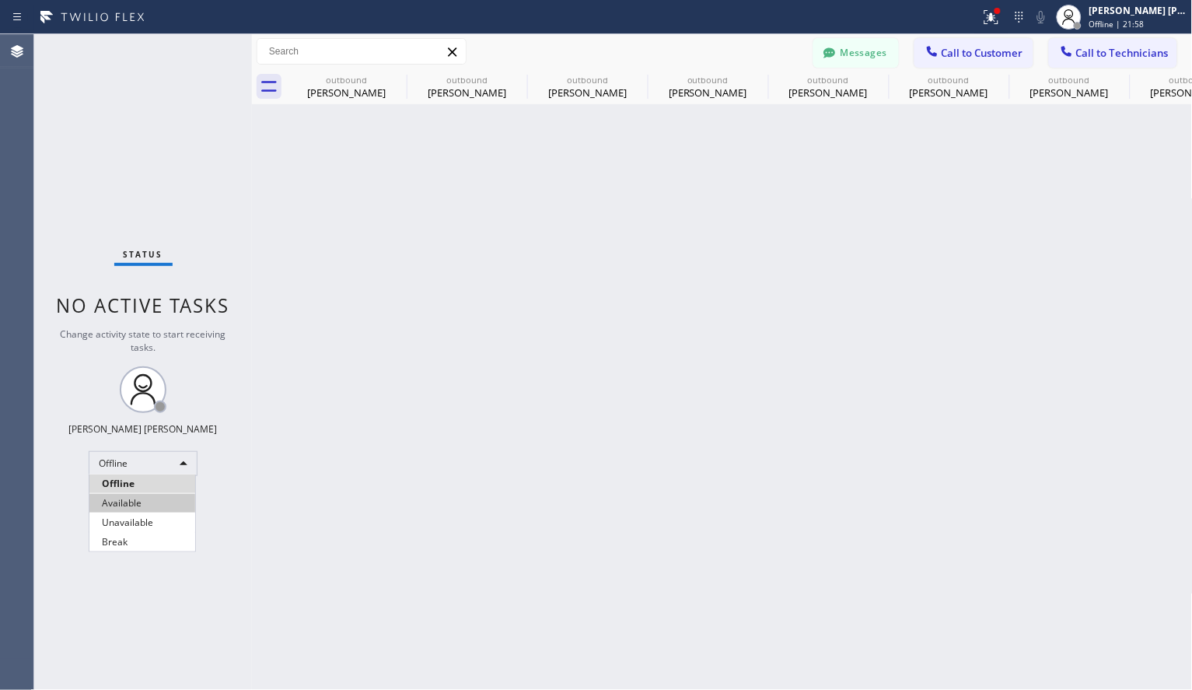
drag, startPoint x: 151, startPoint y: 503, endPoint x: 337, endPoint y: 401, distance: 212.6
click at [151, 505] on li "Available" at bounding box center [142, 503] width 106 height 19
click at [968, 52] on span "Call to Customer" at bounding box center [983, 53] width 82 height 14
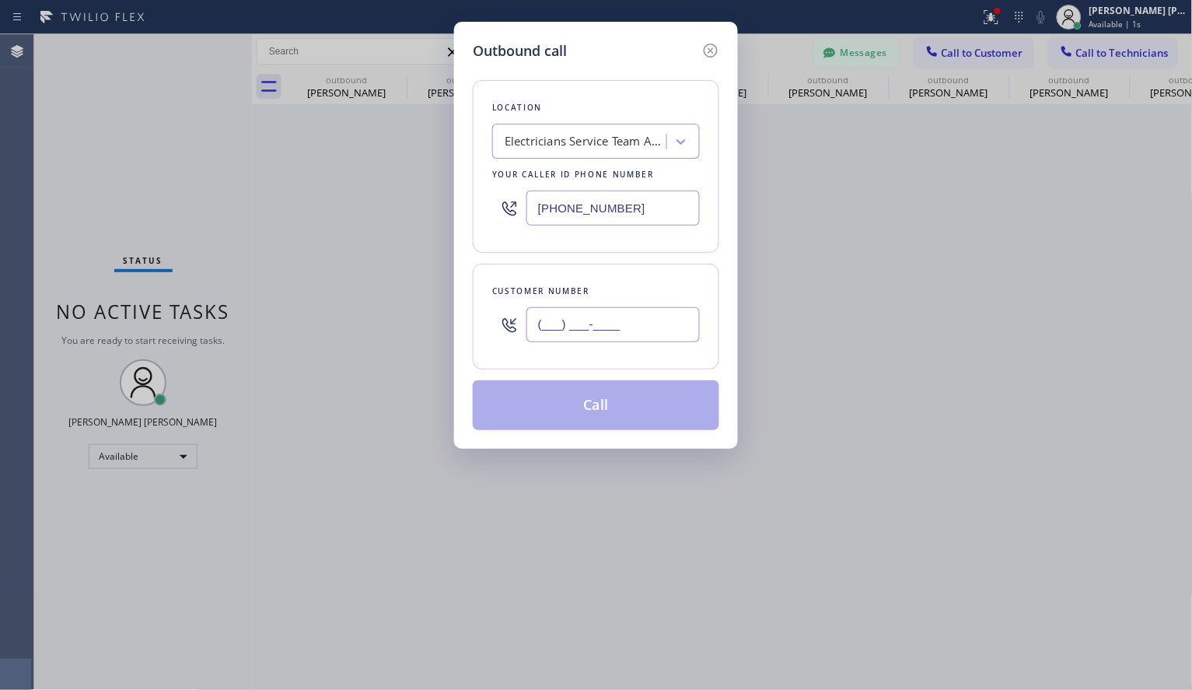
click at [607, 322] on input "(___) ___-____" at bounding box center [612, 324] width 173 height 35
paste input "949) 310-1525"
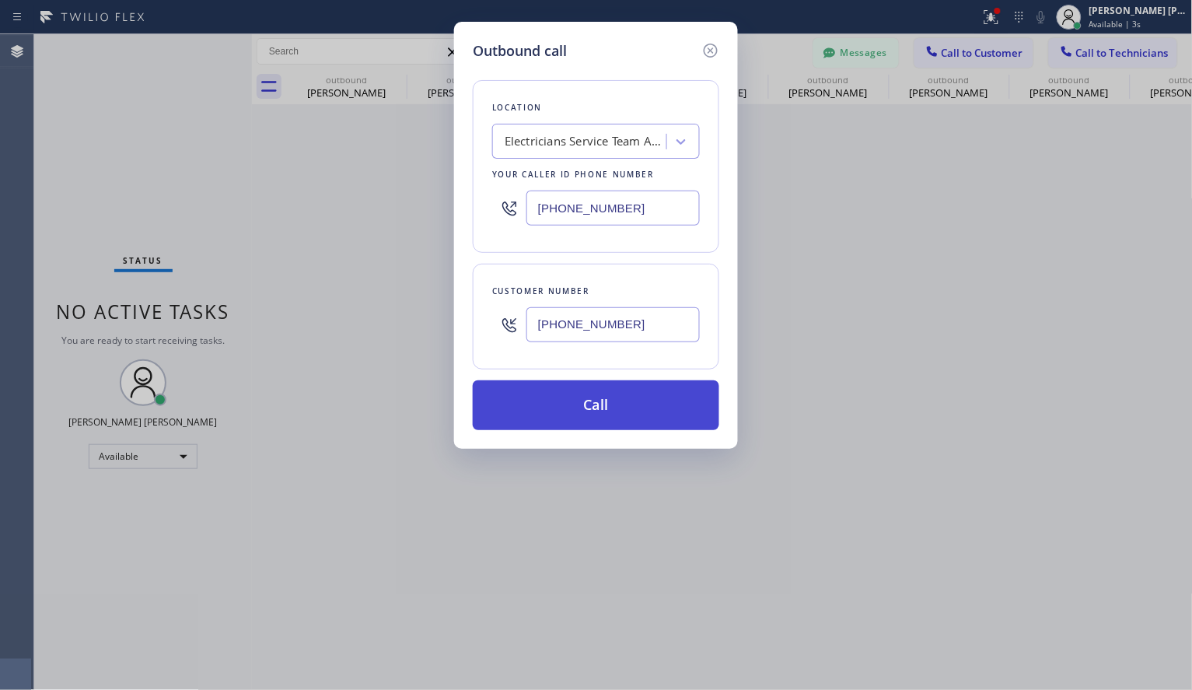
type input "[PHONE_NUMBER]"
click at [653, 395] on button "Call" at bounding box center [596, 405] width 246 height 50
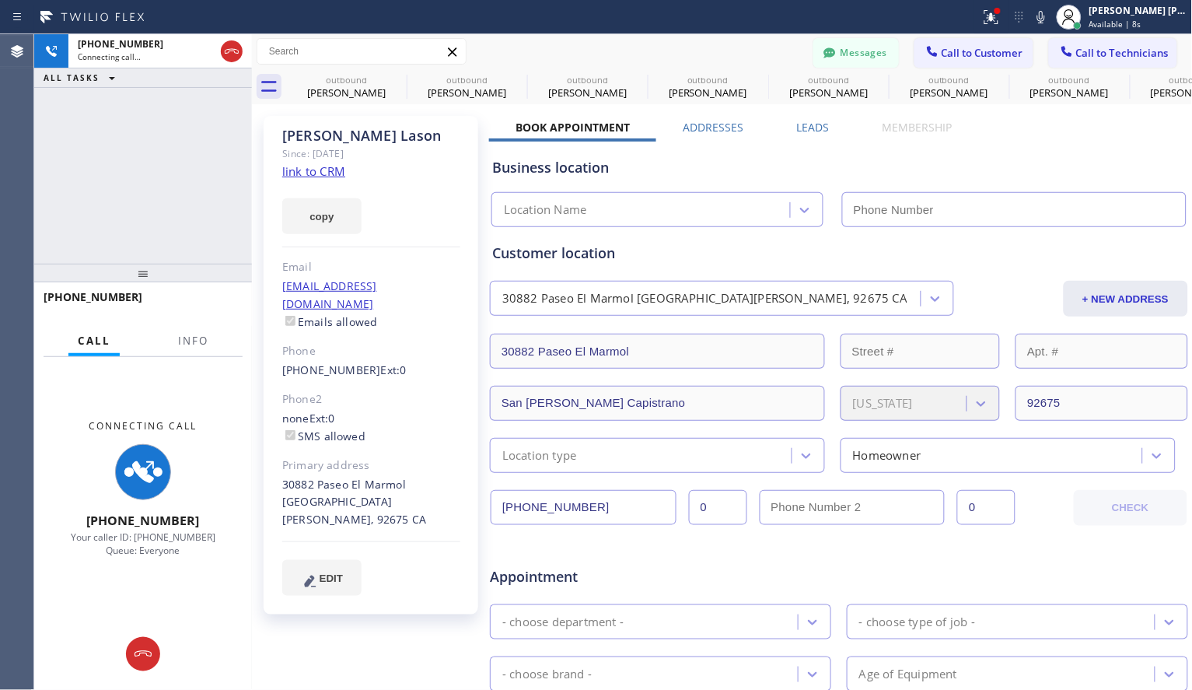
type input "[PHONE_NUMBER]"
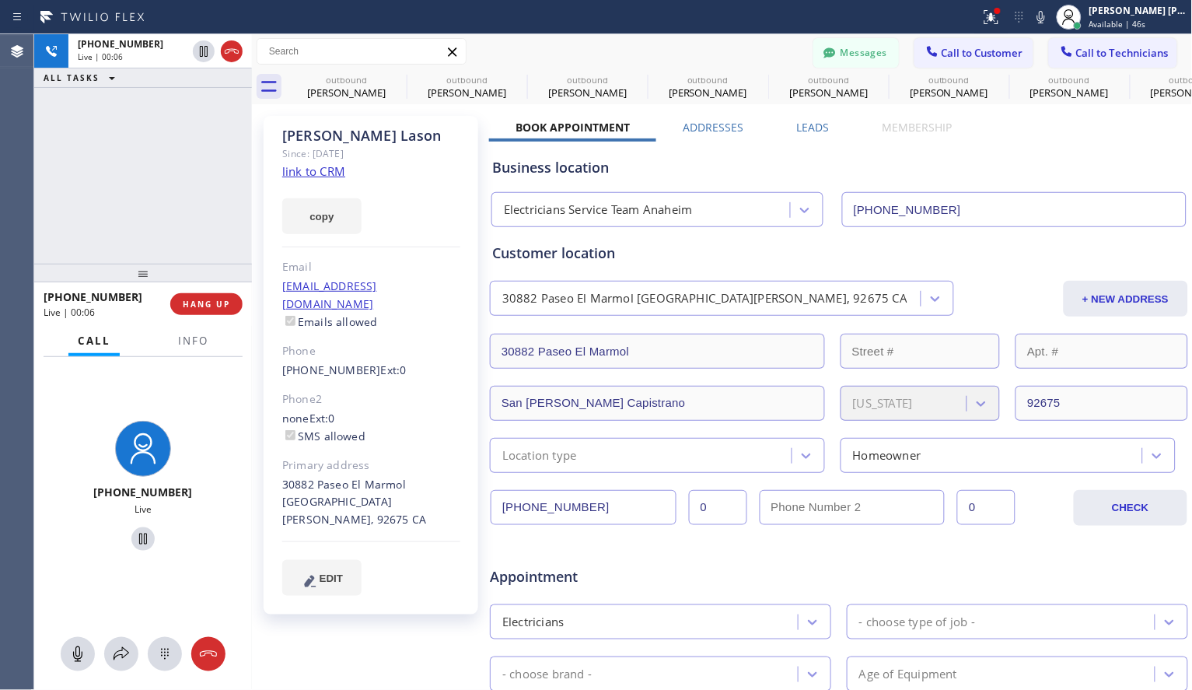
click at [412, 656] on div "[PERSON_NAME] Since: [DATE] link to CRM copy Email [EMAIL_ADDRESS][DOMAIN_NAME]…" at bounding box center [372, 612] width 233 height 1008
click at [118, 166] on div "[PHONE_NUMBER] Live | 00:25 ALL TASKS ALL TASKS ACTIVE TASKS TASKS IN WRAP UP" at bounding box center [143, 148] width 218 height 229
click at [118, 166] on div "[PHONE_NUMBER] Live | 00:28 ALL TASKS ALL TASKS ACTIVE TASKS TASKS IN WRAP UP" at bounding box center [143, 148] width 218 height 229
click at [141, 180] on div "[PHONE_NUMBER] Live | 00:30 ALL TASKS ALL TASKS ACTIVE TASKS TASKS IN WRAP UP" at bounding box center [143, 148] width 218 height 229
click at [204, 304] on span "HANG UP" at bounding box center [206, 304] width 47 height 11
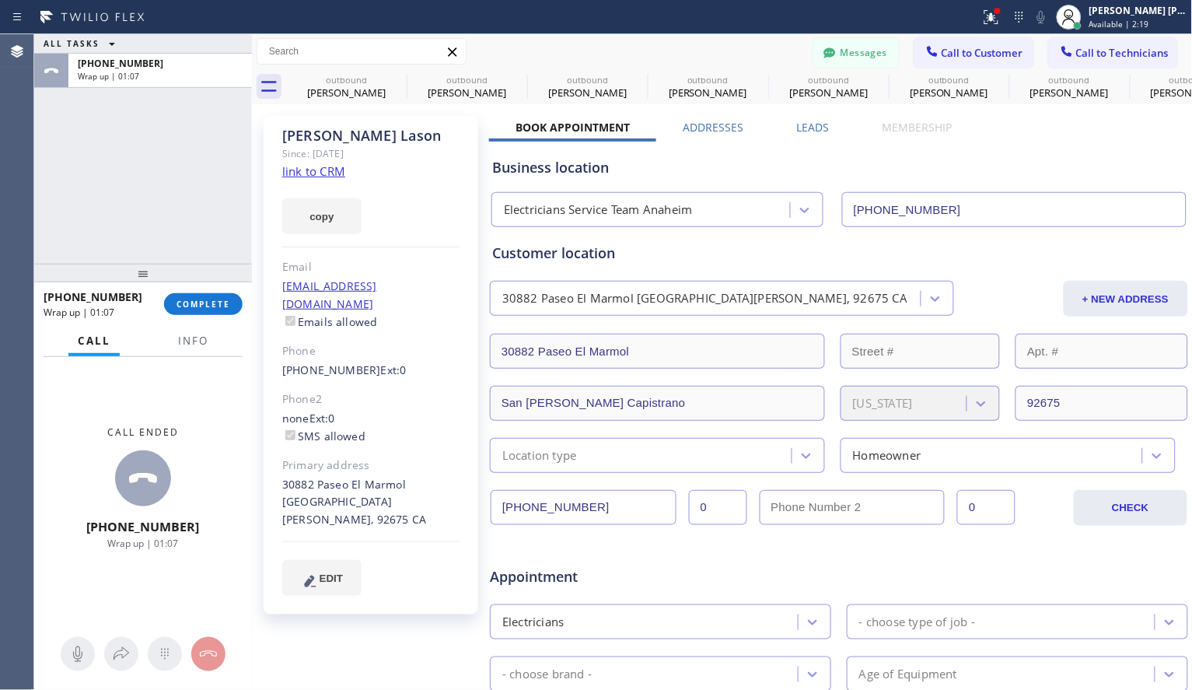
drag, startPoint x: 361, startPoint y: 629, endPoint x: 648, endPoint y: 544, distance: 299.9
click at [361, 629] on div "[PERSON_NAME] Since: [DATE] link to CRM copy Email [EMAIL_ADDRESS][DOMAIN_NAME]…" at bounding box center [372, 612] width 233 height 1008
drag, startPoint x: 837, startPoint y: 559, endPoint x: 755, endPoint y: 431, distance: 152.5
click at [837, 559] on div "Appointment" at bounding box center [838, 567] width 701 height 40
click at [227, 306] on span "COMPLETE" at bounding box center [204, 304] width 54 height 11
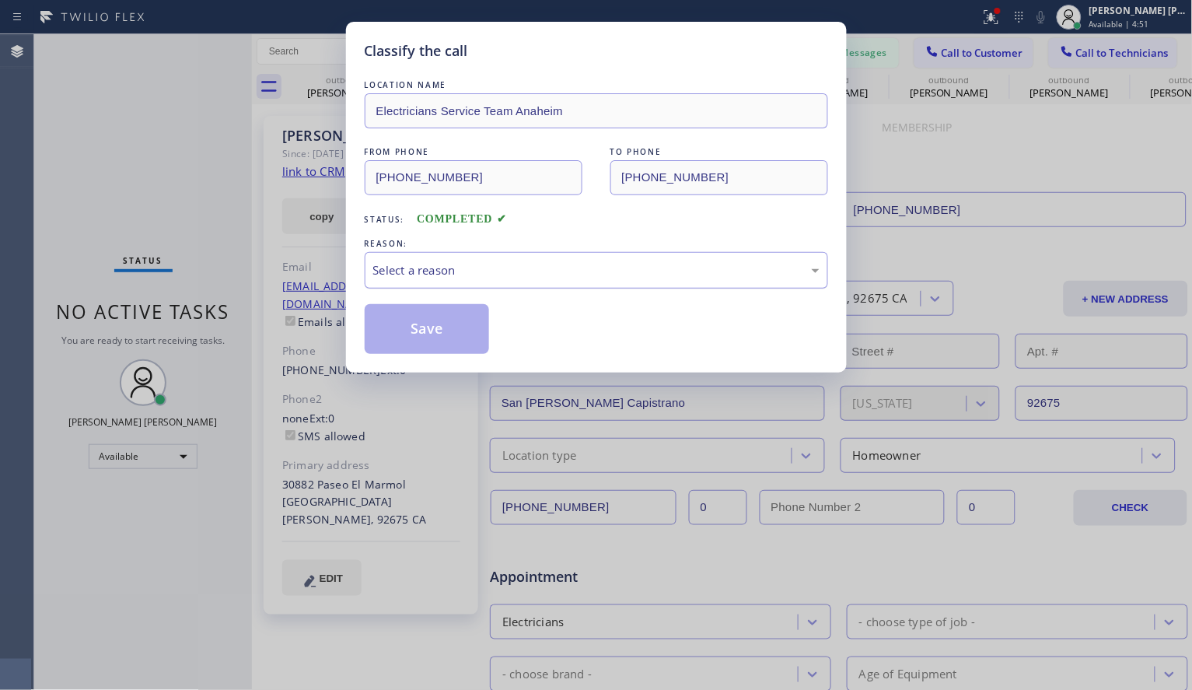
drag, startPoint x: 438, startPoint y: 274, endPoint x: 441, endPoint y: 285, distance: 11.3
click at [439, 274] on div "Select a reason" at bounding box center [596, 270] width 446 height 18
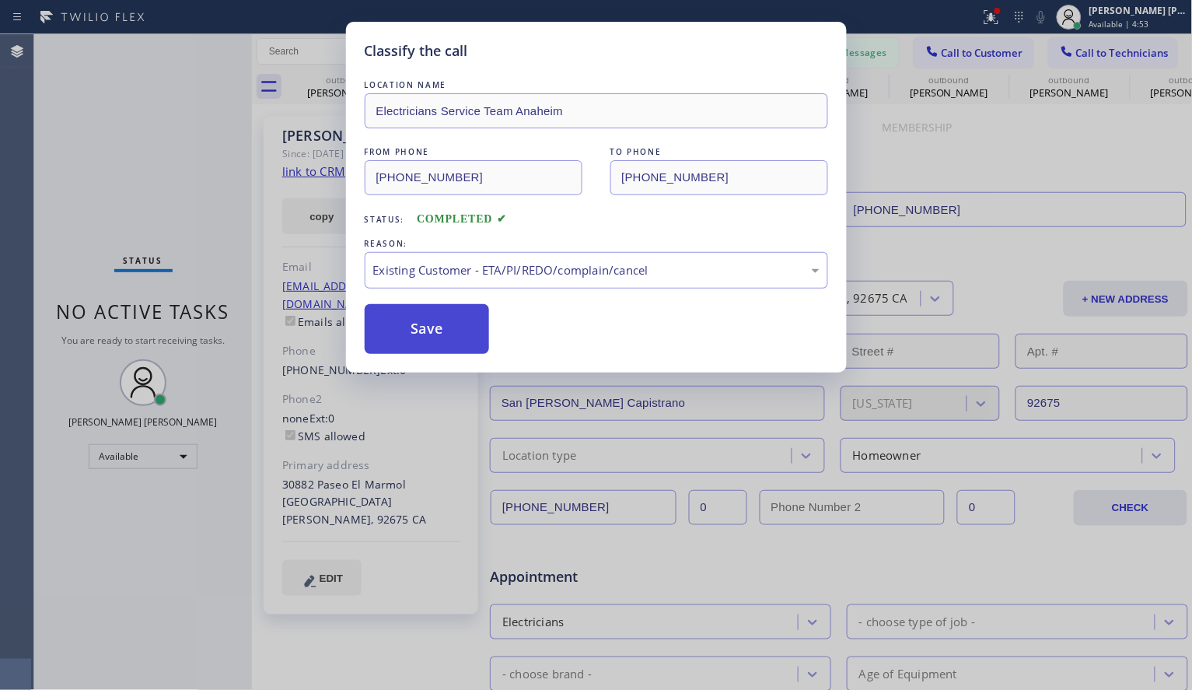
click at [414, 330] on button "Save" at bounding box center [427, 329] width 125 height 50
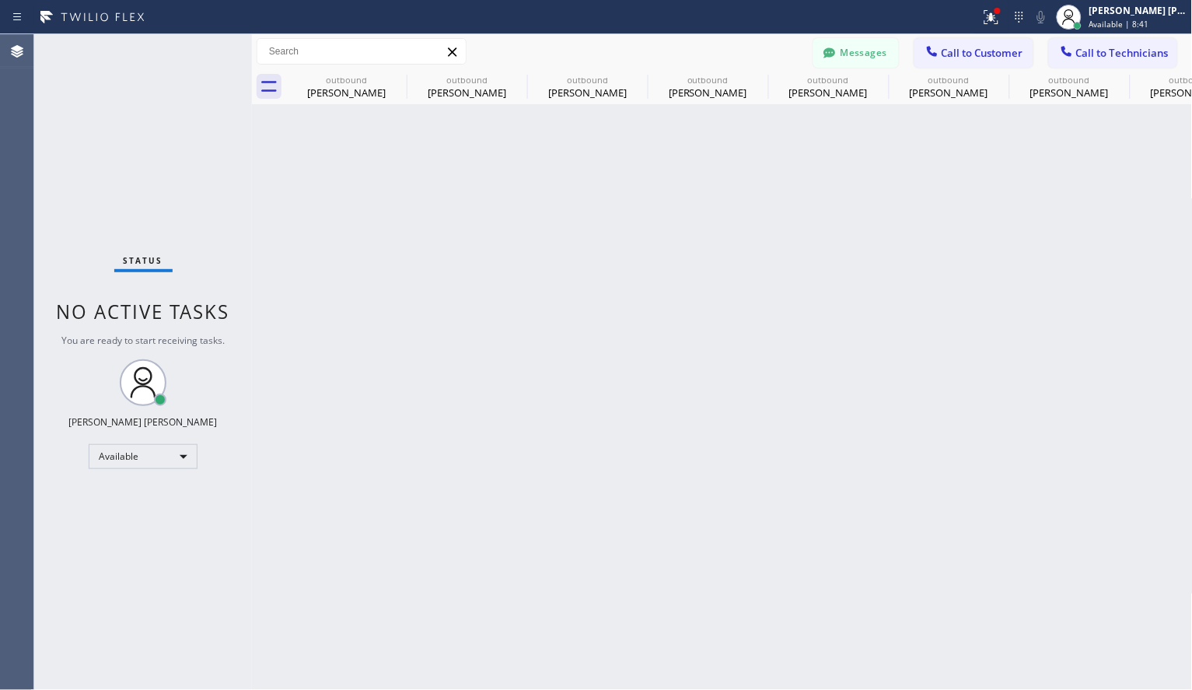
click at [575, 442] on div "Back to Dashboard Change Sender ID Customers Technicians [PERSON_NAME] Kuma [DA…" at bounding box center [722, 361] width 941 height 655
click at [989, 54] on span "Call to Customer" at bounding box center [983, 53] width 82 height 14
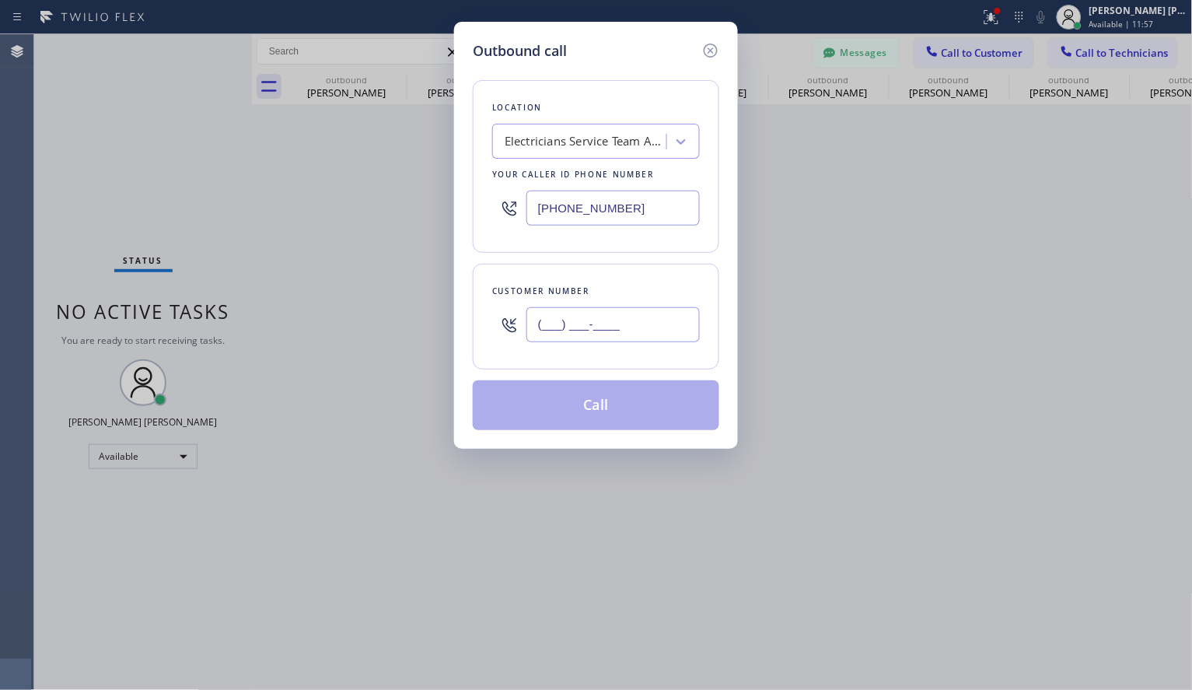
click at [631, 322] on input "(___) ___-____" at bounding box center [612, 324] width 173 height 35
paste input "213) 700-6348"
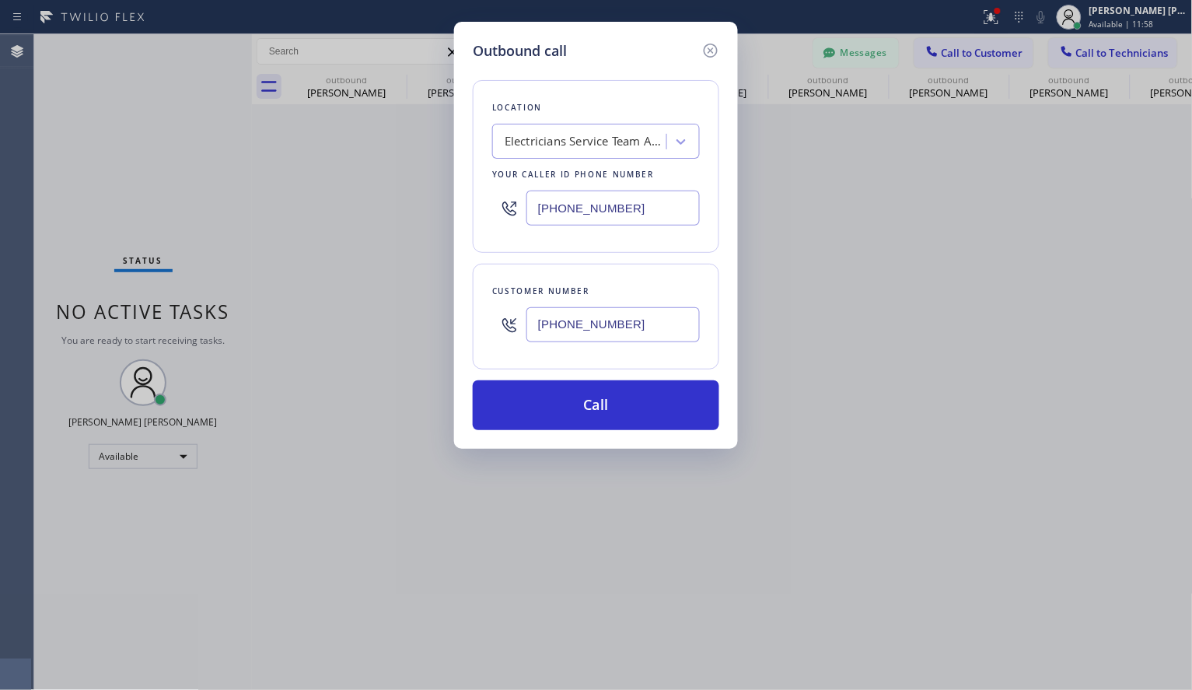
type input "[PHONE_NUMBER]"
click at [600, 143] on div "Electricians Service Team Anaheim" at bounding box center [586, 142] width 163 height 18
paste input "La Habra Electricians"
type input "La Habra Electricians"
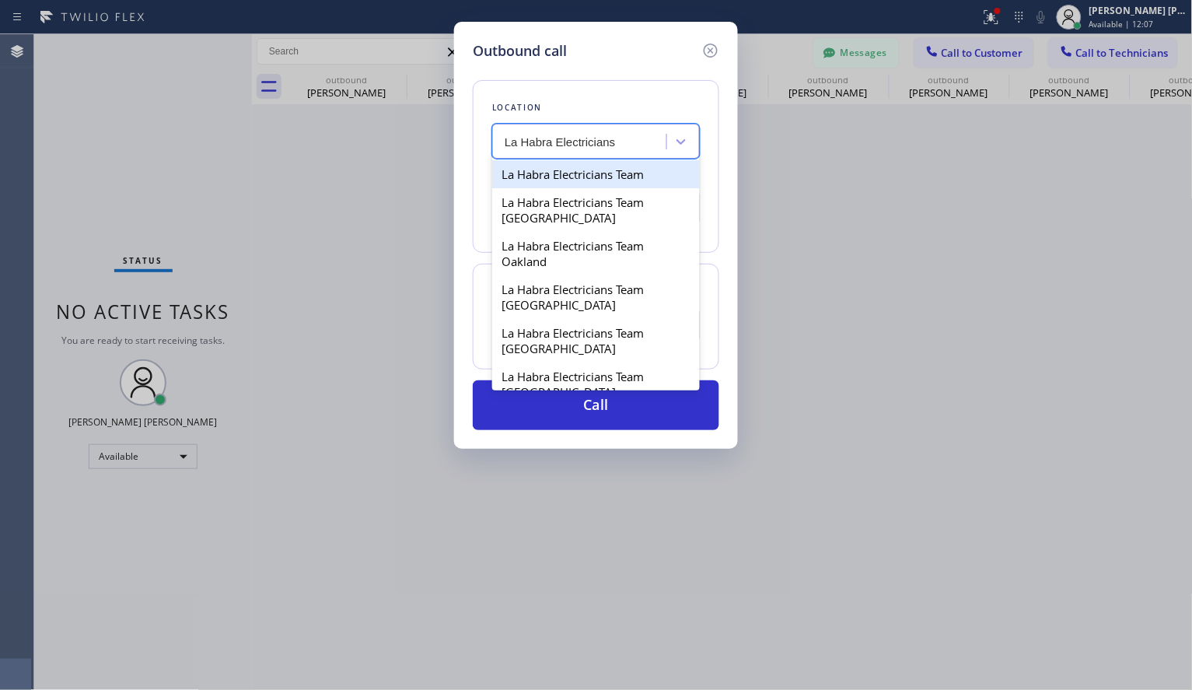
click at [546, 178] on div "La Habra Electricians Team" at bounding box center [596, 174] width 208 height 28
type input "[PHONE_NUMBER]"
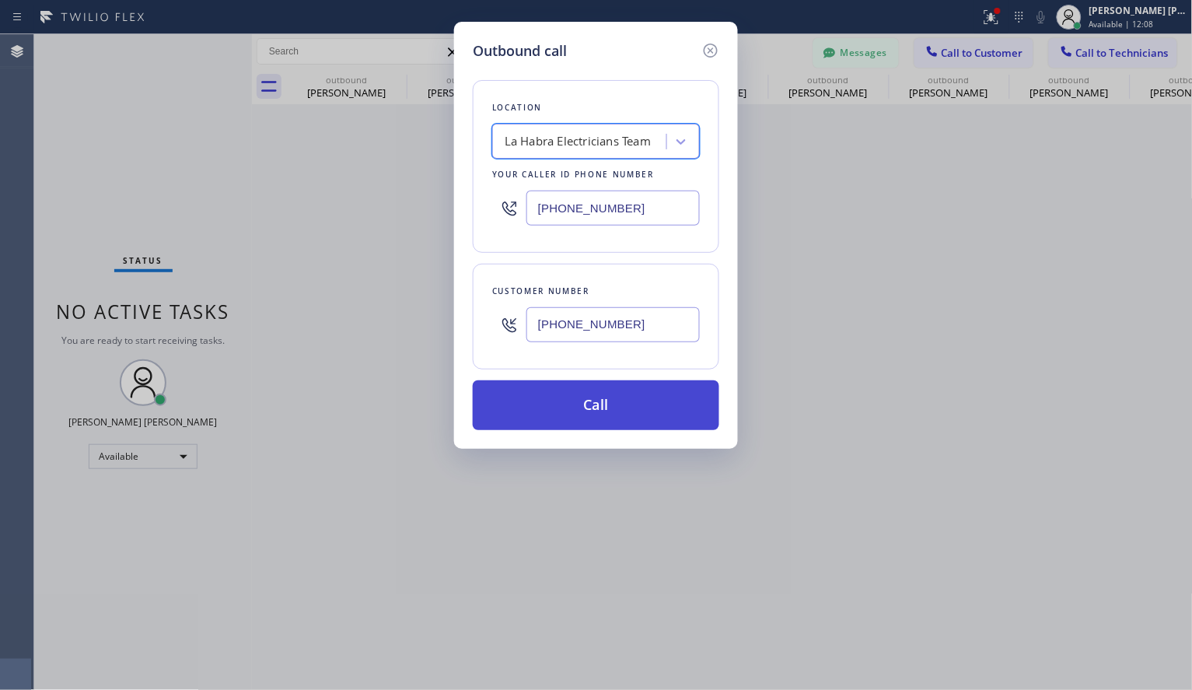
click at [677, 391] on button "Call" at bounding box center [596, 405] width 246 height 50
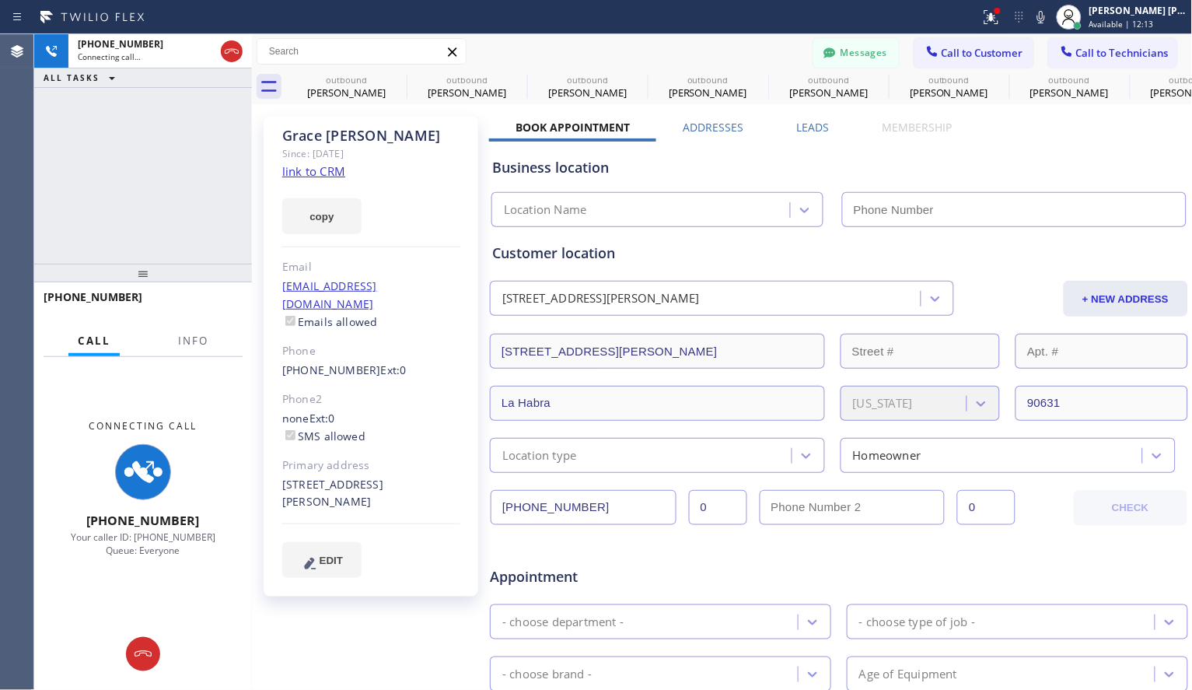
type input "[PHONE_NUMBER]"
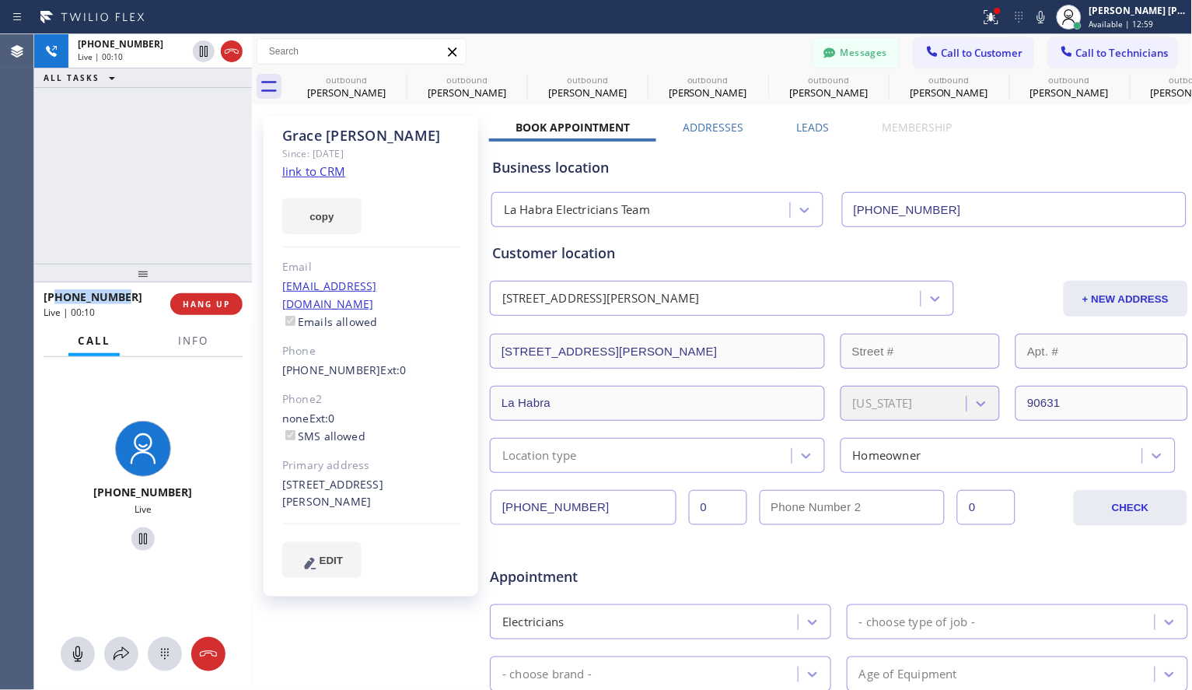
drag, startPoint x: 137, startPoint y: 299, endPoint x: 56, endPoint y: 299, distance: 80.9
click at [56, 299] on div "[PHONE_NUMBER]" at bounding box center [102, 296] width 116 height 15
copy span "2137006348"
click at [214, 302] on span "HANG UP" at bounding box center [206, 304] width 47 height 11
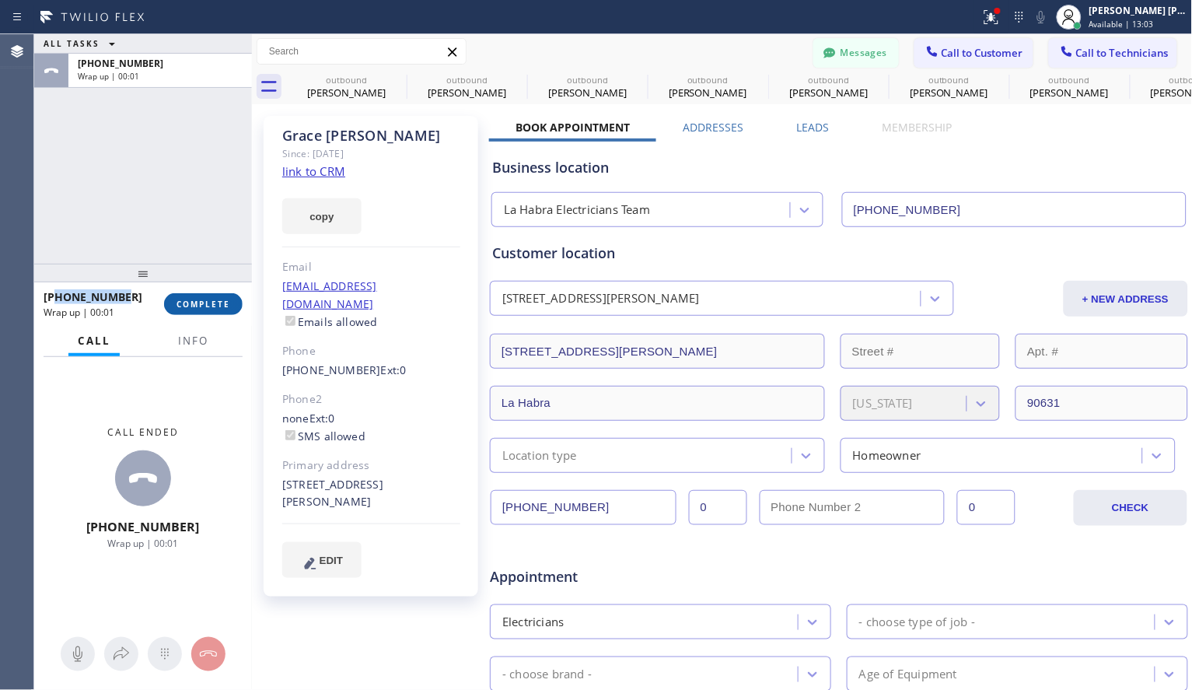
click at [231, 303] on button "COMPLETE" at bounding box center [203, 304] width 79 height 22
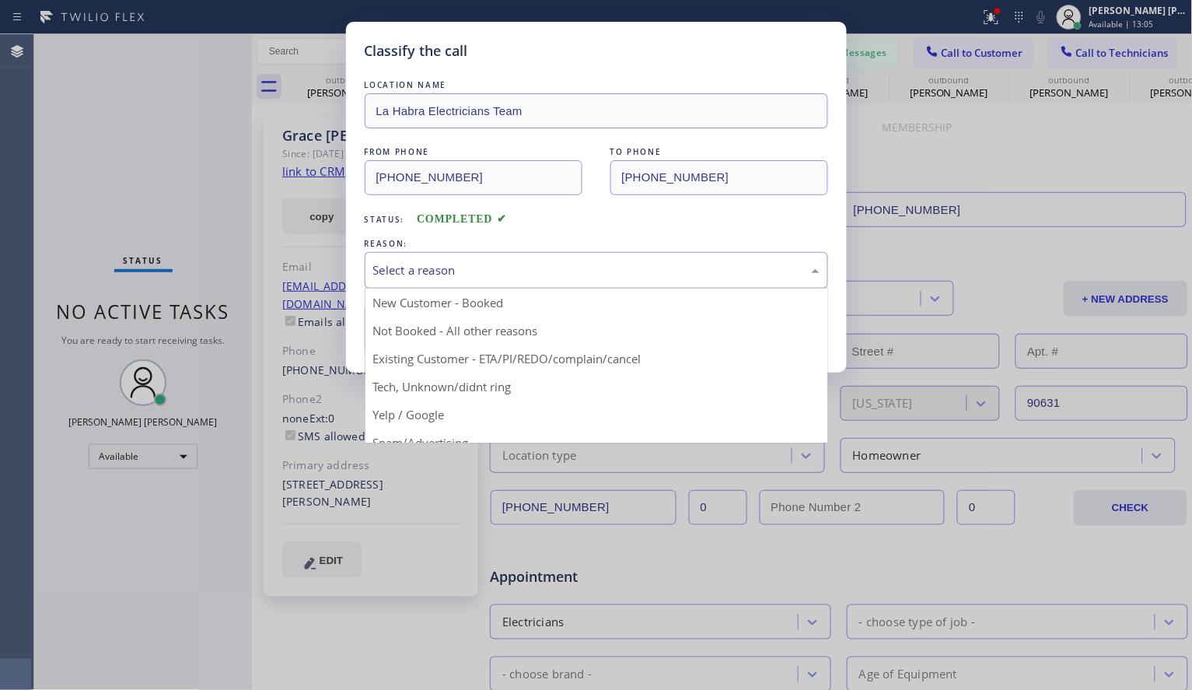
click at [551, 269] on div "Select a reason" at bounding box center [596, 270] width 446 height 18
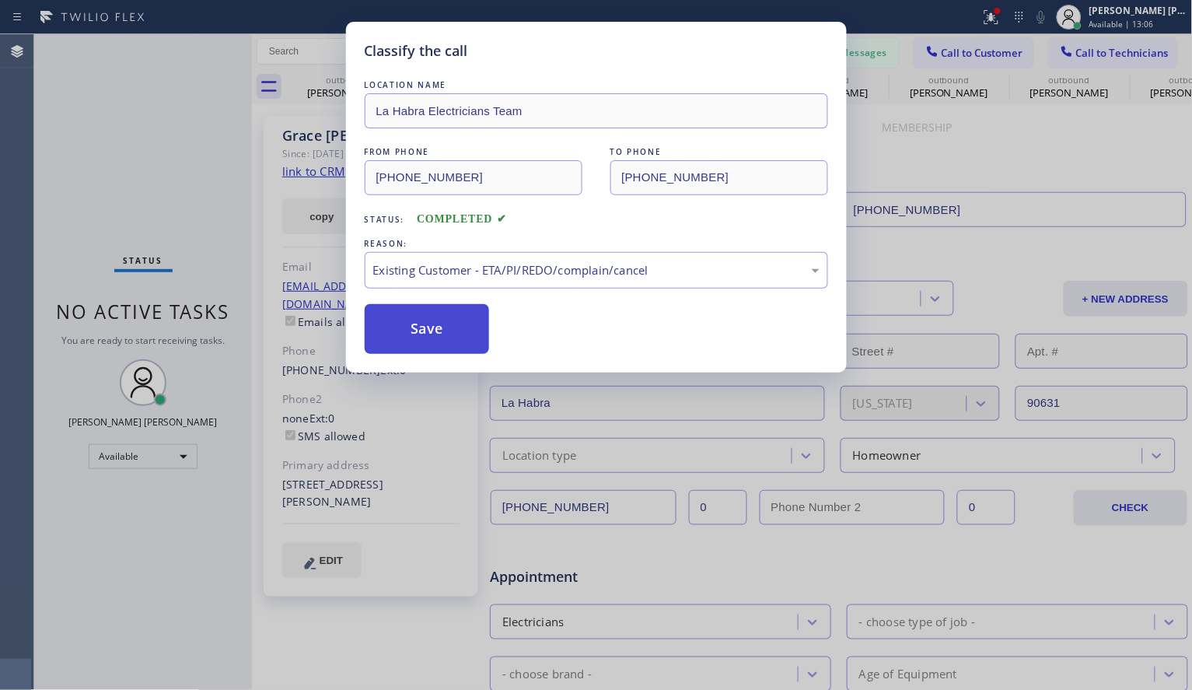
click at [446, 324] on button "Save" at bounding box center [427, 329] width 125 height 50
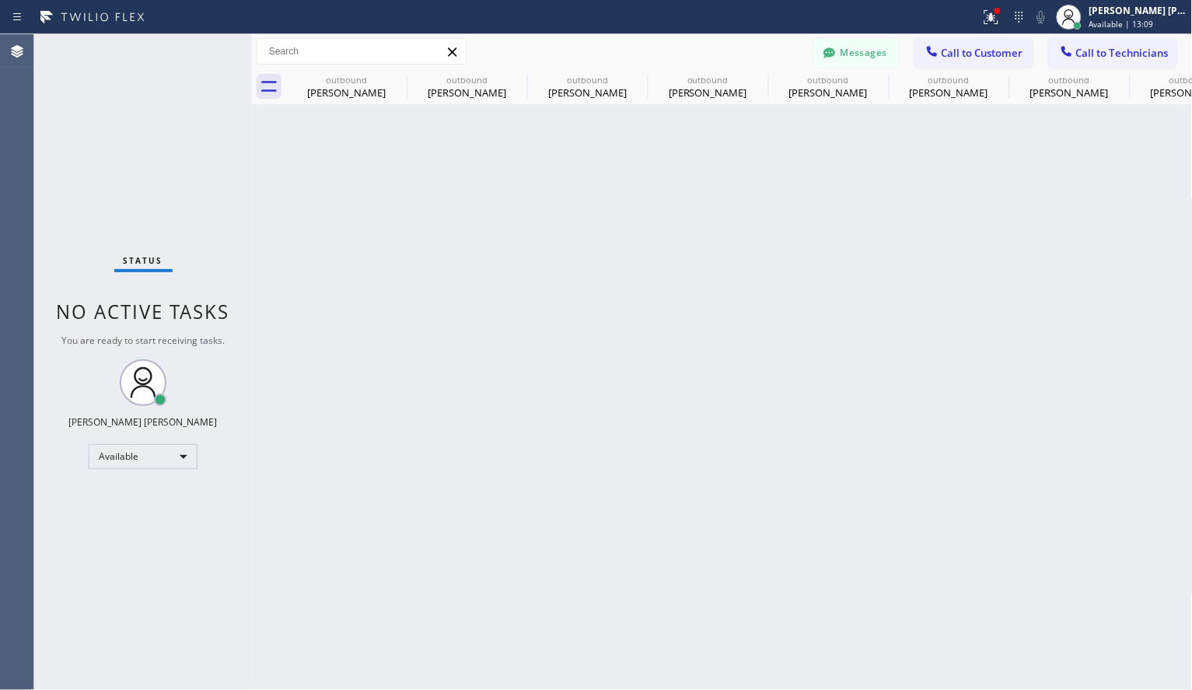
click at [991, 44] on button "Call to Customer" at bounding box center [973, 53] width 119 height 30
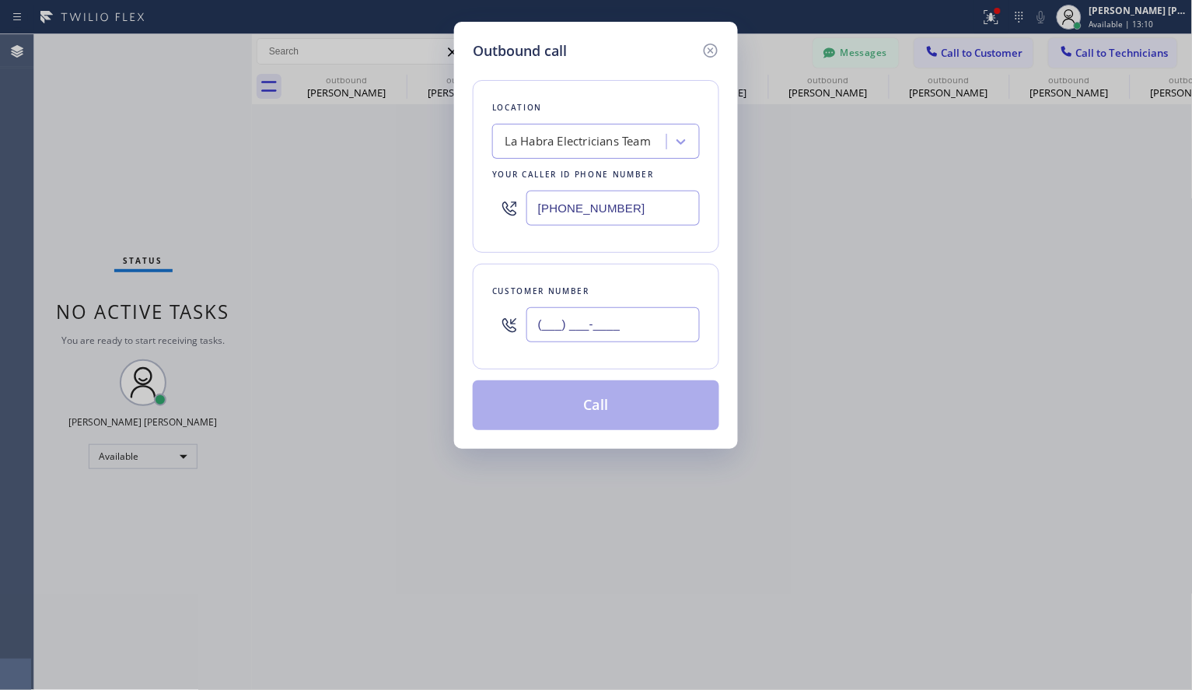
click at [588, 314] on input "(___) ___-____" at bounding box center [612, 324] width 173 height 35
paste input "213) 700-6348"
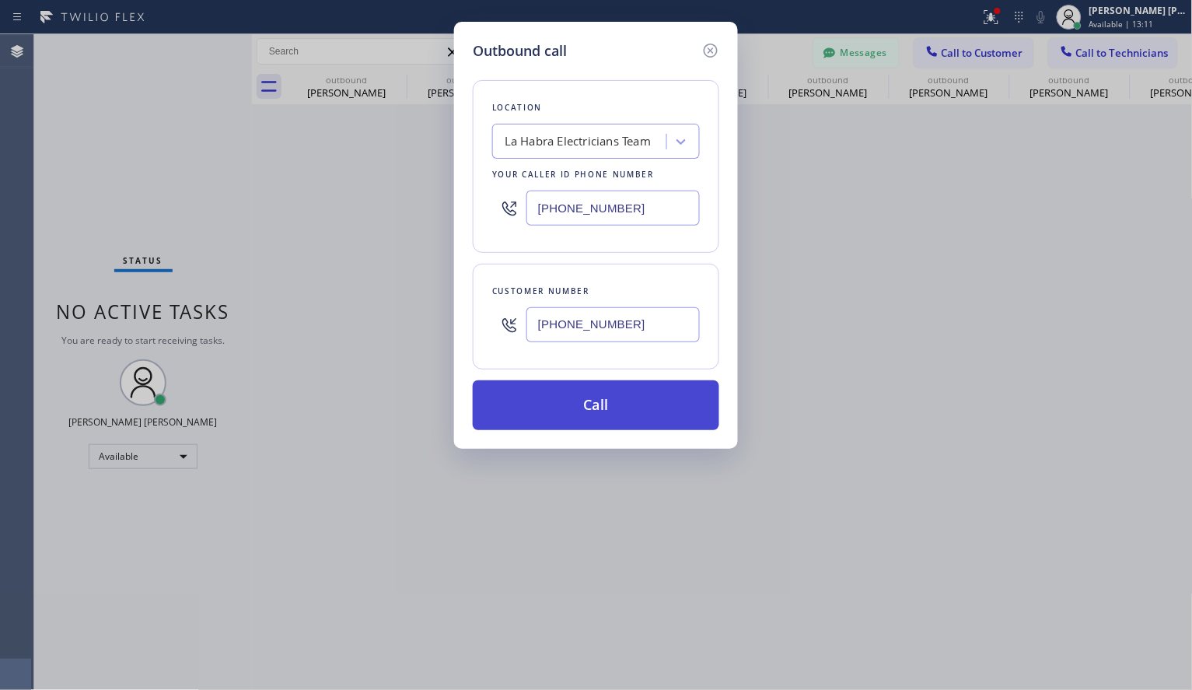
type input "[PHONE_NUMBER]"
click at [579, 408] on button "Call" at bounding box center [596, 405] width 246 height 50
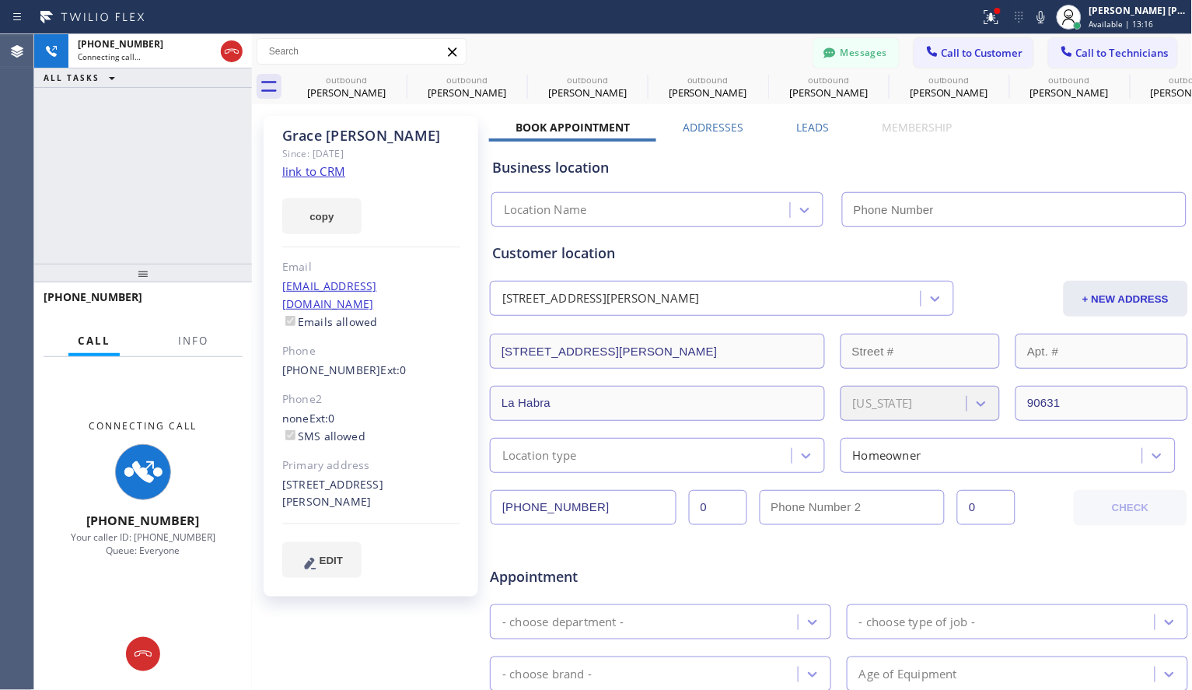
type input "[PHONE_NUMBER]"
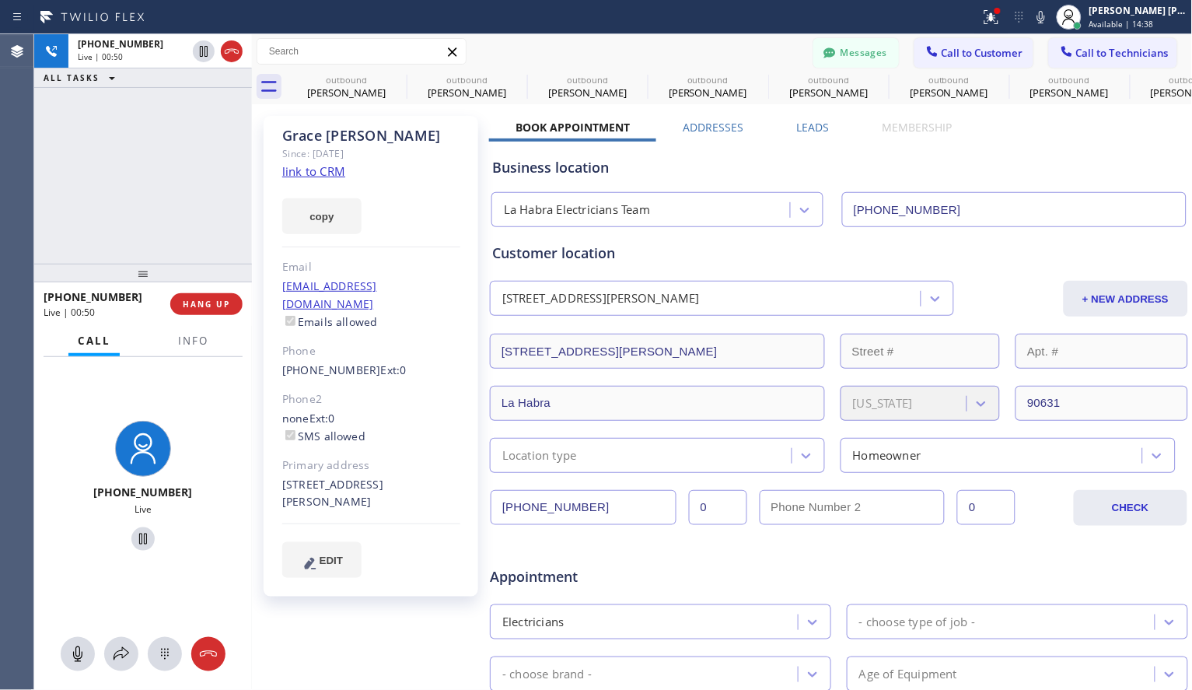
click at [199, 203] on div "[PHONE_NUMBER] Live | 00:50 ALL TASKS ALL TASKS ACTIVE TASKS TASKS IN WRAP UP" at bounding box center [143, 148] width 218 height 229
click at [199, 200] on div "[PHONE_NUMBER] Live | 00:53 ALL TASKS ALL TASKS ACTIVE TASKS TASKS IN WRAP UP" at bounding box center [143, 148] width 218 height 229
click at [194, 181] on div "[PHONE_NUMBER] Live | 00:54 ALL TASKS ALL TASKS ACTIVE TASKS TASKS IN WRAP UP" at bounding box center [143, 148] width 218 height 229
click at [193, 173] on div "[PHONE_NUMBER] Live | 01:02 ALL TASKS ALL TASKS ACTIVE TASKS TASKS IN WRAP UP" at bounding box center [143, 148] width 218 height 229
click at [191, 173] on div "[PHONE_NUMBER] Live | 01:03 ALL TASKS ALL TASKS ACTIVE TASKS TASKS IN WRAP UP" at bounding box center [143, 148] width 218 height 229
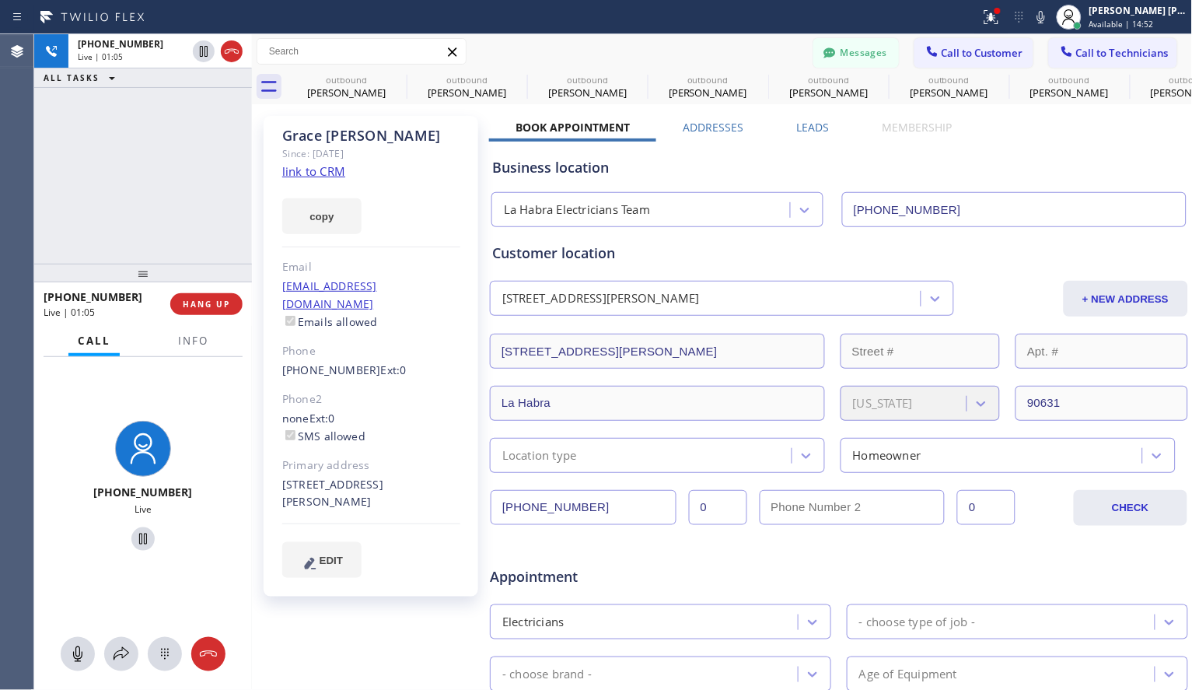
click at [189, 225] on div "[PHONE_NUMBER] Live | 01:05 ALL TASKS ALL TASKS ACTIVE TASKS TASKS IN WRAP UP" at bounding box center [143, 148] width 218 height 229
click at [206, 311] on button "HANG UP" at bounding box center [206, 304] width 72 height 22
